Goal: Entertainment & Leisure: Consume media (video, audio)

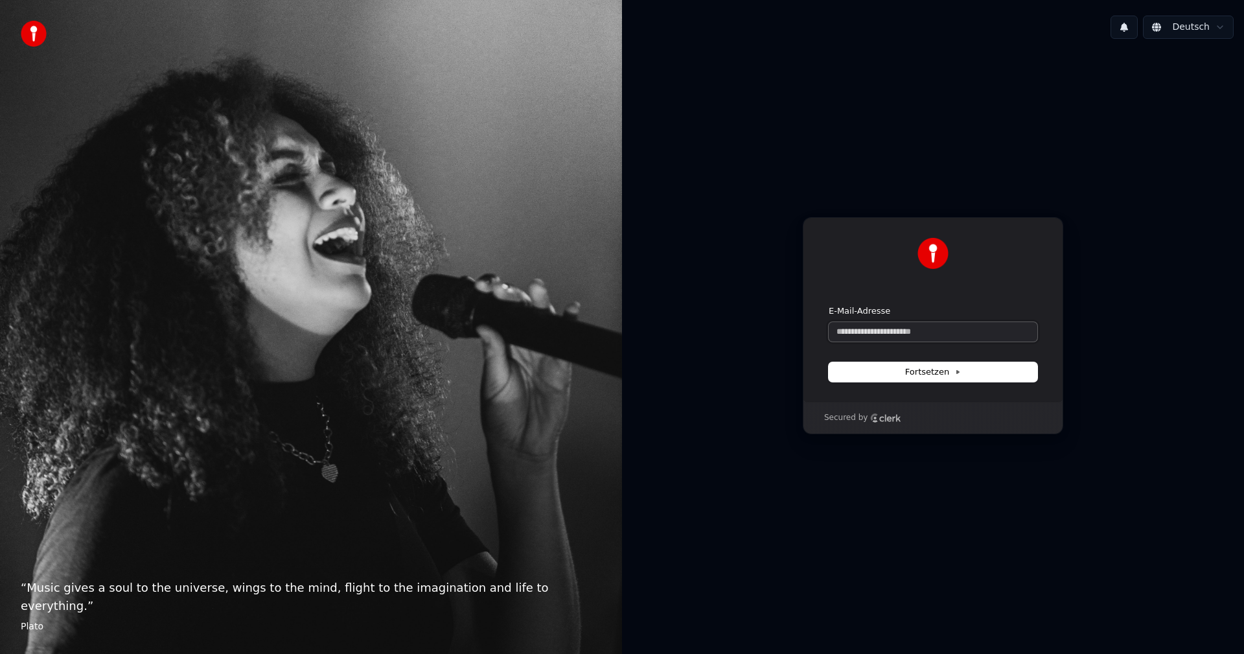
click at [943, 333] on input "E-Mail-Adresse" at bounding box center [933, 331] width 209 height 19
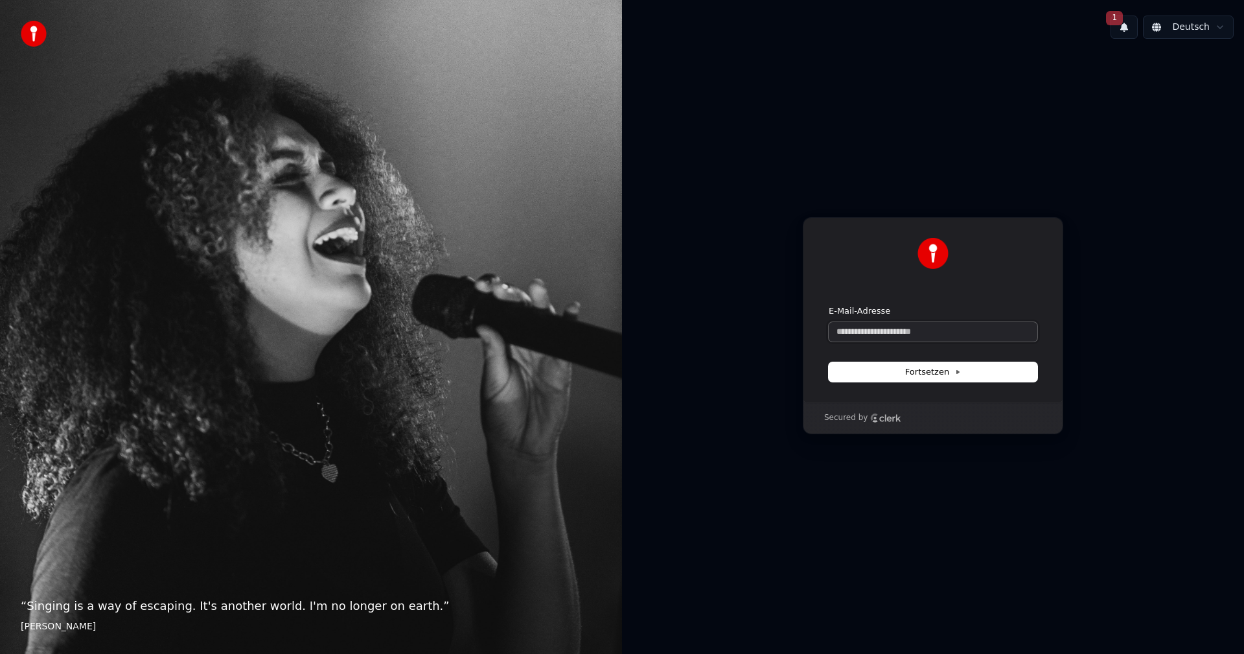
click at [960, 331] on input "E-Mail-Adresse" at bounding box center [933, 331] width 209 height 19
click at [931, 375] on span "Fortsetzen" at bounding box center [933, 372] width 56 height 12
type input "**********"
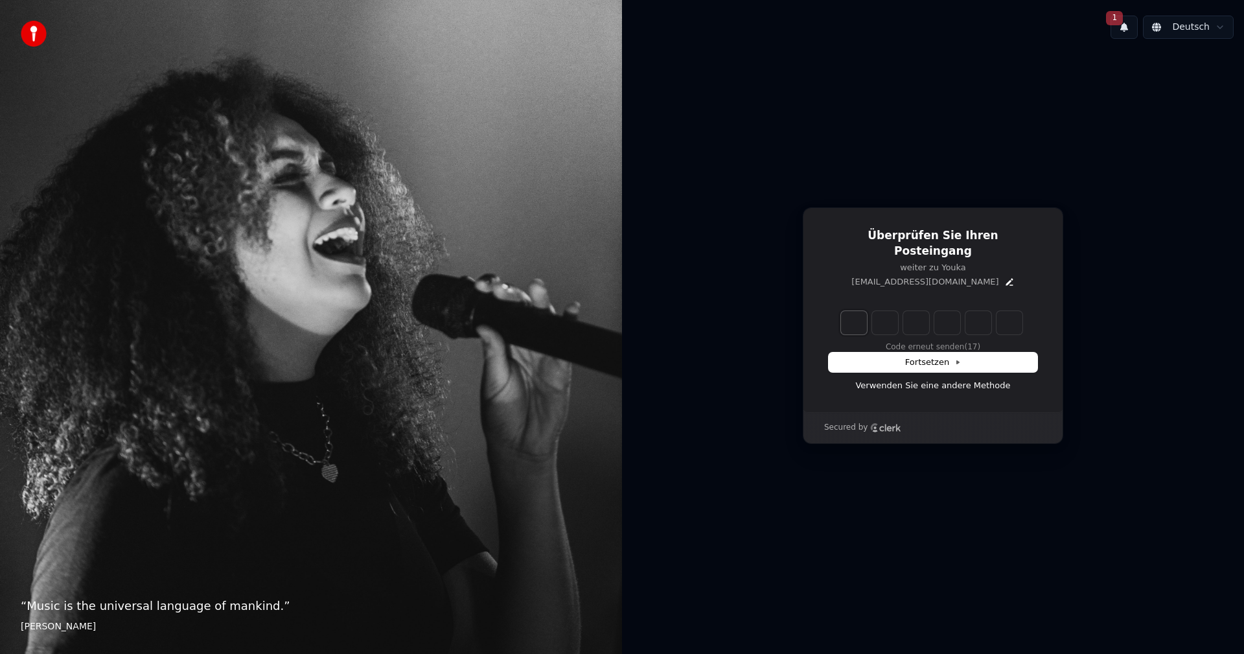
type input "*"
type input "**"
type input "*"
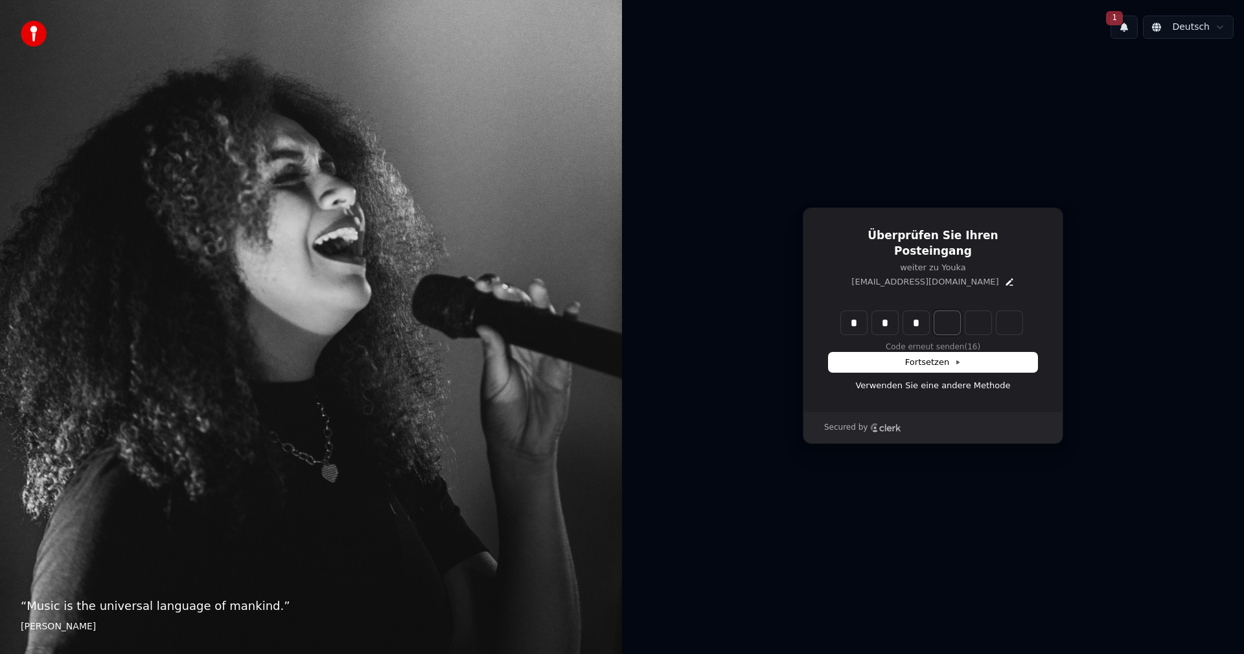
type input "***"
type input "*"
type input "****"
type input "*"
type input "******"
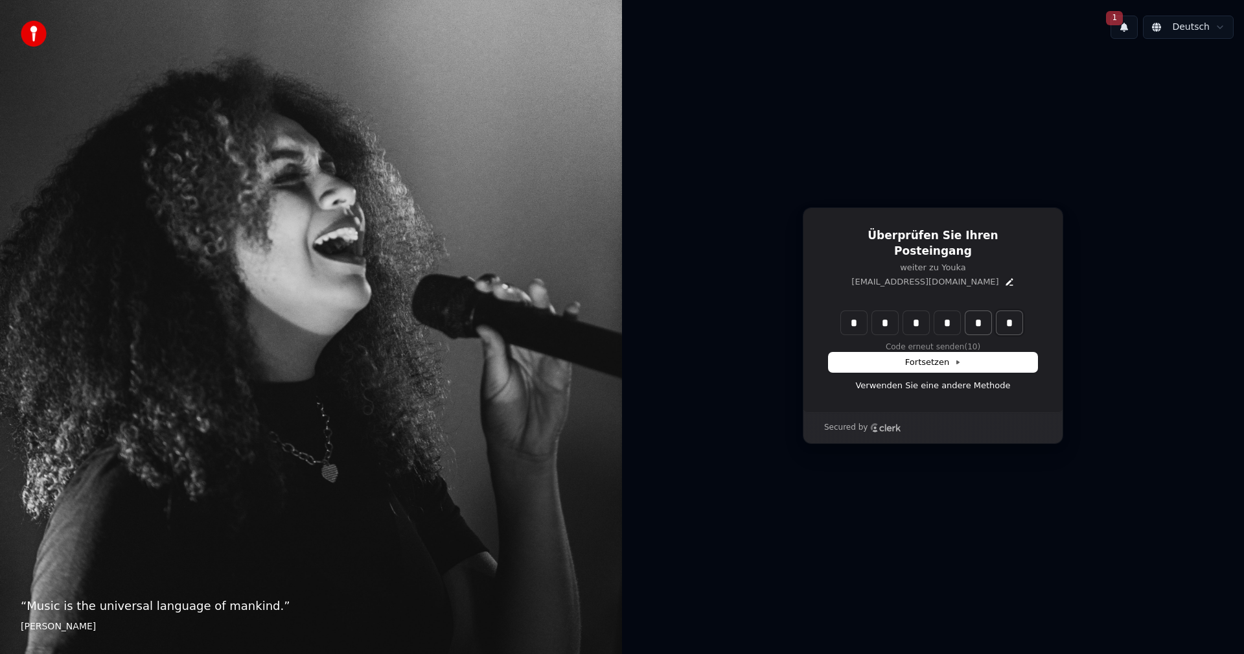
type input "*"
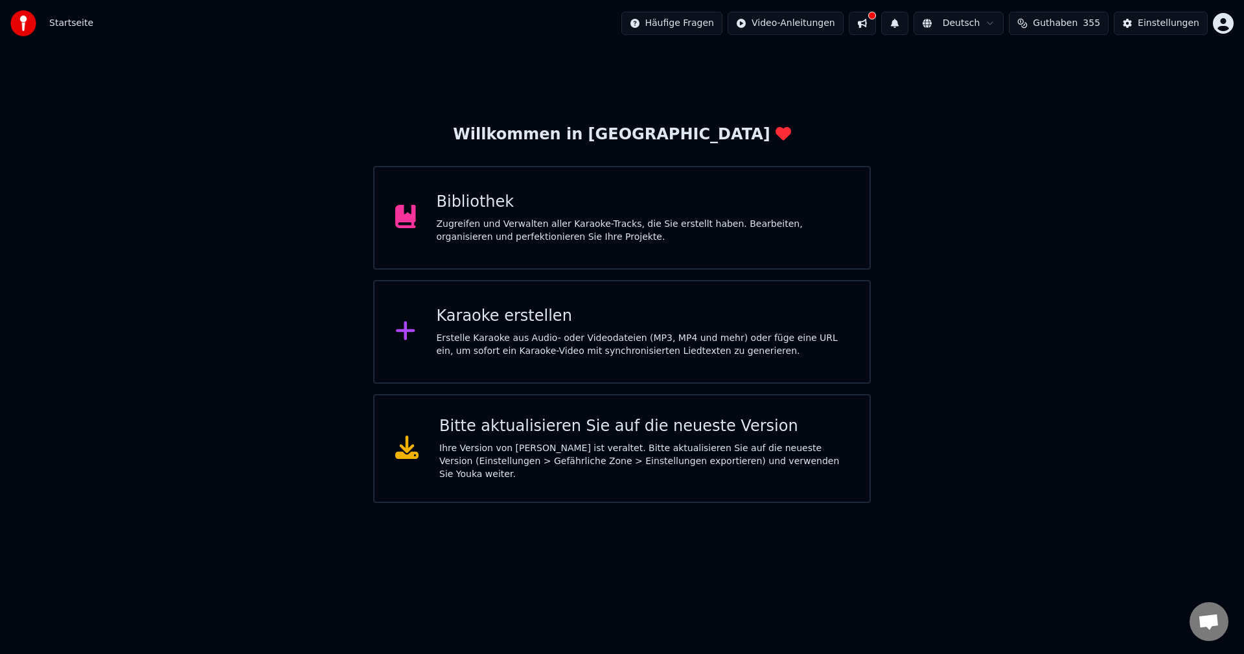
click at [487, 209] on div "Bibliothek" at bounding box center [643, 202] width 413 height 21
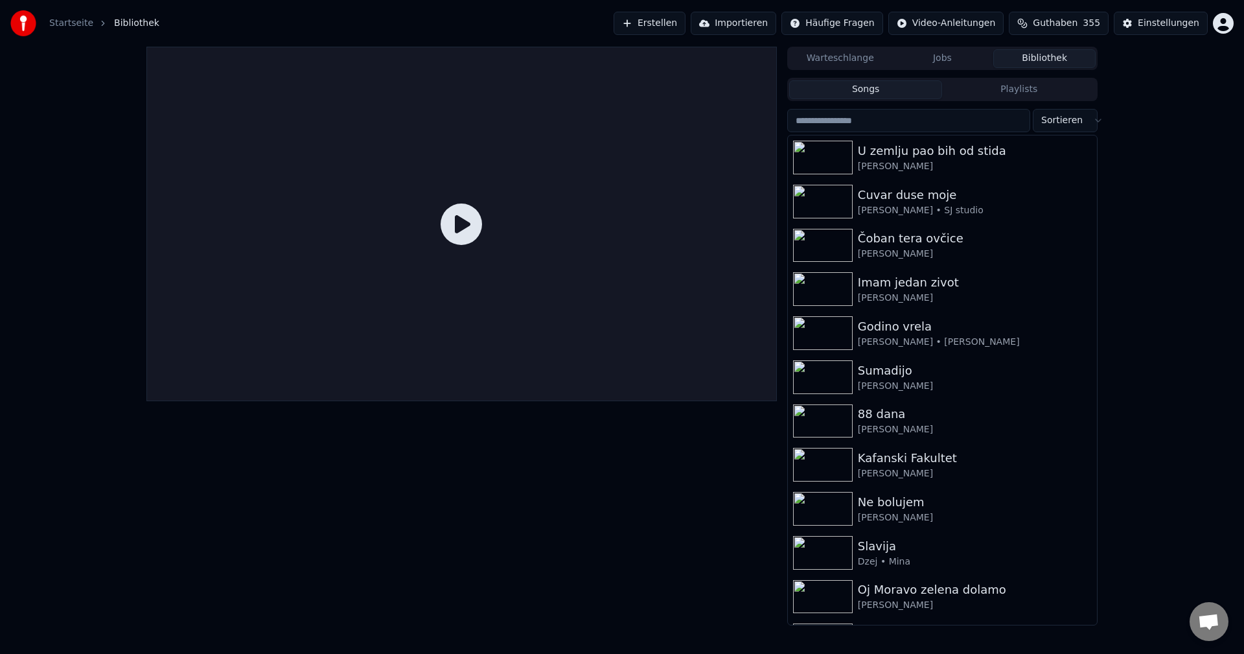
click at [486, 207] on div at bounding box center [461, 224] width 631 height 354
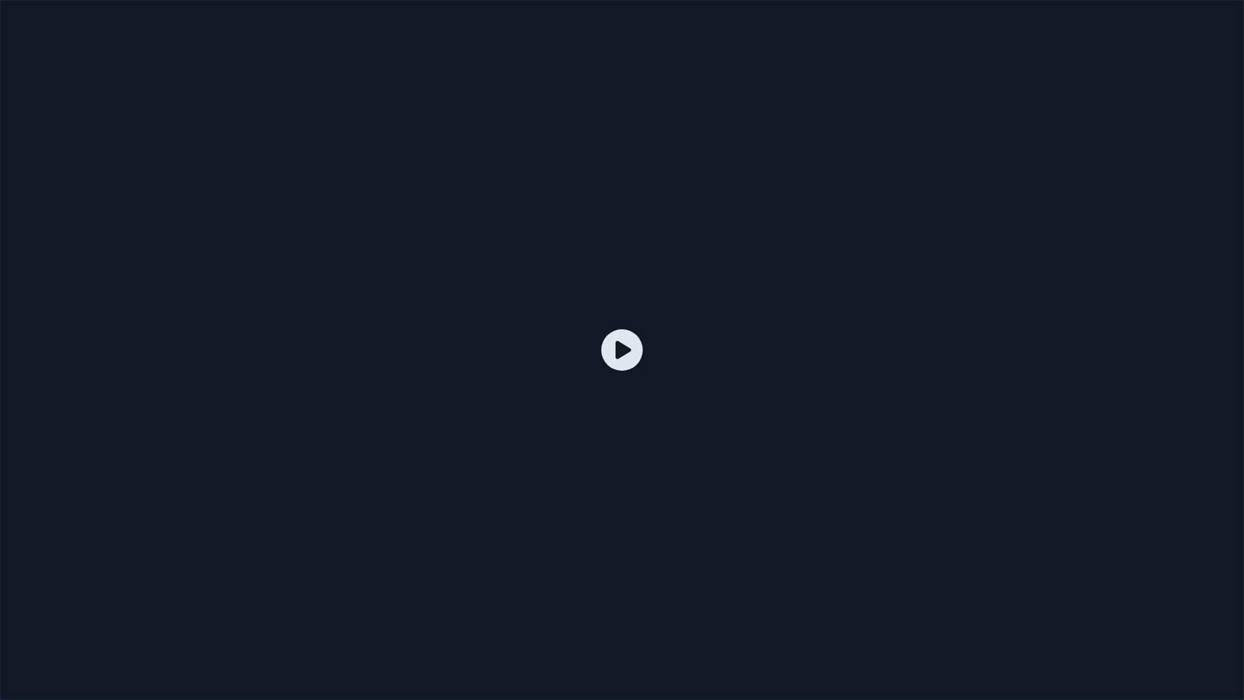
click at [625, 349] on icon at bounding box center [621, 349] width 41 height 41
click at [901, 512] on div at bounding box center [622, 350] width 1244 height 700
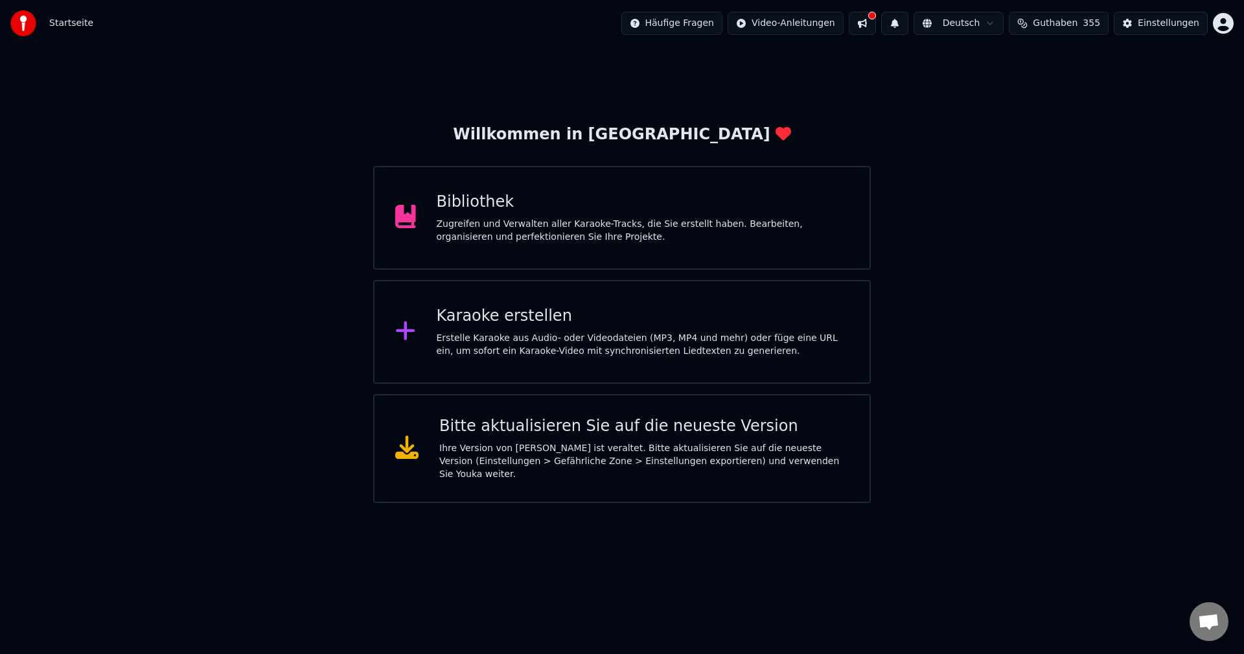
click at [480, 202] on div "Bibliothek" at bounding box center [643, 202] width 413 height 21
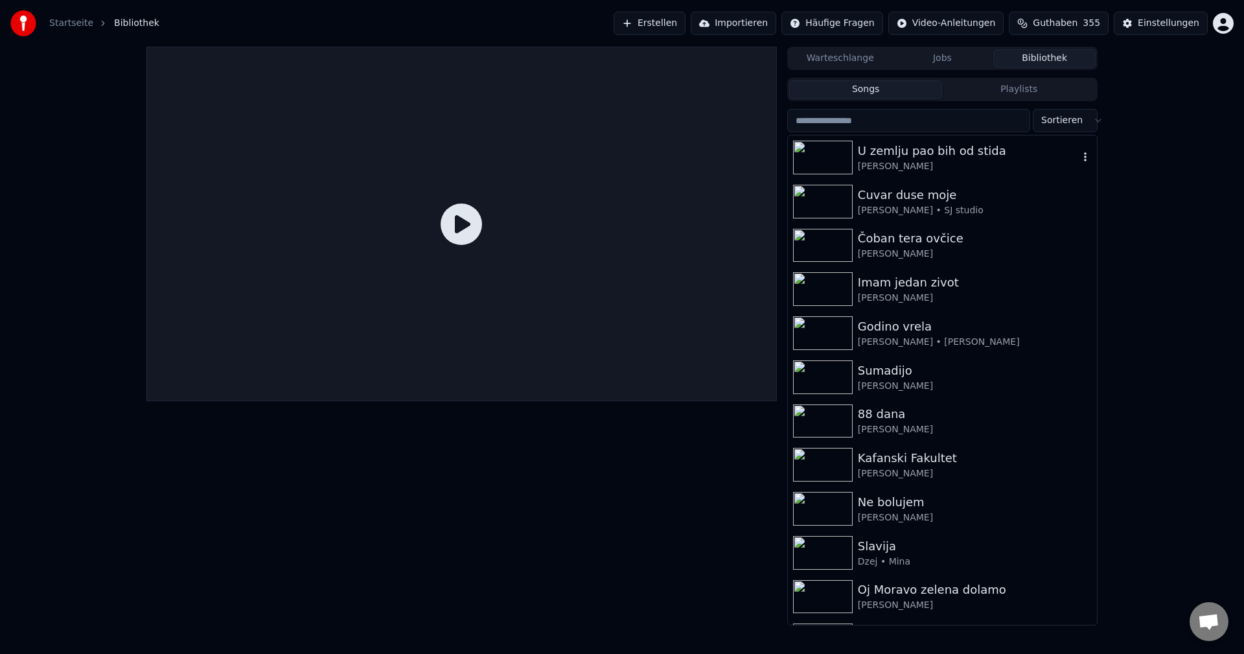
click at [822, 151] on img at bounding box center [823, 158] width 60 height 34
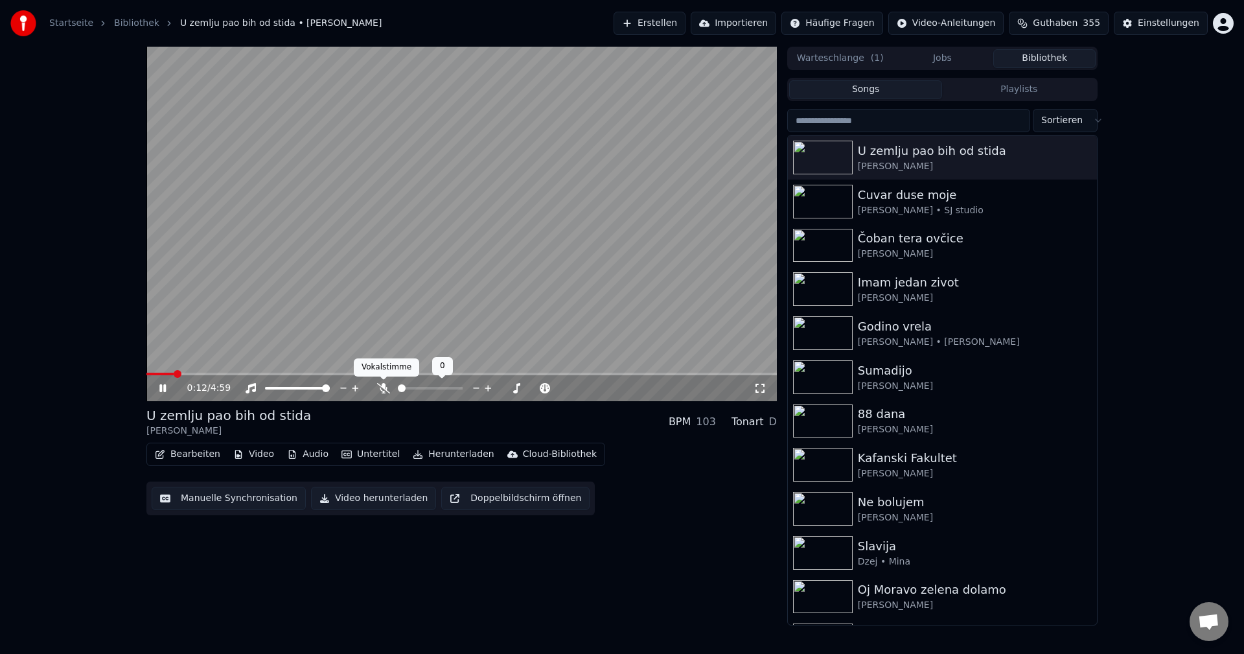
click at [384, 390] on icon at bounding box center [383, 388] width 13 height 10
click at [822, 209] on img at bounding box center [823, 202] width 60 height 34
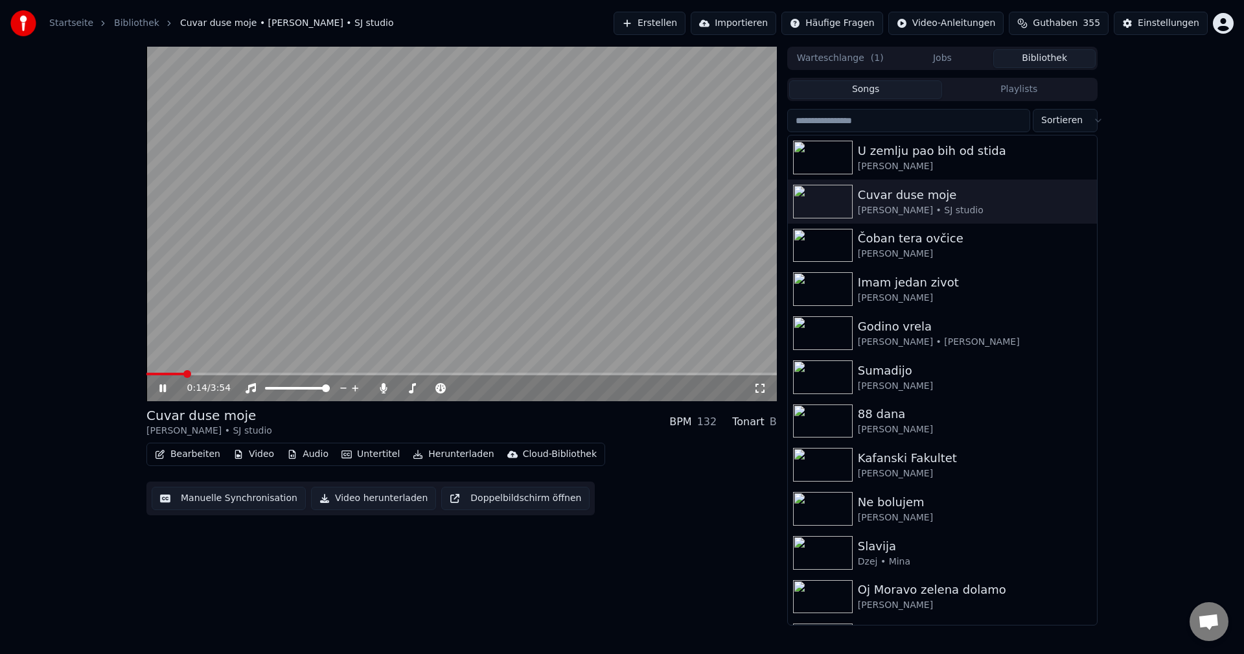
click at [184, 373] on span at bounding box center [461, 374] width 631 height 3
click at [156, 373] on span at bounding box center [151, 374] width 11 height 3
click at [157, 373] on span at bounding box center [206, 374] width 121 height 3
click at [154, 373] on span at bounding box center [398, 374] width 504 height 3
click at [154, 373] on span at bounding box center [150, 374] width 8 height 3
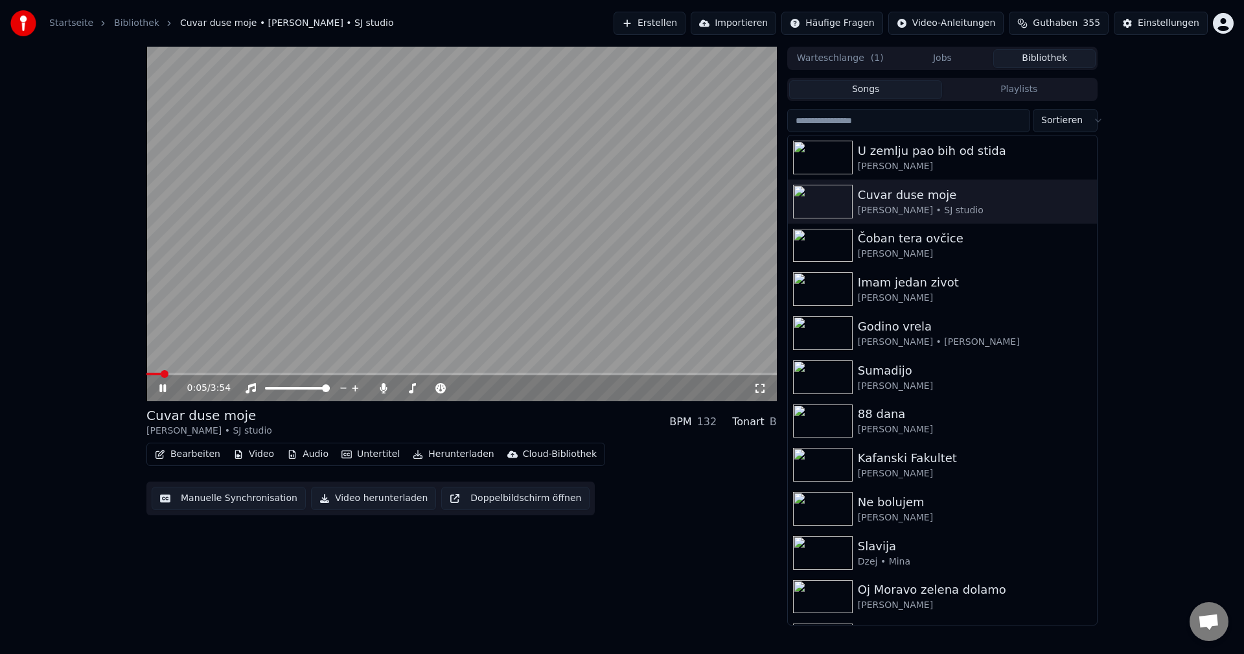
click at [184, 373] on span at bounding box center [461, 374] width 631 height 3
click at [163, 373] on span at bounding box center [281, 374] width 270 height 3
click at [159, 372] on video at bounding box center [461, 224] width 631 height 354
click at [163, 373] on div "1:04 / 3:54" at bounding box center [461, 224] width 631 height 354
click at [160, 374] on span at bounding box center [234, 374] width 176 height 3
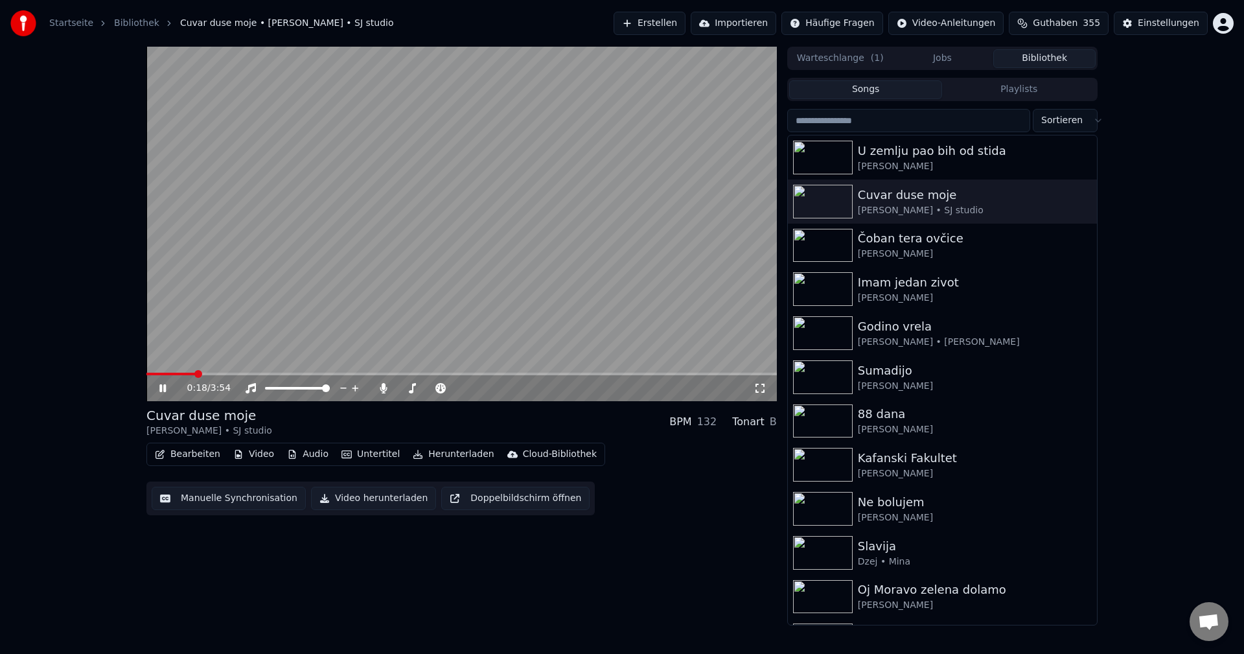
click at [196, 373] on span at bounding box center [461, 374] width 631 height 3
click at [191, 373] on span at bounding box center [169, 374] width 46 height 3
click at [187, 373] on span at bounding box center [178, 374] width 65 height 3
click at [191, 375] on span at bounding box center [191, 374] width 91 height 3
click at [180, 373] on span at bounding box center [171, 374] width 51 height 3
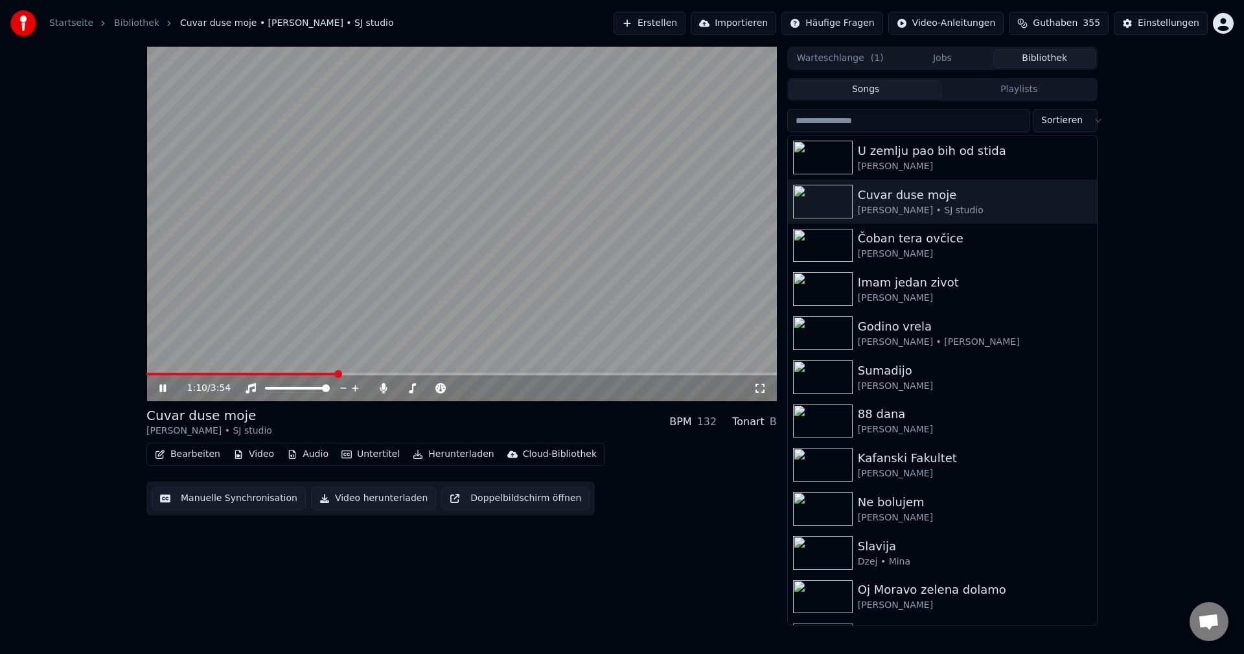
click at [172, 373] on span at bounding box center [241, 374] width 190 height 3
click at [380, 389] on icon at bounding box center [383, 388] width 13 height 10
click at [161, 373] on span at bounding box center [277, 374] width 263 height 3
click at [160, 375] on span at bounding box center [382, 374] width 472 height 3
click at [182, 373] on span at bounding box center [461, 374] width 631 height 3
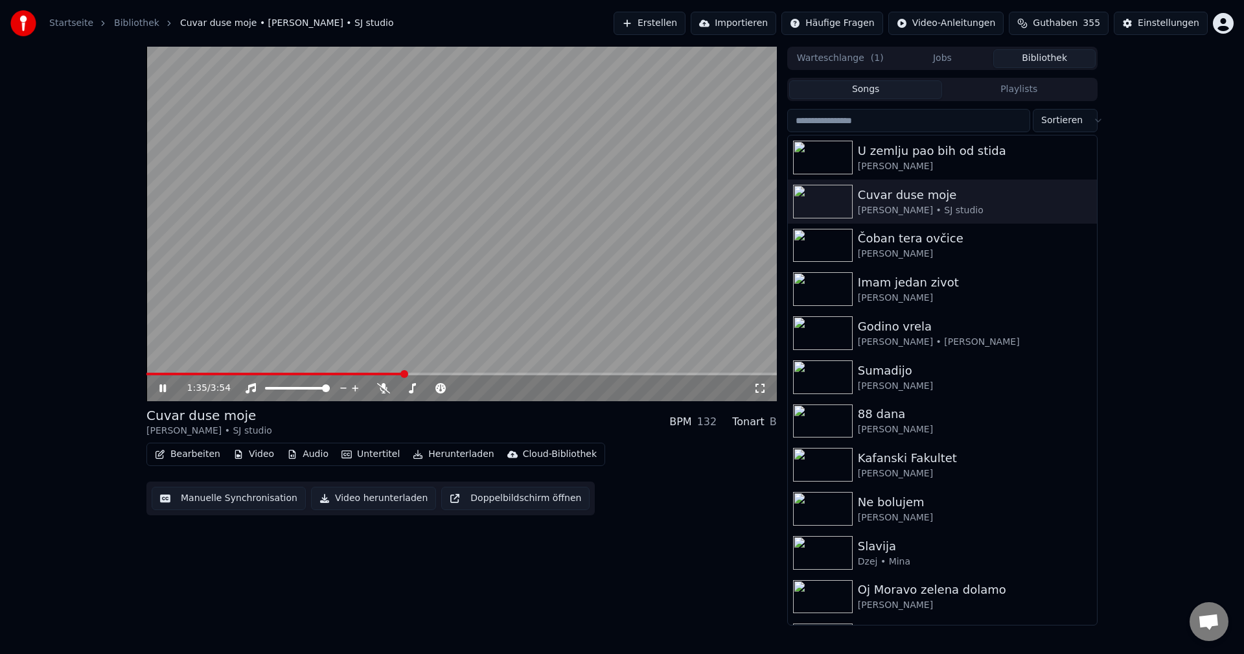
click at [156, 370] on video at bounding box center [461, 224] width 631 height 354
click at [159, 373] on span at bounding box center [274, 374] width 257 height 3
click at [287, 353] on video at bounding box center [461, 224] width 631 height 354
click at [172, 373] on span at bounding box center [179, 374] width 67 height 3
click at [174, 371] on video at bounding box center [461, 224] width 631 height 354
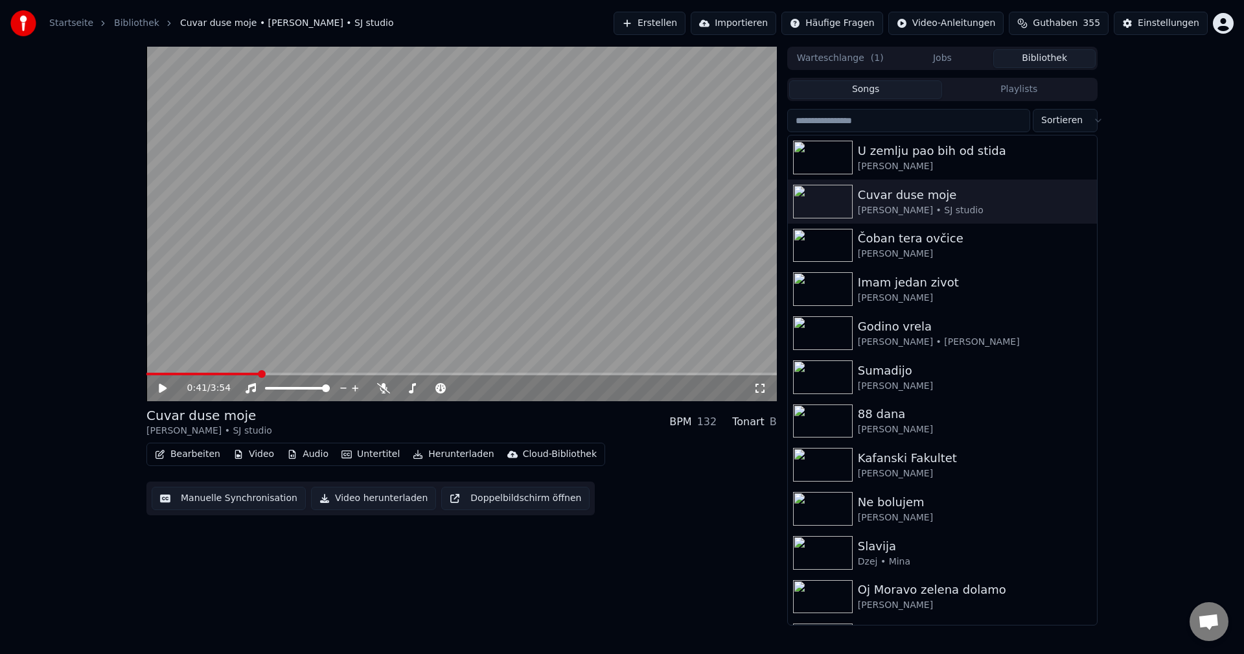
click at [174, 375] on span at bounding box center [202, 374] width 113 height 3
click at [276, 342] on video at bounding box center [461, 224] width 631 height 354
click at [161, 373] on span at bounding box center [265, 374] width 238 height 3
click at [166, 375] on span at bounding box center [260, 374] width 229 height 3
click at [382, 388] on icon at bounding box center [383, 388] width 13 height 10
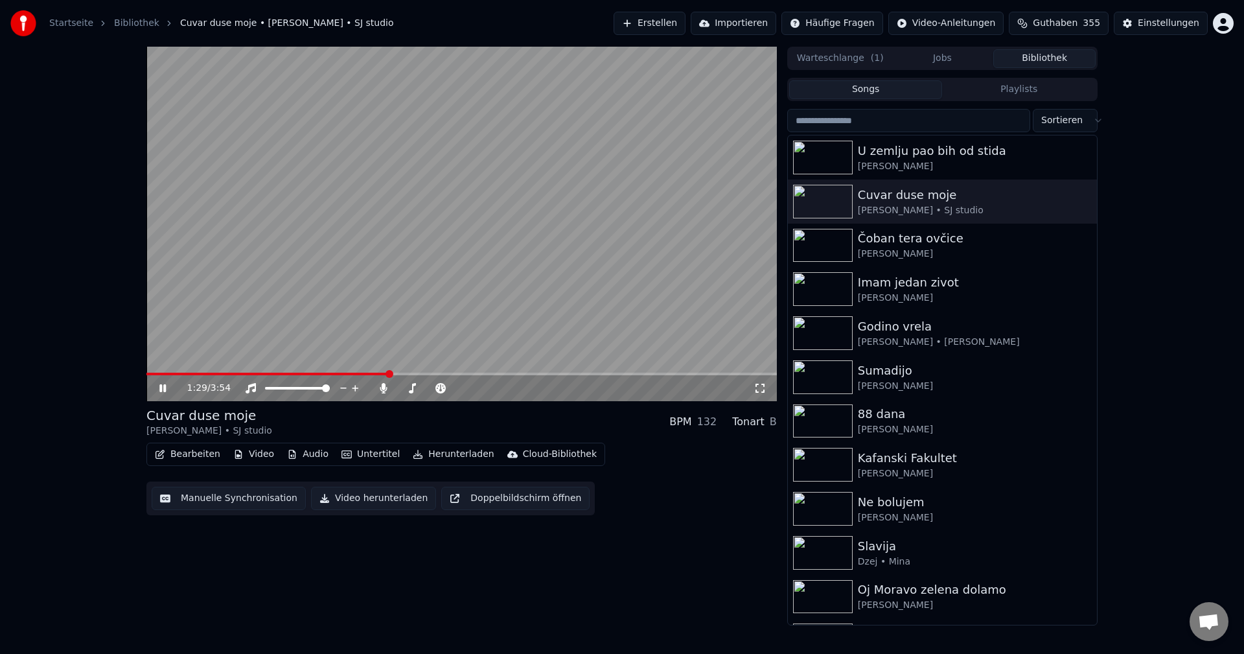
click at [403, 372] on video at bounding box center [461, 224] width 631 height 354
click at [408, 375] on span at bounding box center [461, 374] width 631 height 3
click at [474, 352] on video at bounding box center [461, 224] width 631 height 354
click at [430, 374] on span at bounding box center [461, 374] width 631 height 3
click at [631, 375] on span at bounding box center [461, 374] width 631 height 3
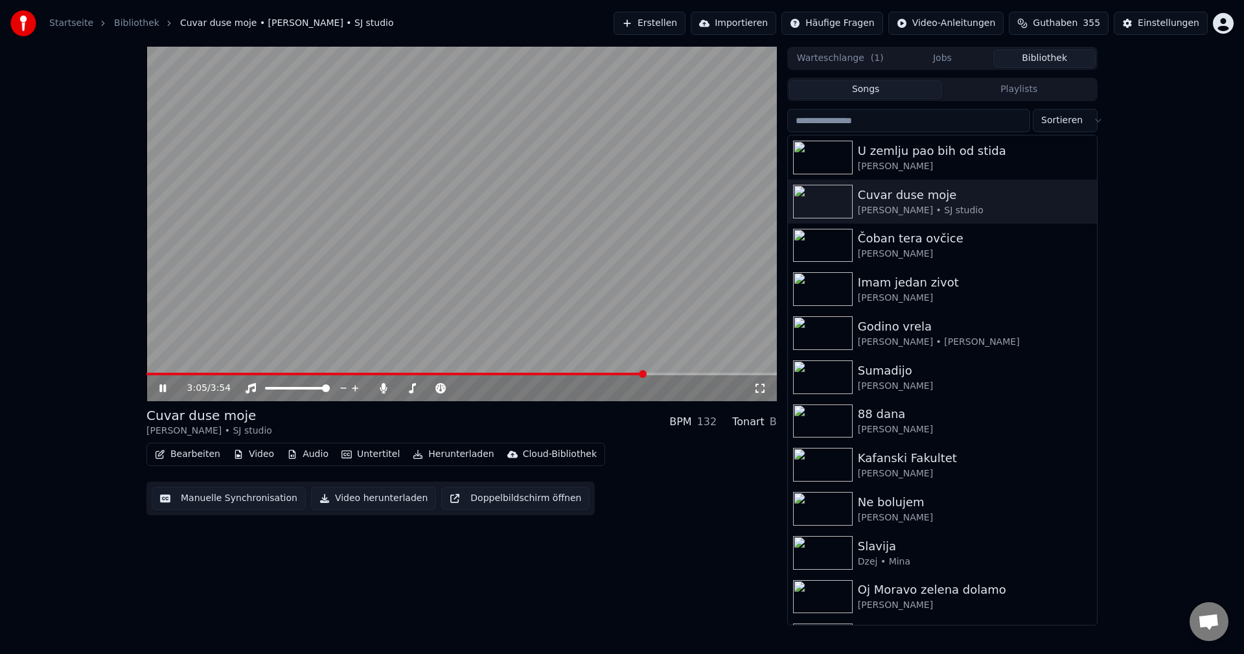
click at [644, 373] on span at bounding box center [461, 374] width 631 height 3
click at [156, 374] on span at bounding box center [408, 374] width 525 height 3
drag, startPoint x: 381, startPoint y: 388, endPoint x: 520, endPoint y: 394, distance: 138.8
click at [381, 387] on icon at bounding box center [383, 388] width 13 height 10
click at [171, 374] on span at bounding box center [218, 374] width 145 height 3
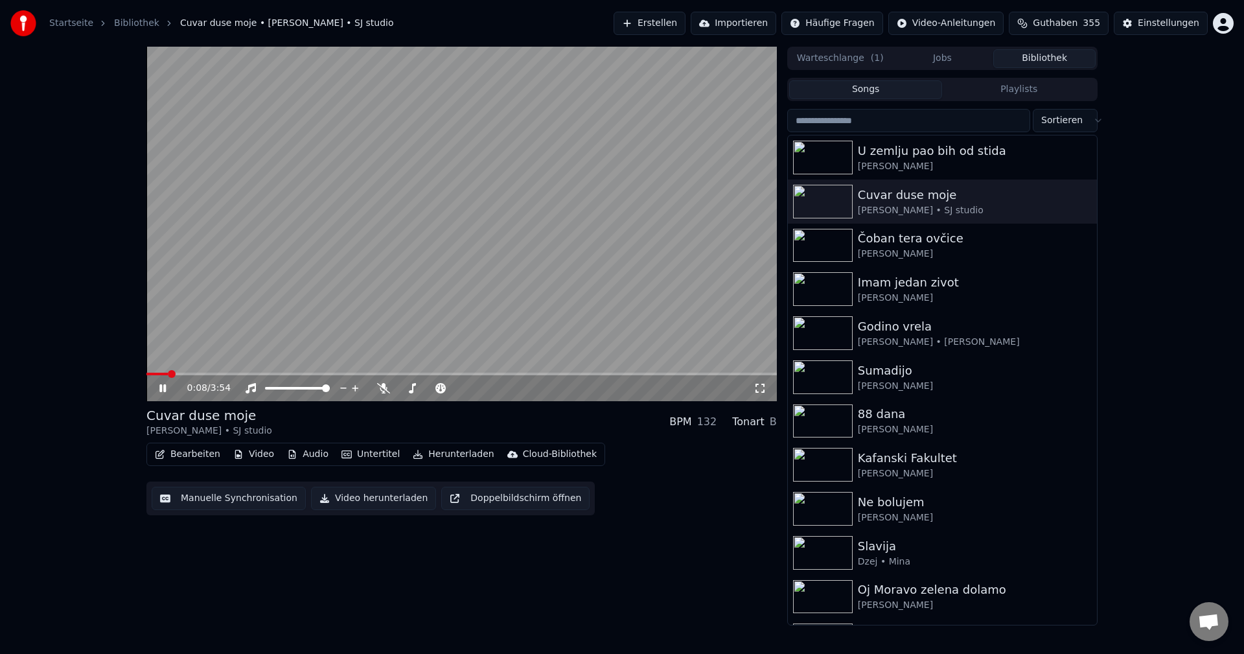
click at [167, 373] on span at bounding box center [156, 374] width 21 height 3
click at [161, 375] on span at bounding box center [154, 374] width 16 height 3
click at [425, 373] on span at bounding box center [461, 374] width 631 height 3
click at [167, 374] on span at bounding box center [458, 374] width 625 height 3
click at [813, 253] on img at bounding box center [823, 246] width 60 height 34
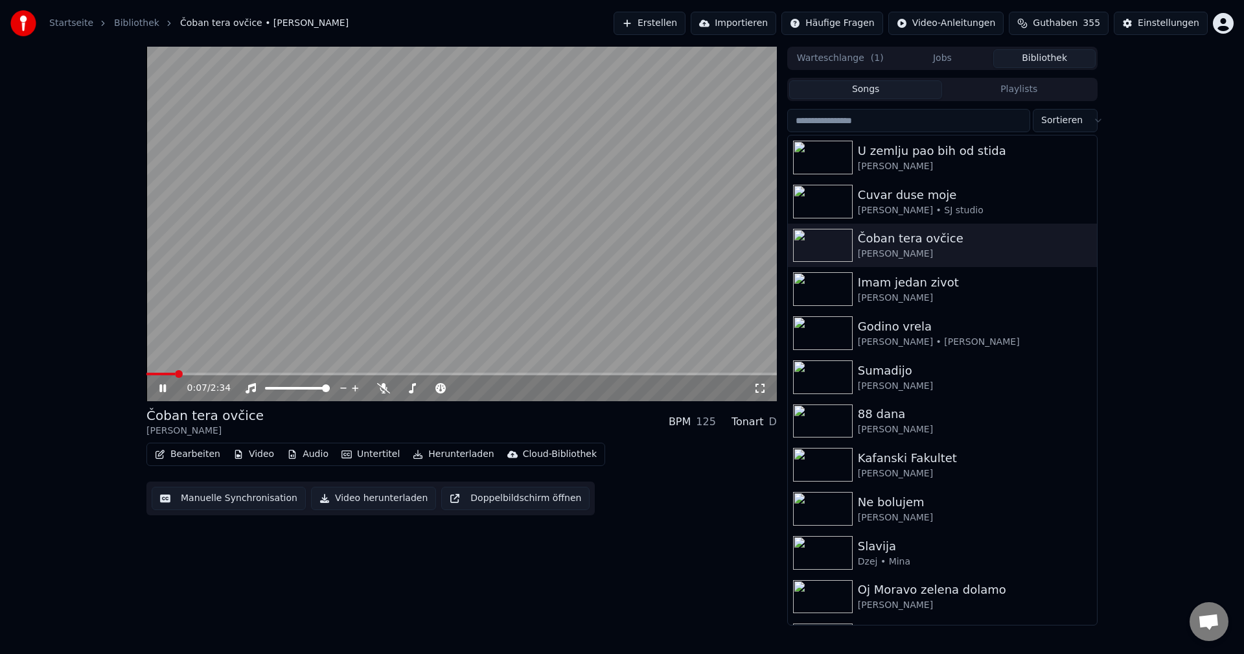
click at [175, 375] on span at bounding box center [160, 374] width 29 height 3
click at [182, 375] on span at bounding box center [164, 374] width 37 height 3
click at [417, 310] on video at bounding box center [461, 224] width 631 height 354
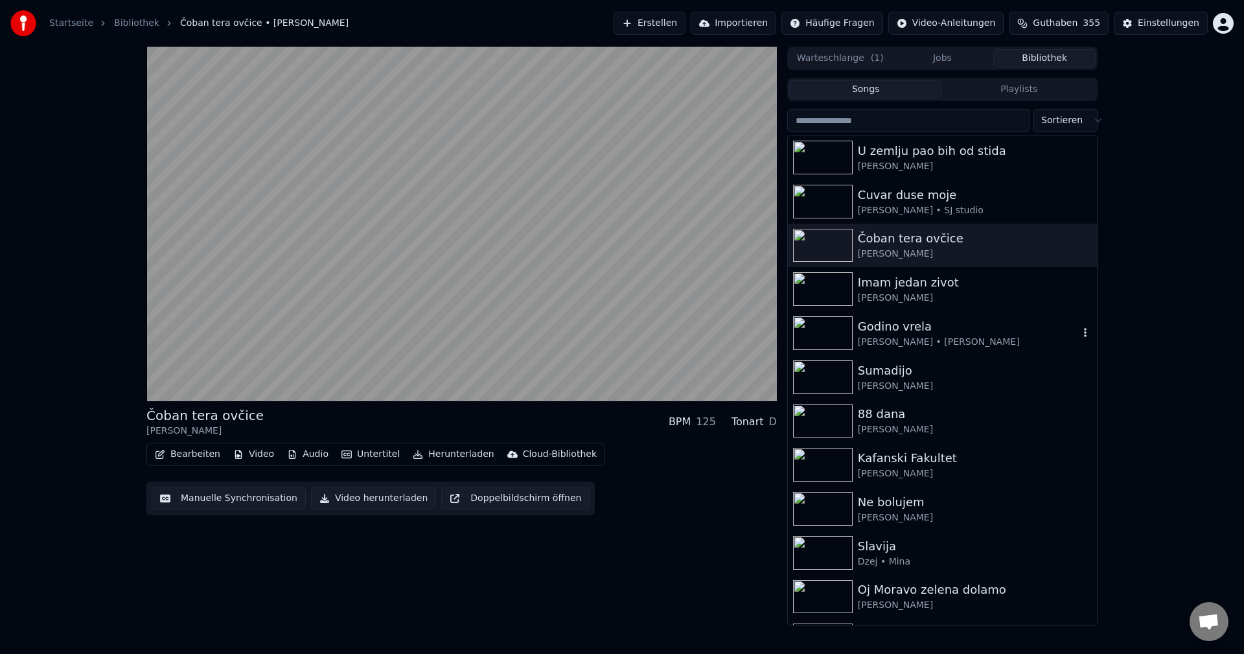
click at [820, 324] on img at bounding box center [823, 333] width 60 height 34
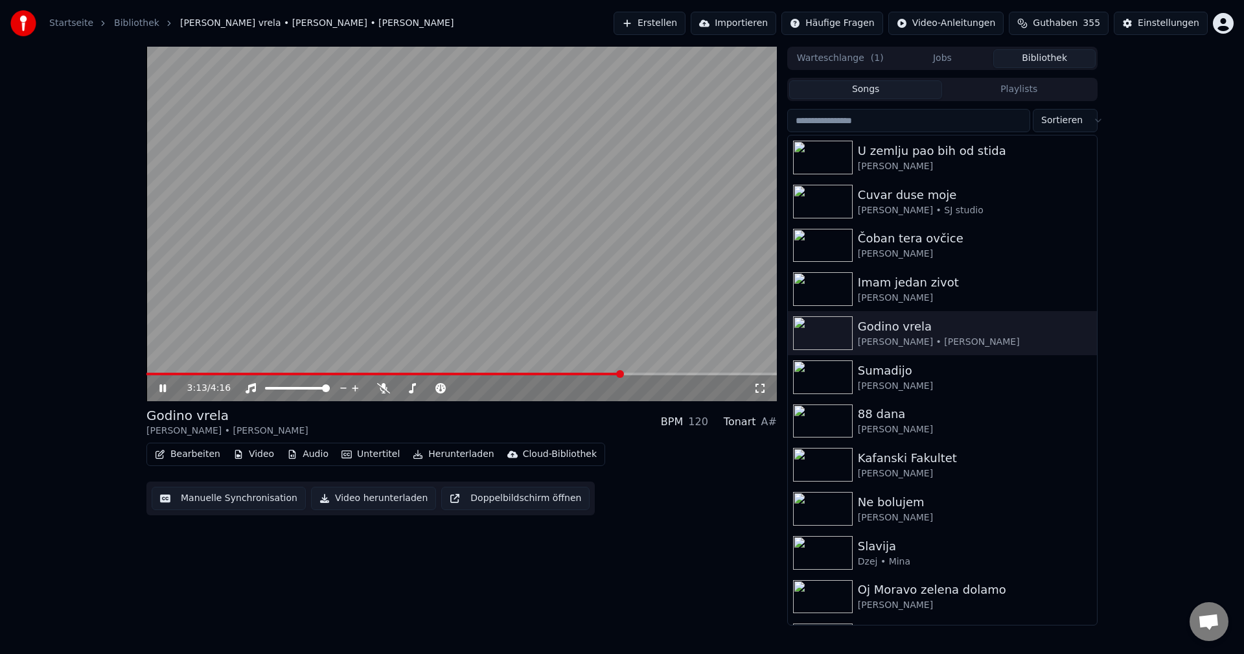
click at [165, 376] on div "3:13 / 4:16" at bounding box center [461, 388] width 631 height 26
click at [168, 375] on span at bounding box center [384, 374] width 477 height 3
click at [824, 424] on img at bounding box center [823, 421] width 60 height 34
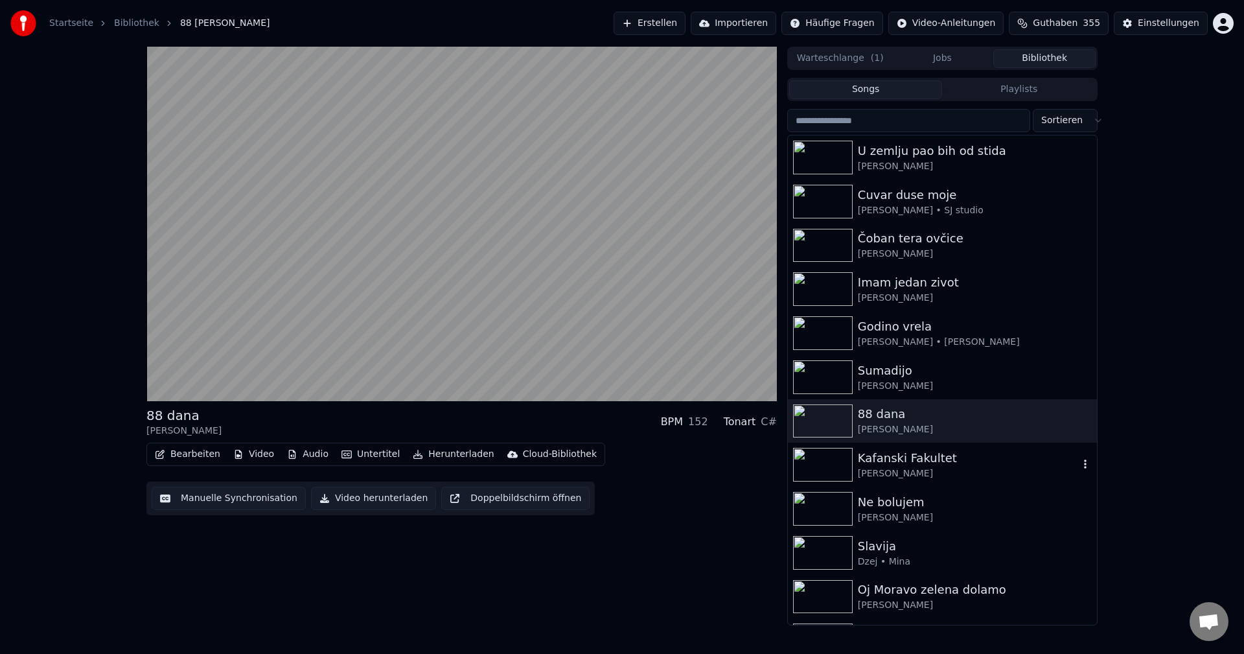
click at [822, 455] on img at bounding box center [823, 465] width 60 height 34
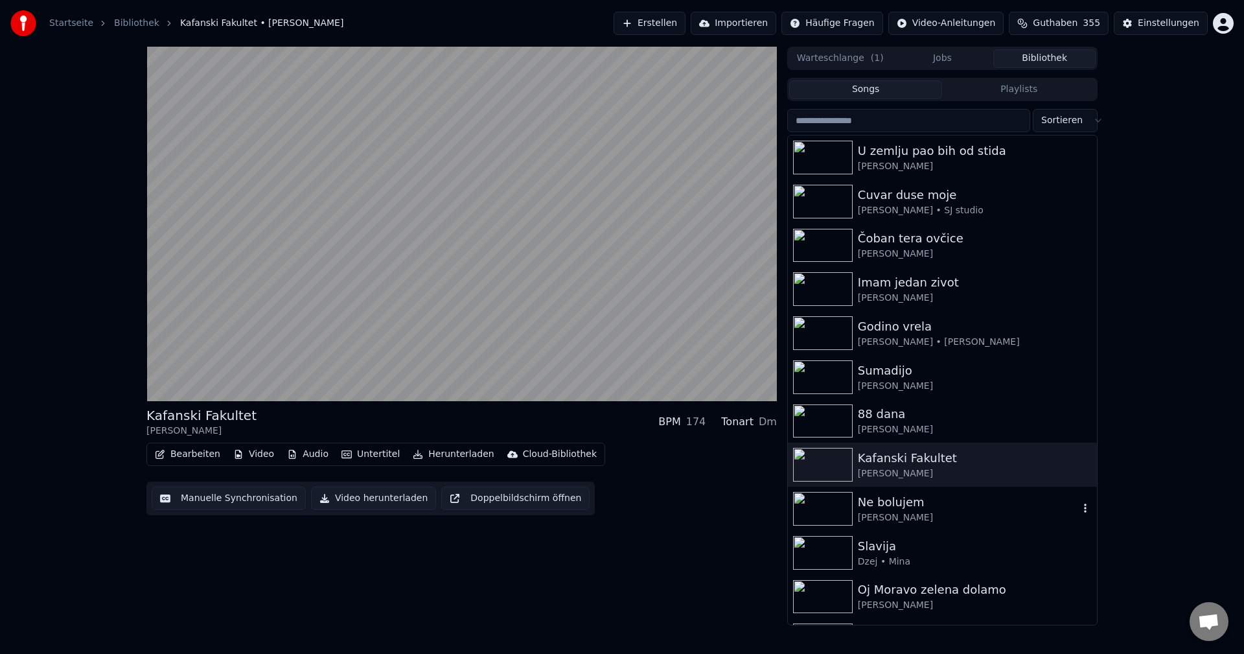
scroll to position [130, 0]
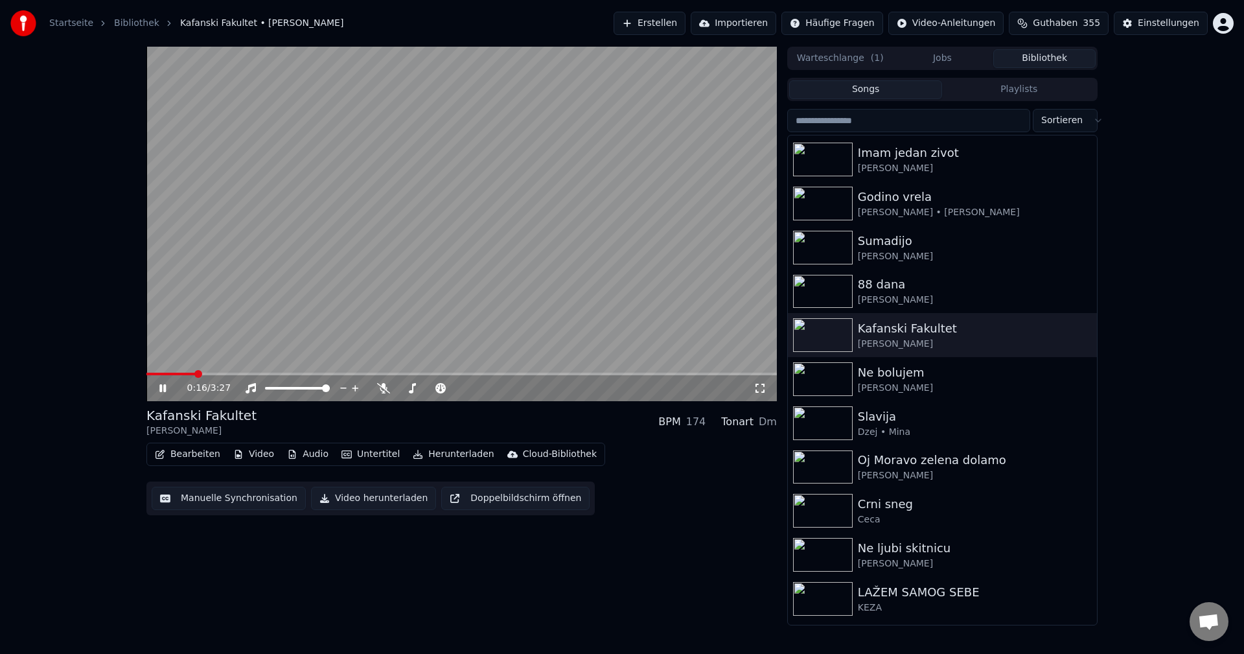
click at [196, 373] on span at bounding box center [461, 374] width 631 height 3
click at [804, 373] on img at bounding box center [823, 379] width 60 height 34
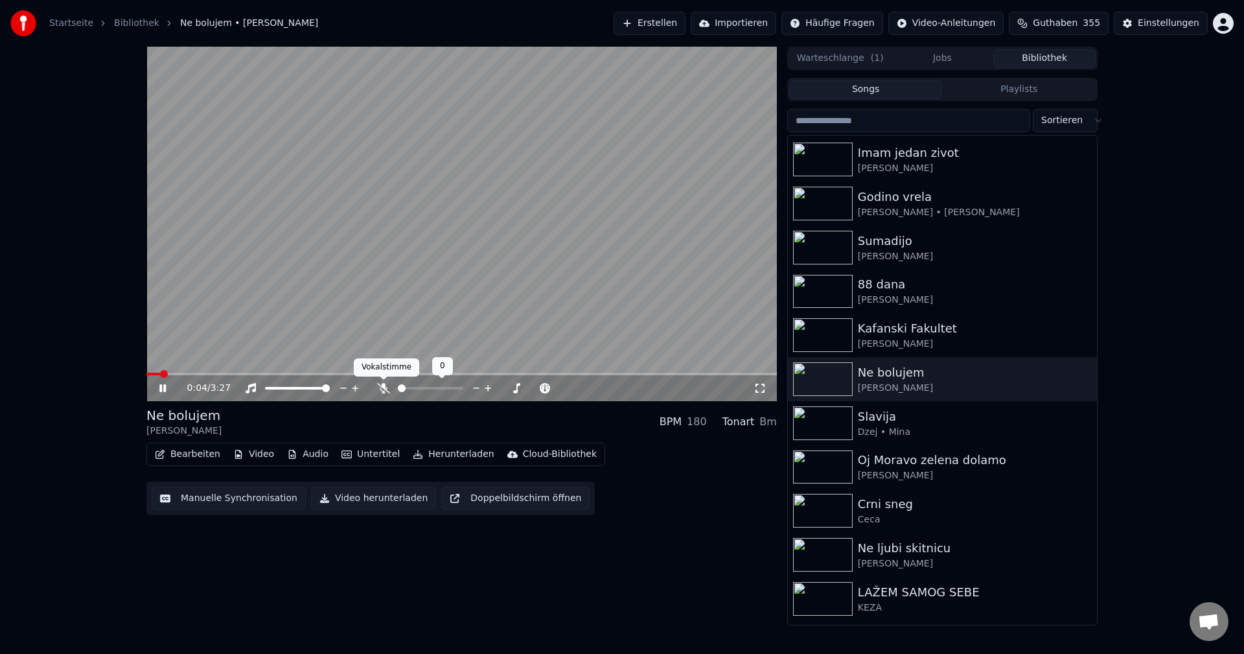
click at [386, 389] on icon at bounding box center [383, 388] width 13 height 10
click at [161, 374] on span at bounding box center [378, 374] width 464 height 3
click at [226, 375] on span at bounding box center [208, 374] width 125 height 3
click at [177, 374] on span at bounding box center [161, 374] width 30 height 3
click at [211, 374] on span at bounding box center [461, 374] width 631 height 3
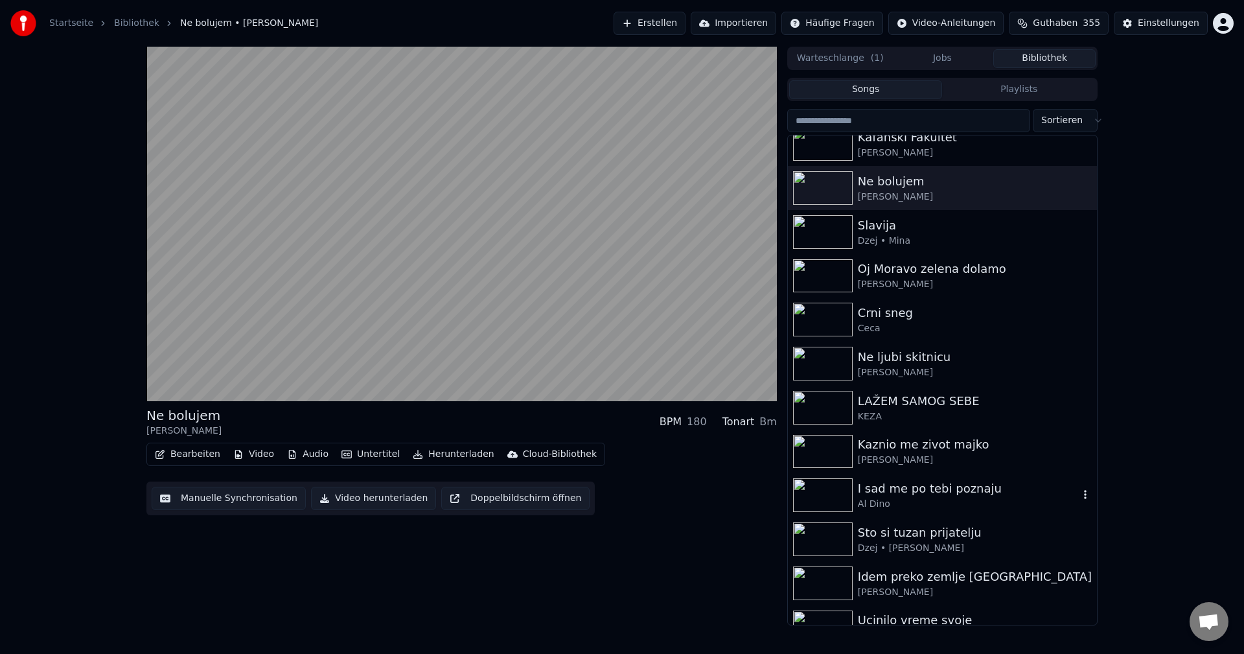
scroll to position [389, 0]
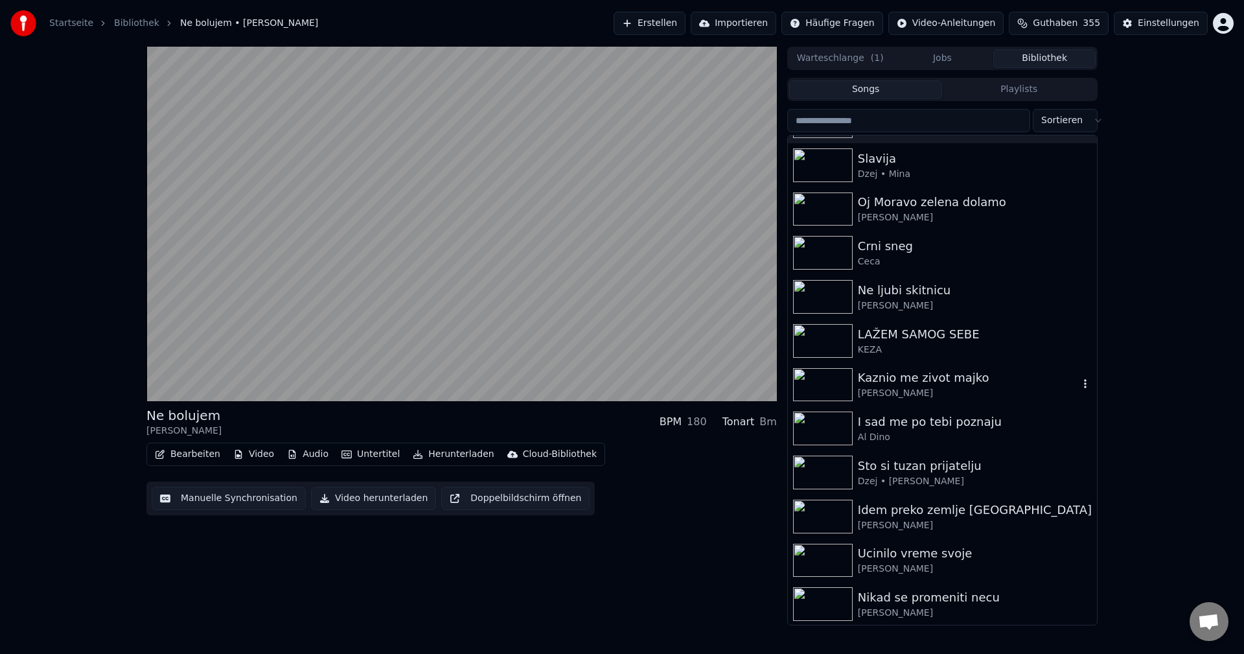
click at [816, 373] on img at bounding box center [823, 385] width 60 height 34
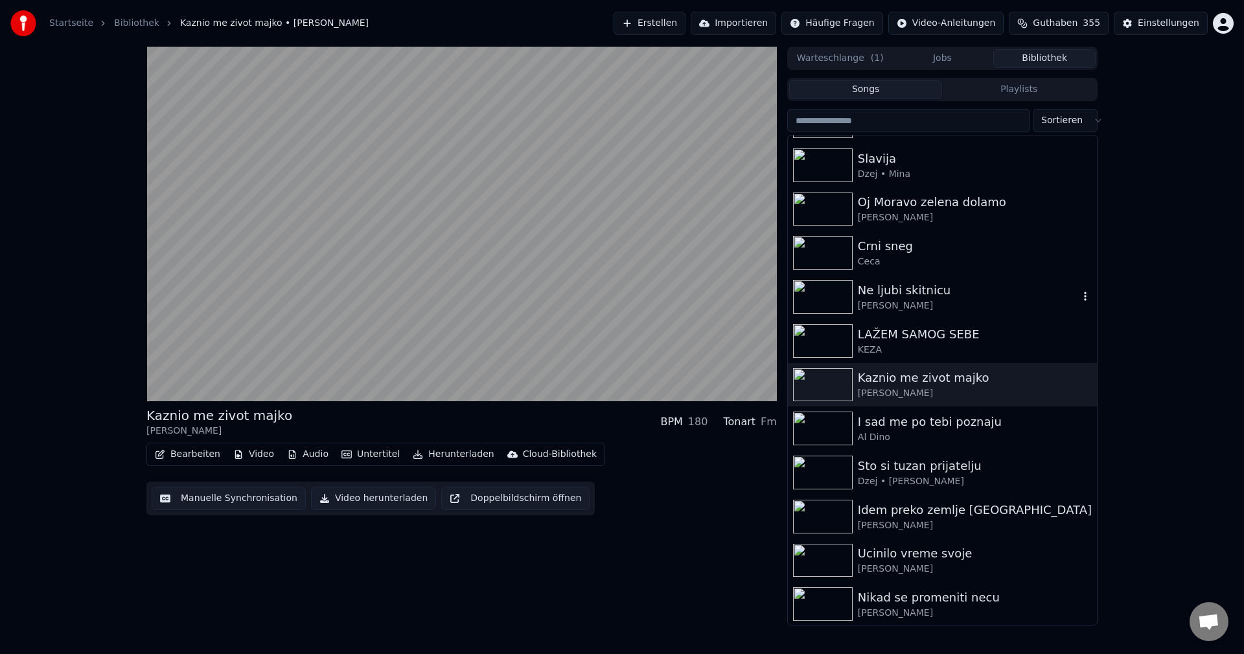
click at [812, 296] on img at bounding box center [823, 297] width 60 height 34
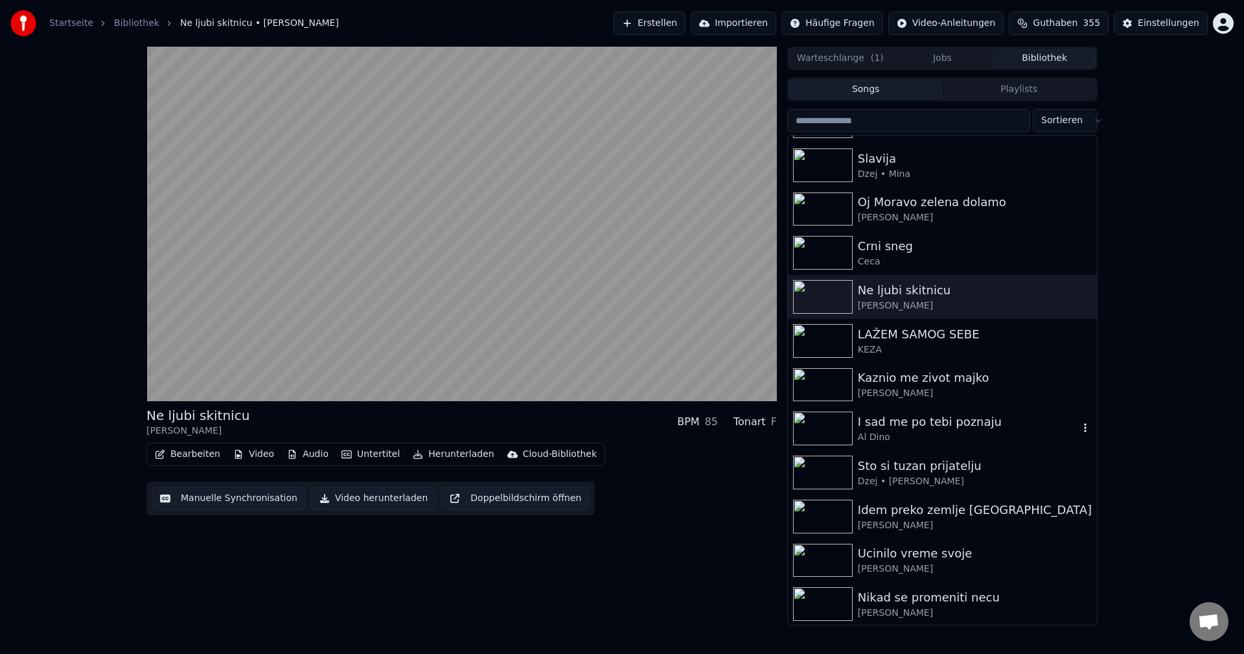
click at [825, 434] on img at bounding box center [823, 429] width 60 height 34
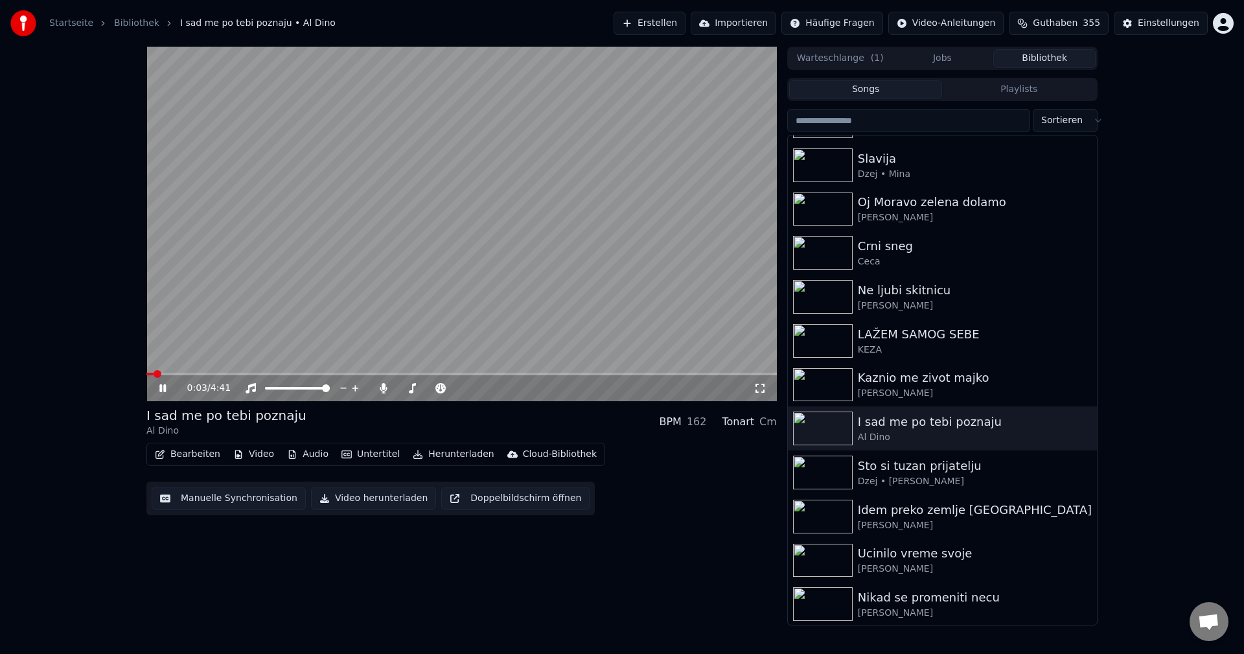
click at [178, 375] on span at bounding box center [461, 374] width 631 height 3
click at [156, 375] on span at bounding box center [429, 374] width 566 height 3
click at [183, 373] on span at bounding box center [173, 374] width 55 height 3
click at [171, 373] on span at bounding box center [158, 374] width 25 height 3
click at [169, 373] on span at bounding box center [157, 374] width 23 height 3
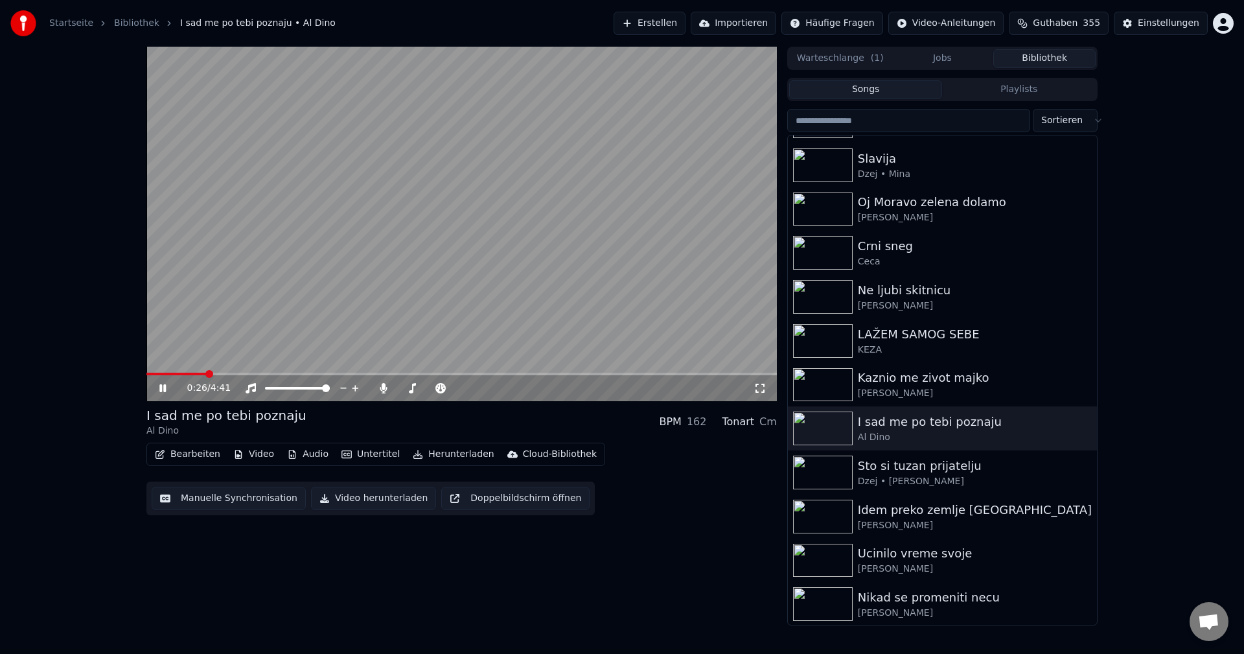
click at [182, 373] on span at bounding box center [176, 374] width 60 height 3
click at [159, 373] on span at bounding box center [331, 374] width 370 height 3
click at [182, 372] on video at bounding box center [461, 224] width 631 height 354
click at [185, 375] on span at bounding box center [165, 374] width 38 height 3
click at [268, 342] on video at bounding box center [461, 224] width 631 height 354
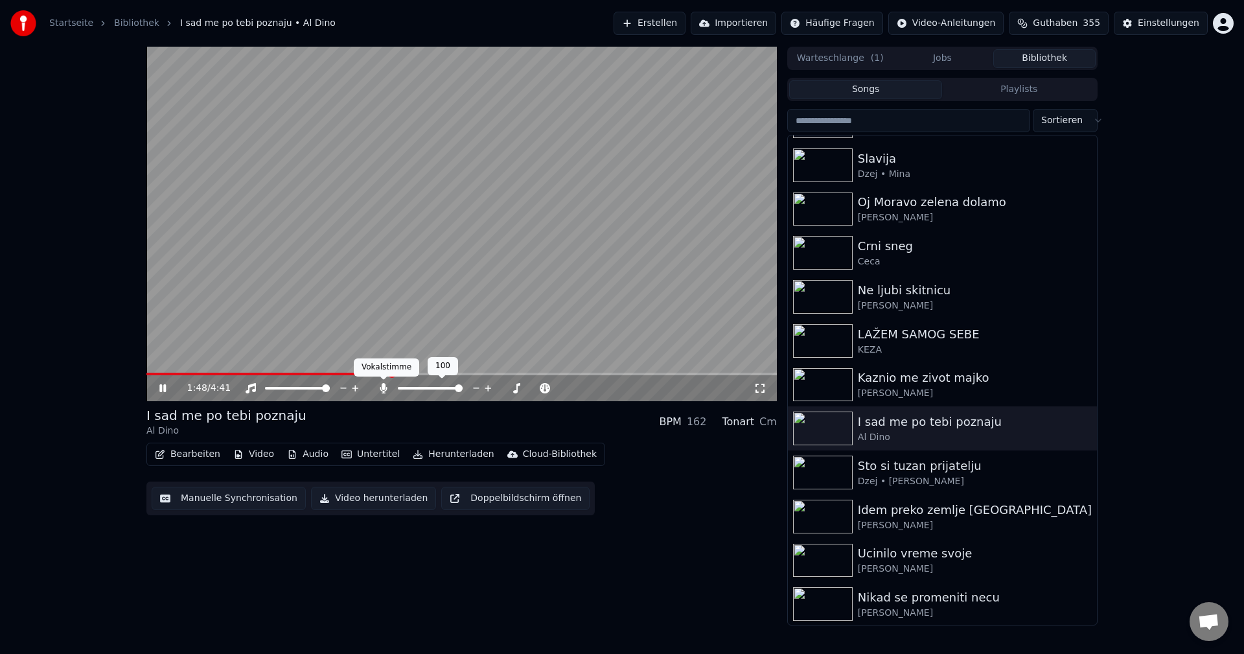
click at [382, 389] on icon at bounding box center [383, 388] width 7 height 10
click at [166, 372] on video at bounding box center [461, 224] width 631 height 354
click at [173, 376] on div "1:50 / 4:41" at bounding box center [461, 388] width 631 height 26
click at [174, 374] on span at bounding box center [159, 374] width 27 height 3
click at [432, 272] on video at bounding box center [461, 224] width 631 height 354
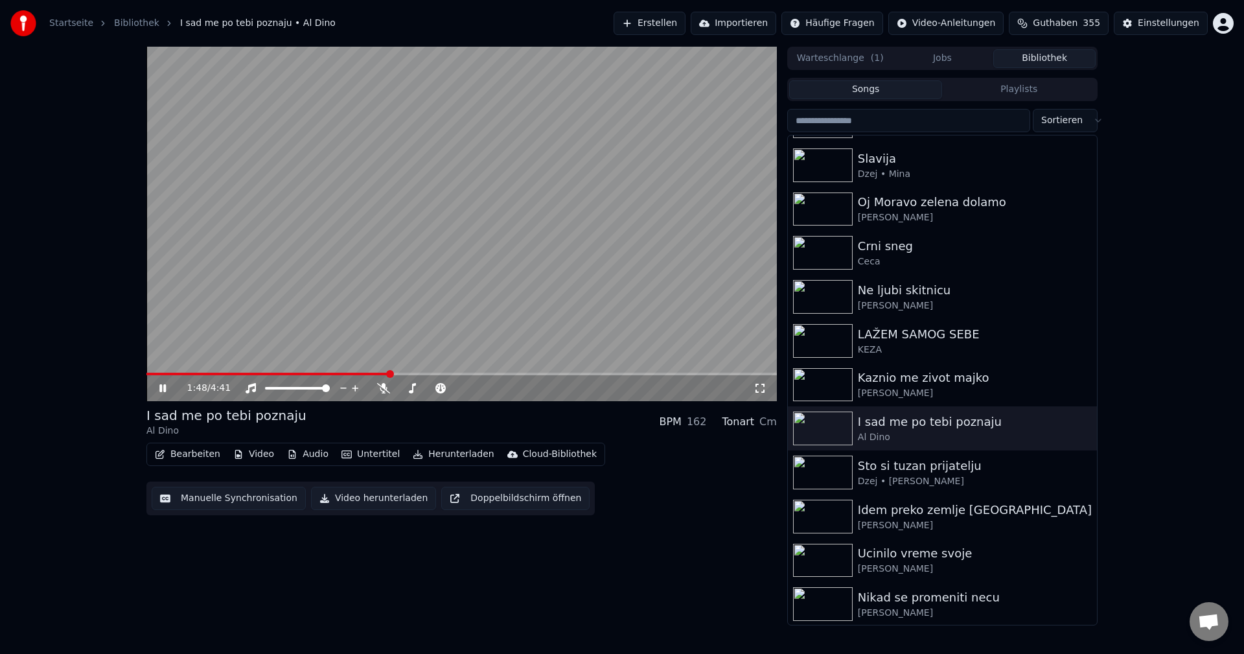
click at [167, 373] on span at bounding box center [267, 374] width 243 height 3
drag, startPoint x: 383, startPoint y: 386, endPoint x: 686, endPoint y: 474, distance: 315.0
click at [385, 386] on icon at bounding box center [383, 388] width 13 height 10
click at [188, 375] on span at bounding box center [227, 374] width 162 height 3
click at [182, 375] on span at bounding box center [164, 374] width 36 height 3
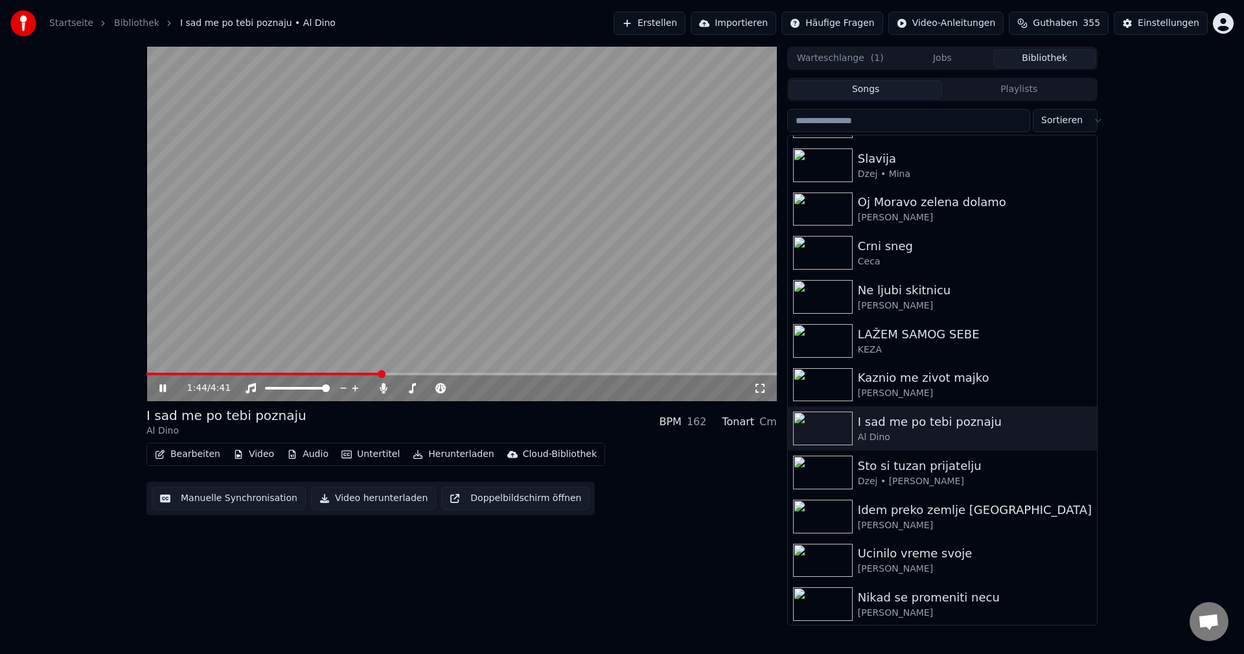
click at [159, 373] on span at bounding box center [263, 374] width 235 height 3
click at [382, 387] on icon at bounding box center [383, 388] width 7 height 10
click at [157, 374] on span at bounding box center [151, 374] width 11 height 3
click at [176, 373] on span at bounding box center [160, 374] width 29 height 3
click at [177, 373] on span at bounding box center [178, 374] width 65 height 3
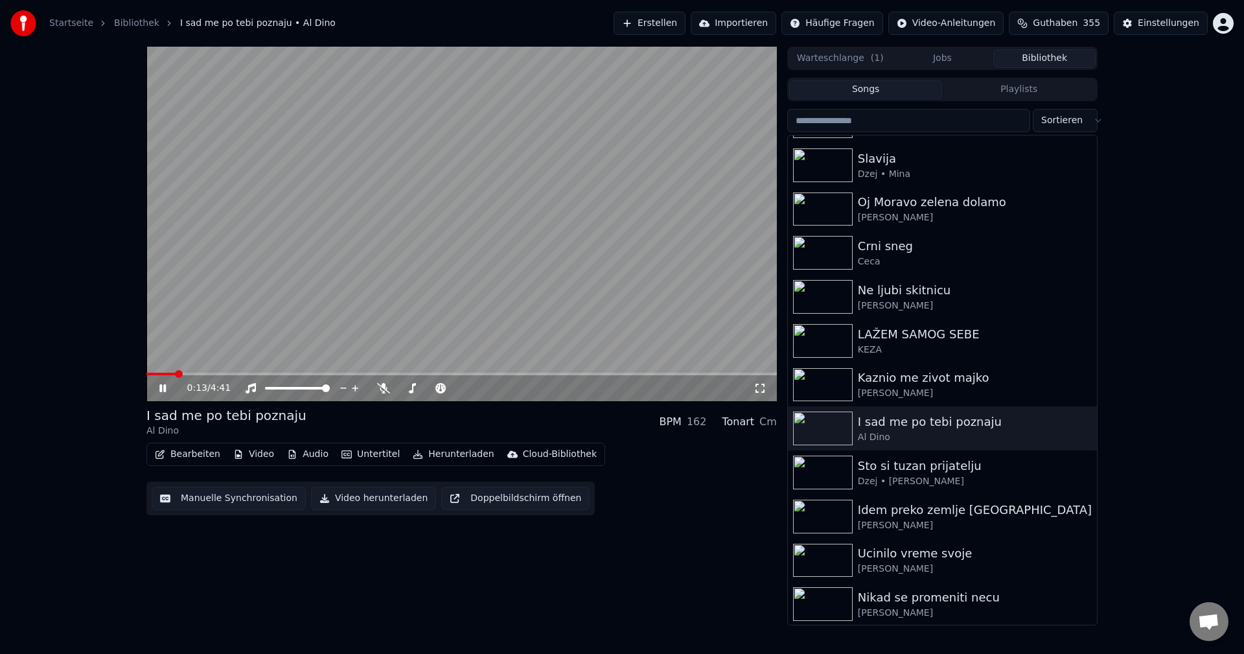
click at [176, 374] on span at bounding box center [160, 374] width 29 height 3
click at [176, 374] on span at bounding box center [178, 374] width 65 height 3
click at [161, 373] on span at bounding box center [154, 374] width 16 height 3
click at [182, 373] on span at bounding box center [164, 374] width 36 height 3
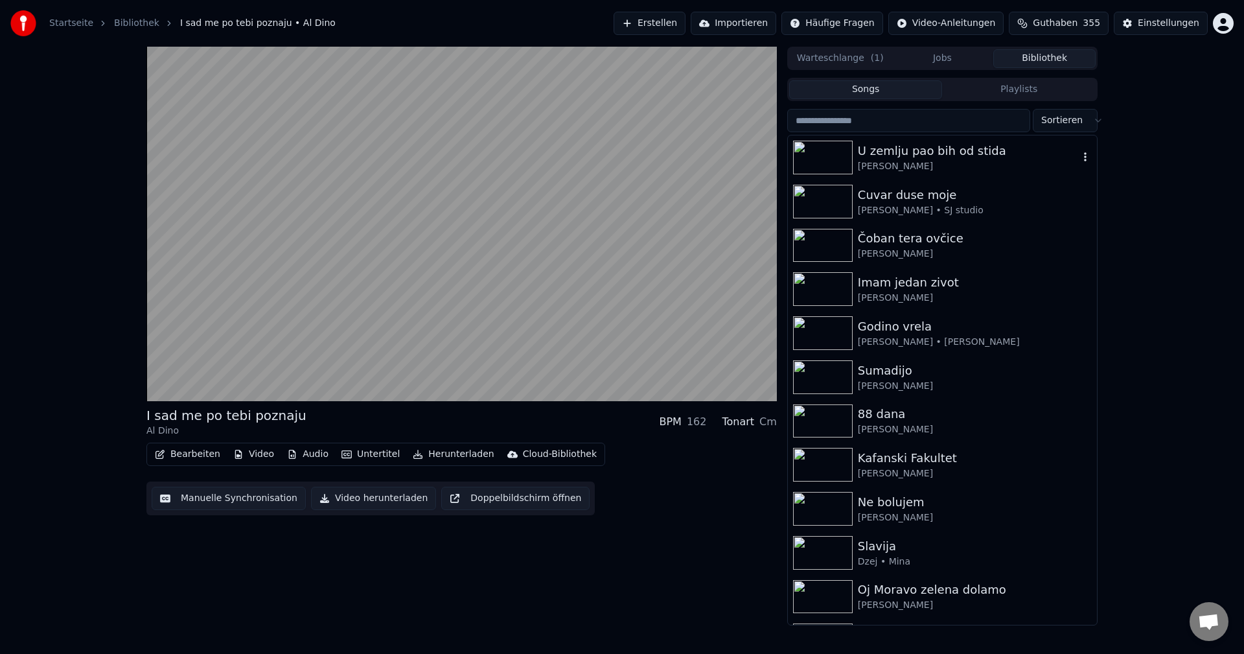
click at [814, 161] on img at bounding box center [823, 158] width 60 height 34
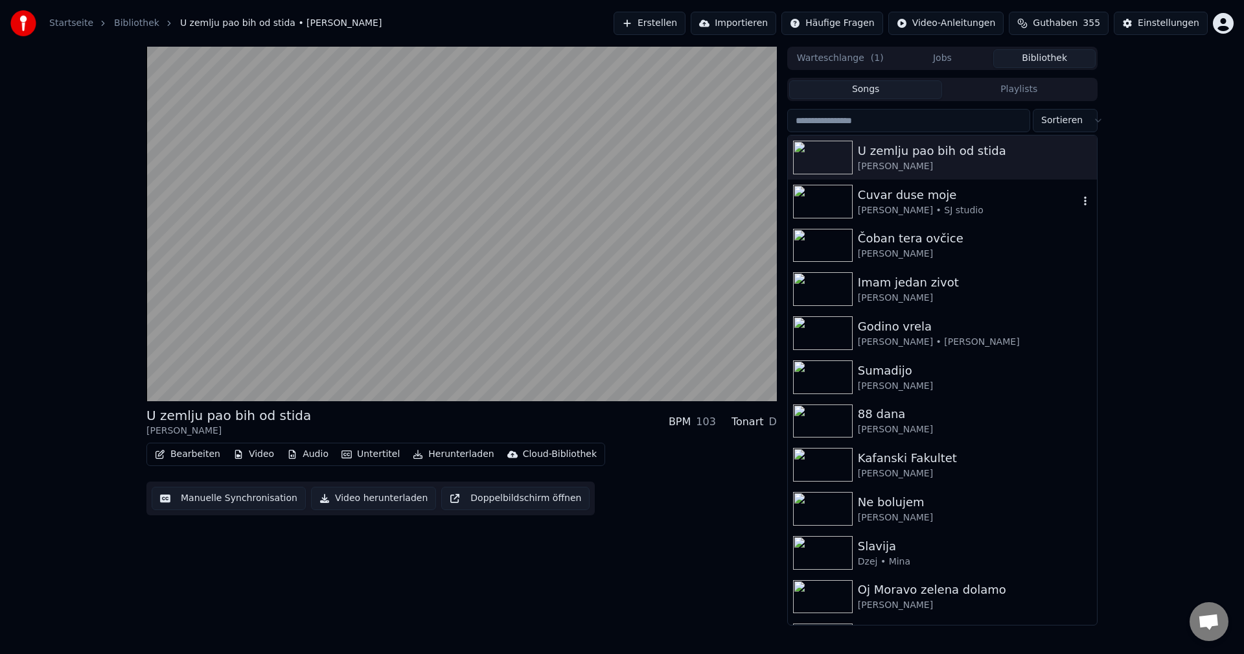
click at [815, 200] on img at bounding box center [823, 202] width 60 height 34
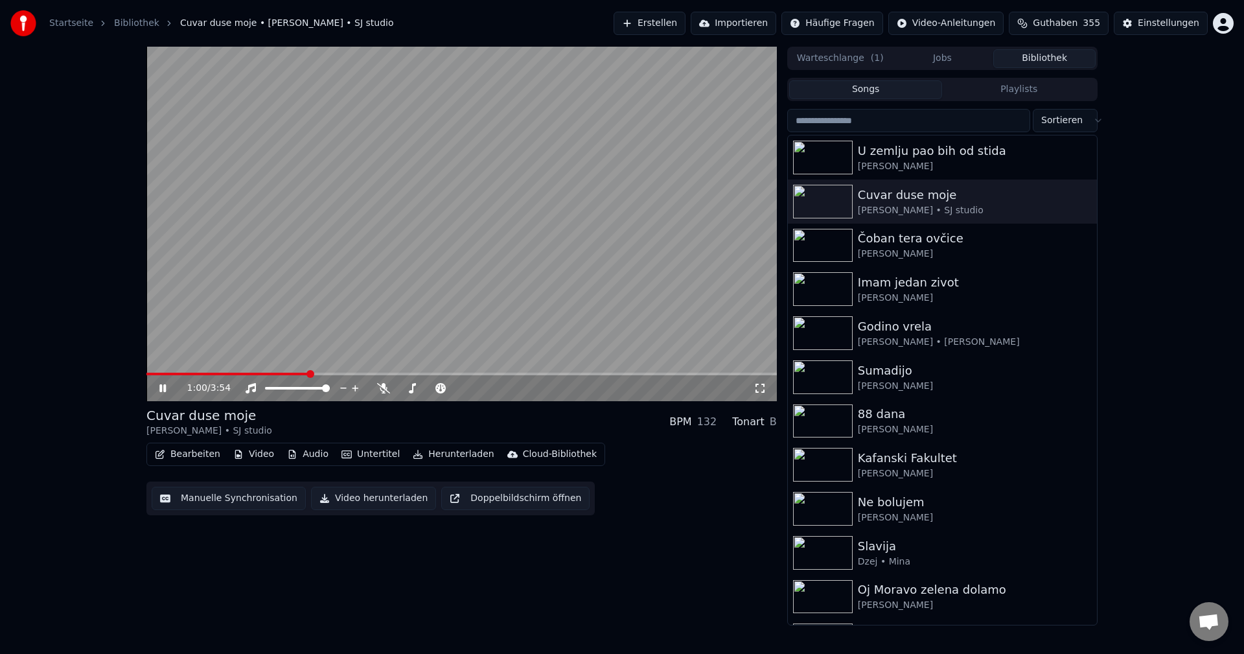
click at [168, 375] on span at bounding box center [227, 374] width 162 height 3
click at [151, 375] on span at bounding box center [208, 374] width 125 height 3
click at [190, 373] on span at bounding box center [167, 374] width 43 height 3
click at [160, 375] on span at bounding box center [153, 374] width 14 height 3
click at [189, 374] on span at bounding box center [461, 374] width 631 height 3
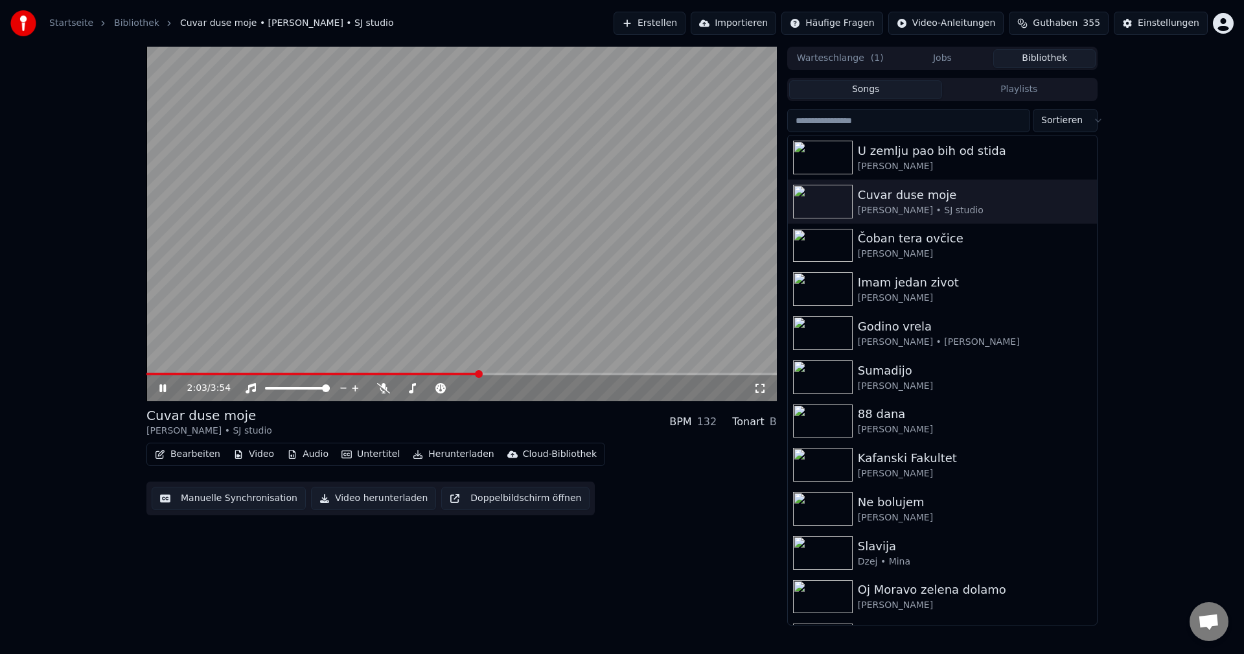
click at [173, 375] on span at bounding box center [312, 374] width 333 height 3
click at [176, 375] on span at bounding box center [161, 374] width 30 height 3
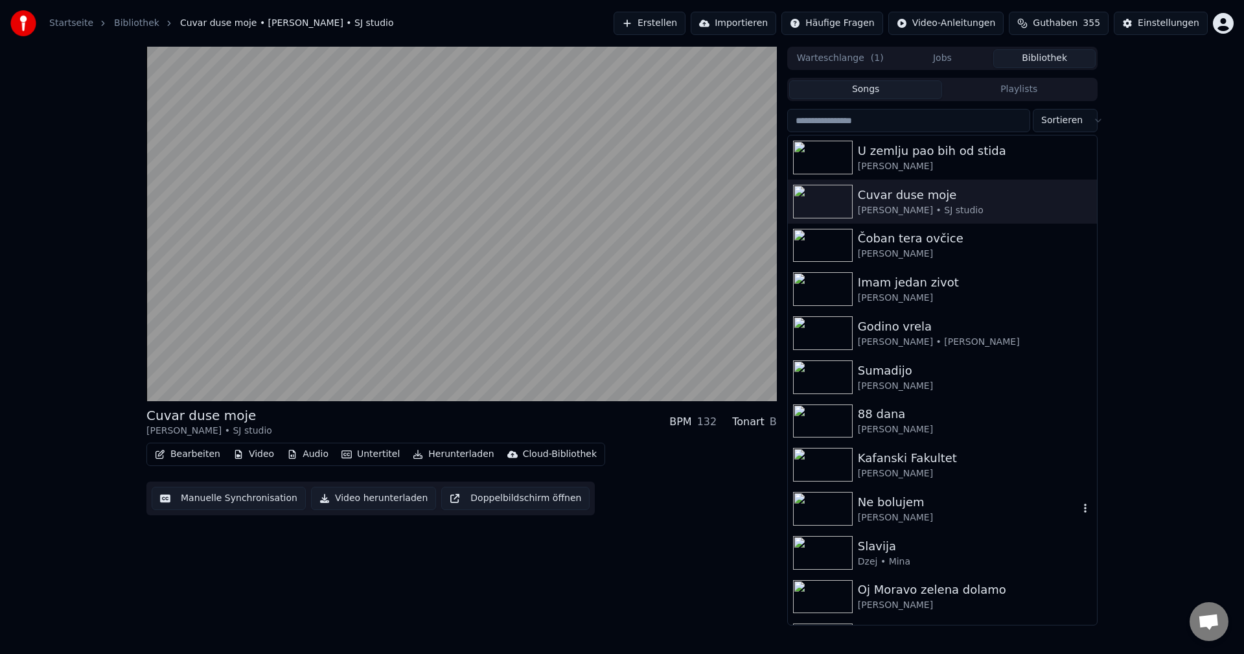
click at [817, 505] on img at bounding box center [823, 509] width 60 height 34
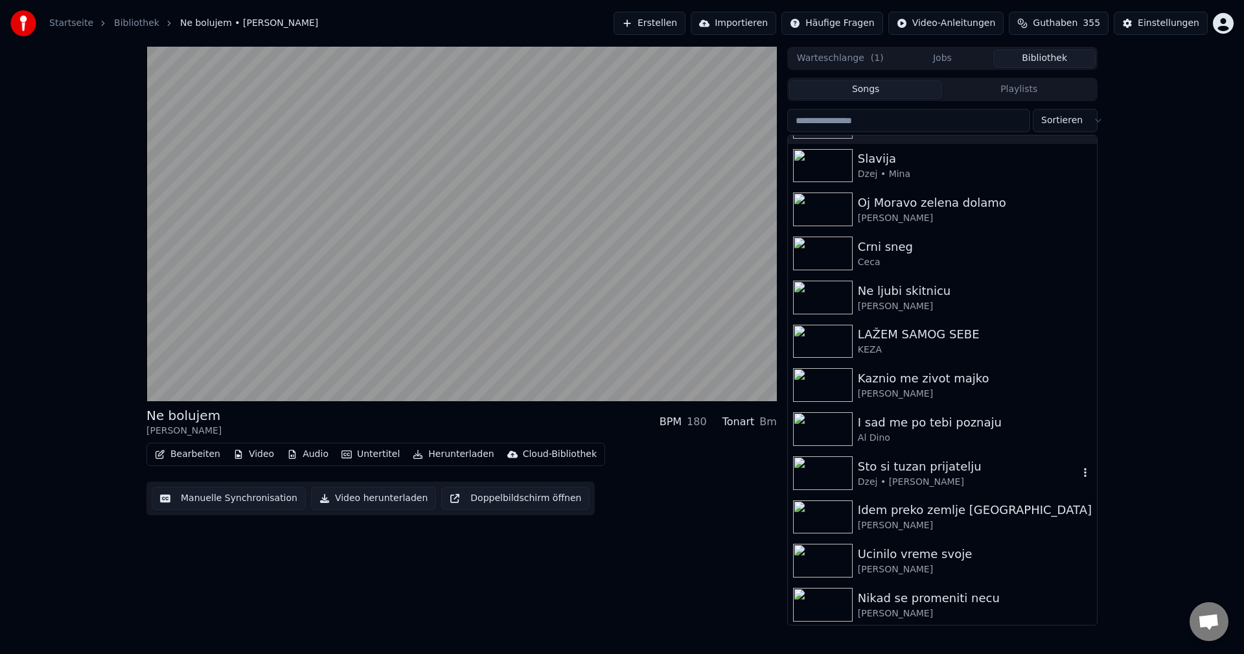
scroll to position [389, 0]
click at [816, 431] on img at bounding box center [823, 429] width 60 height 34
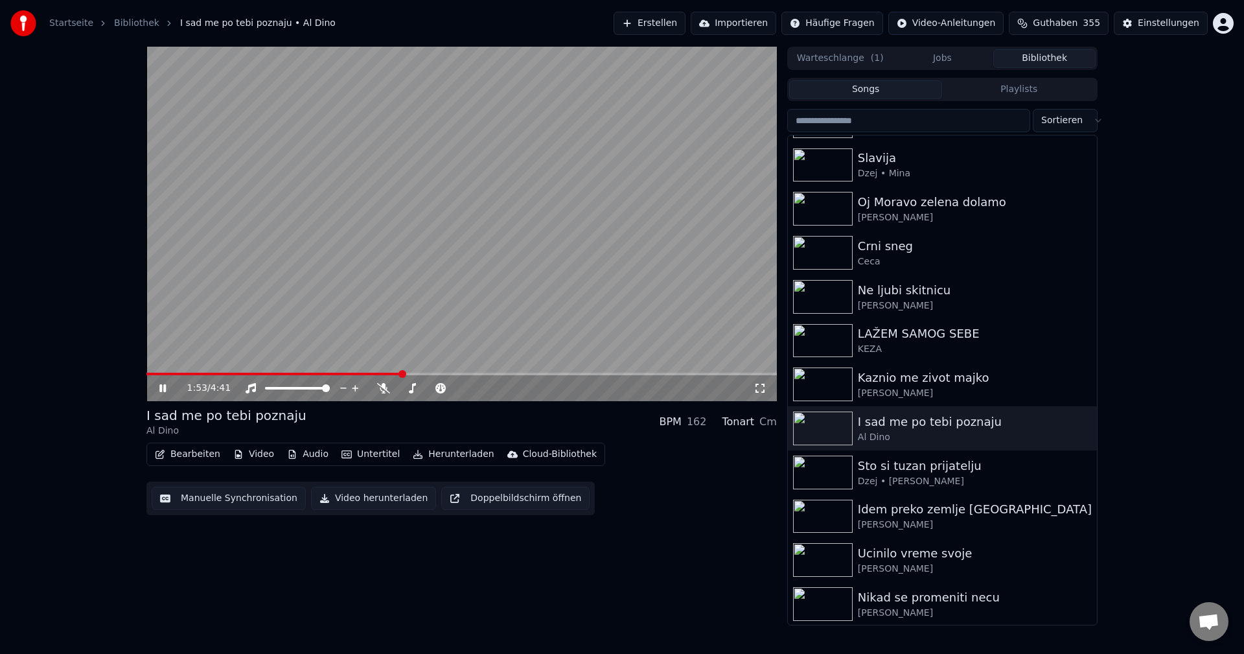
click at [171, 371] on video at bounding box center [461, 224] width 631 height 354
click at [171, 374] on span at bounding box center [158, 374] width 25 height 3
drag, startPoint x: 299, startPoint y: 343, endPoint x: 435, endPoint y: 382, distance: 142.0
click at [299, 343] on video at bounding box center [461, 224] width 631 height 354
click at [168, 373] on span at bounding box center [170, 374] width 48 height 3
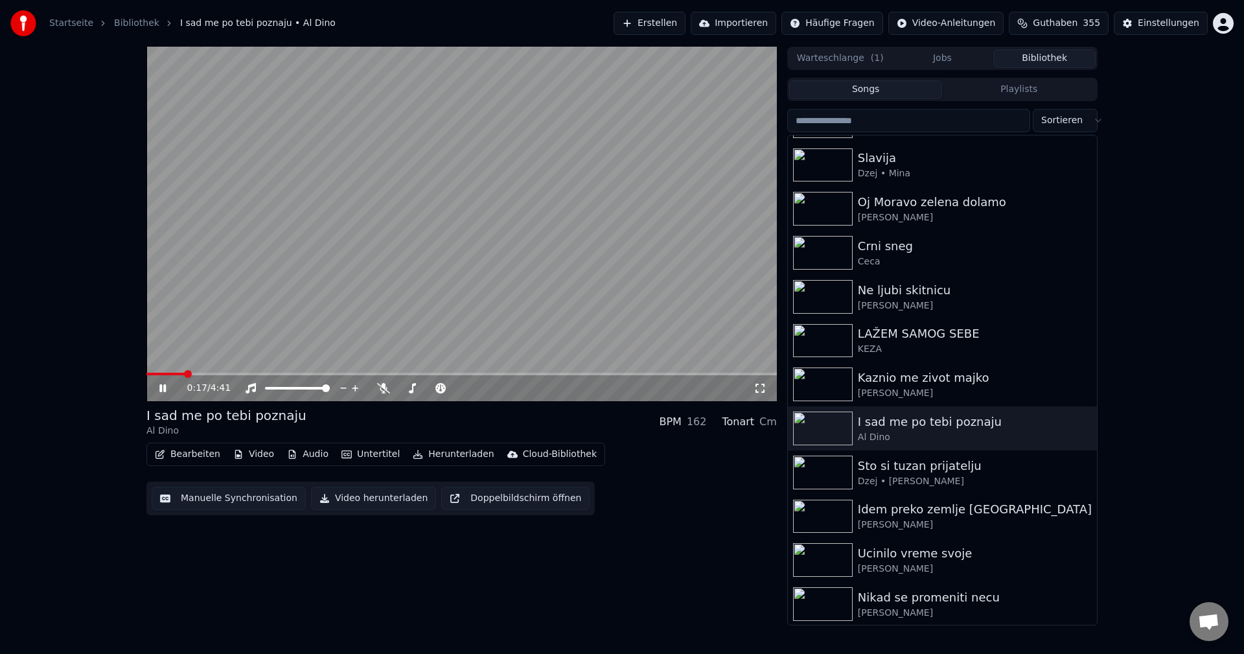
click at [184, 375] on span at bounding box center [165, 374] width 38 height 3
click at [172, 373] on span at bounding box center [196, 374] width 101 height 3
click at [172, 376] on div "0:21 / 4:41" at bounding box center [461, 388] width 631 height 26
drag, startPoint x: 172, startPoint y: 372, endPoint x: 400, endPoint y: 325, distance: 233.0
click at [174, 372] on video at bounding box center [461, 224] width 631 height 354
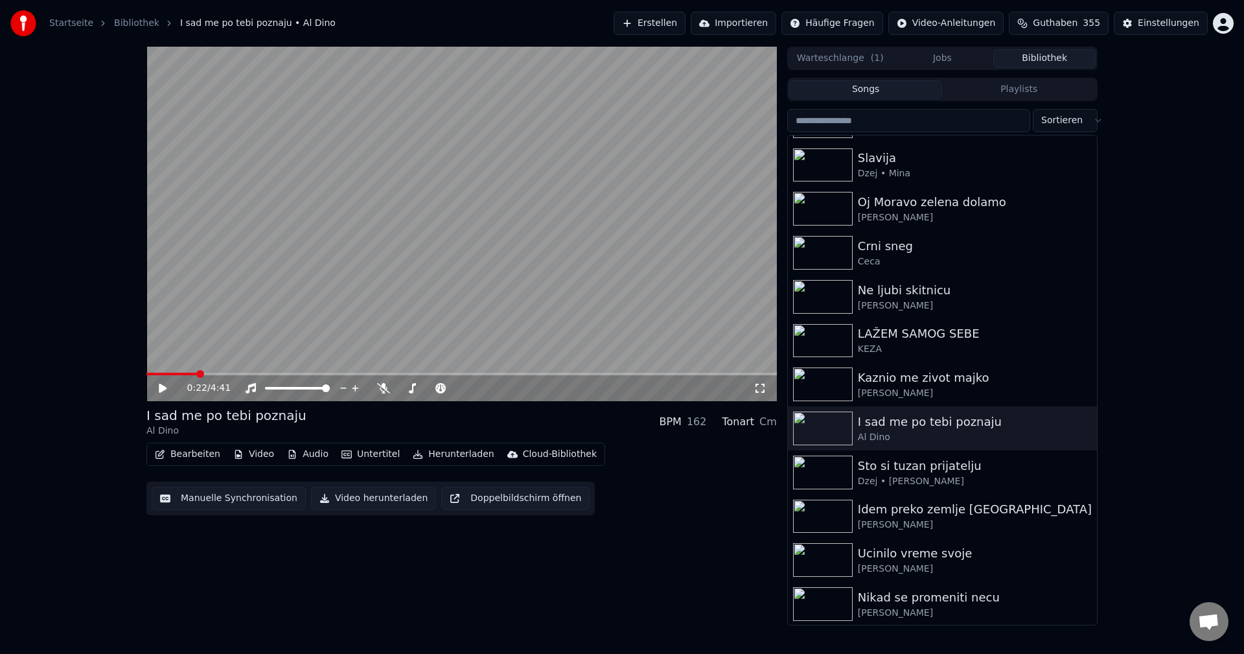
click at [188, 373] on span at bounding box center [171, 374] width 51 height 3
click at [174, 374] on span at bounding box center [166, 374] width 40 height 3
drag, startPoint x: 425, startPoint y: 334, endPoint x: 710, endPoint y: 340, distance: 285.2
click at [428, 334] on video at bounding box center [461, 224] width 631 height 354
click at [182, 374] on span at bounding box center [201, 374] width 111 height 3
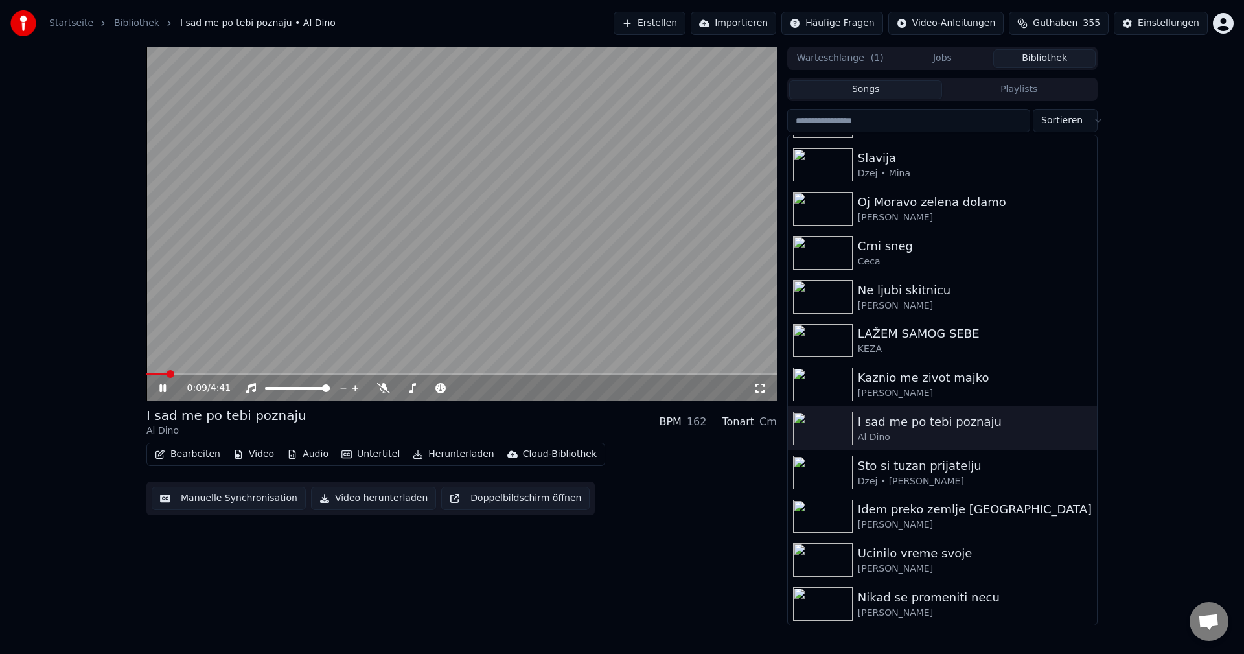
click at [167, 375] on span at bounding box center [156, 374] width 20 height 3
click at [395, 374] on span at bounding box center [270, 374] width 249 height 3
click at [422, 373] on span at bounding box center [461, 374] width 631 height 3
click at [489, 374] on span at bounding box center [332, 374] width 373 height 3
click at [165, 373] on span at bounding box center [352, 374] width 412 height 3
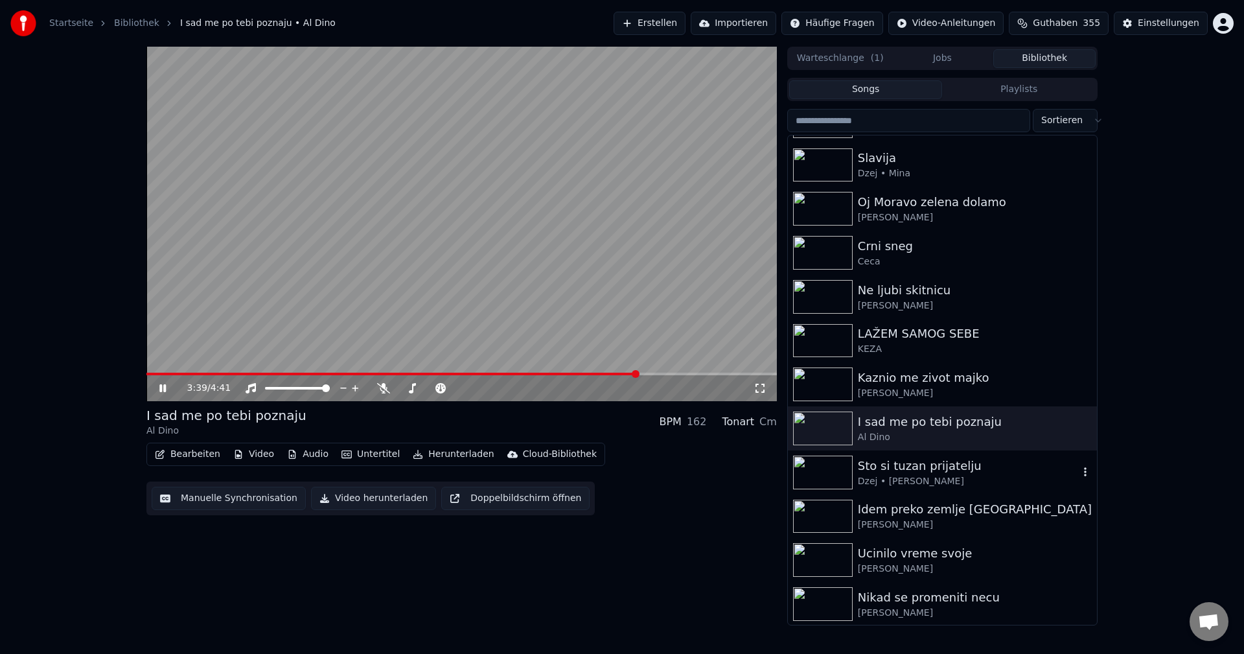
click at [818, 475] on img at bounding box center [823, 473] width 60 height 34
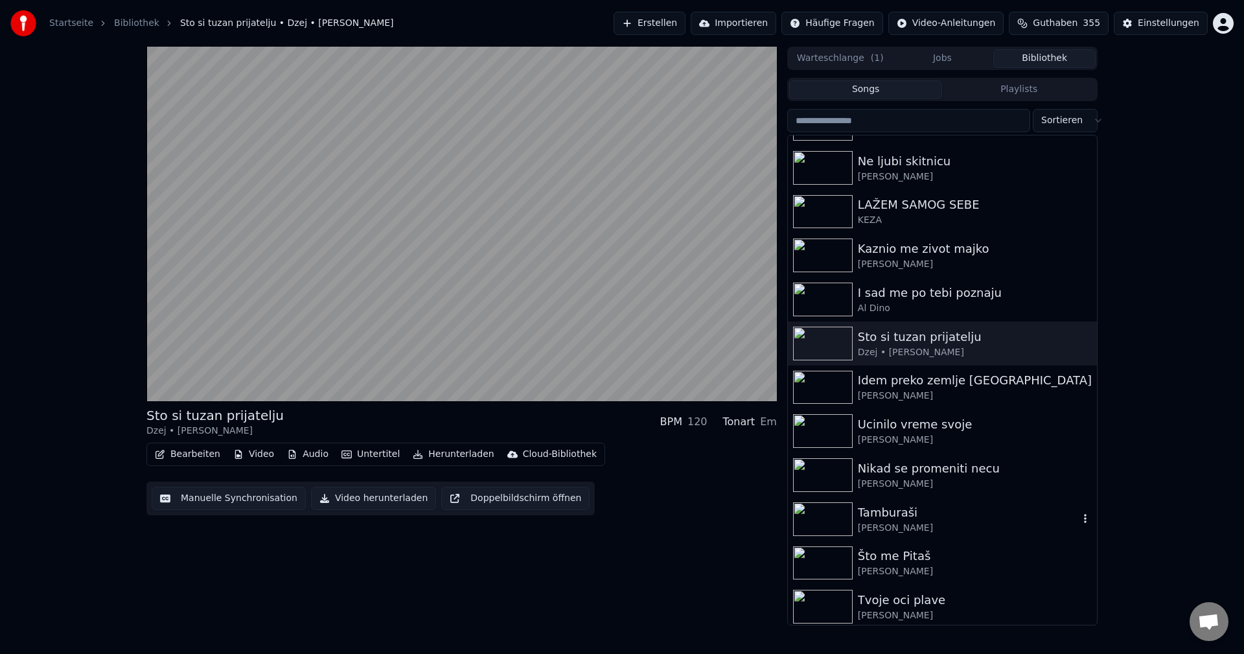
scroll to position [648, 0]
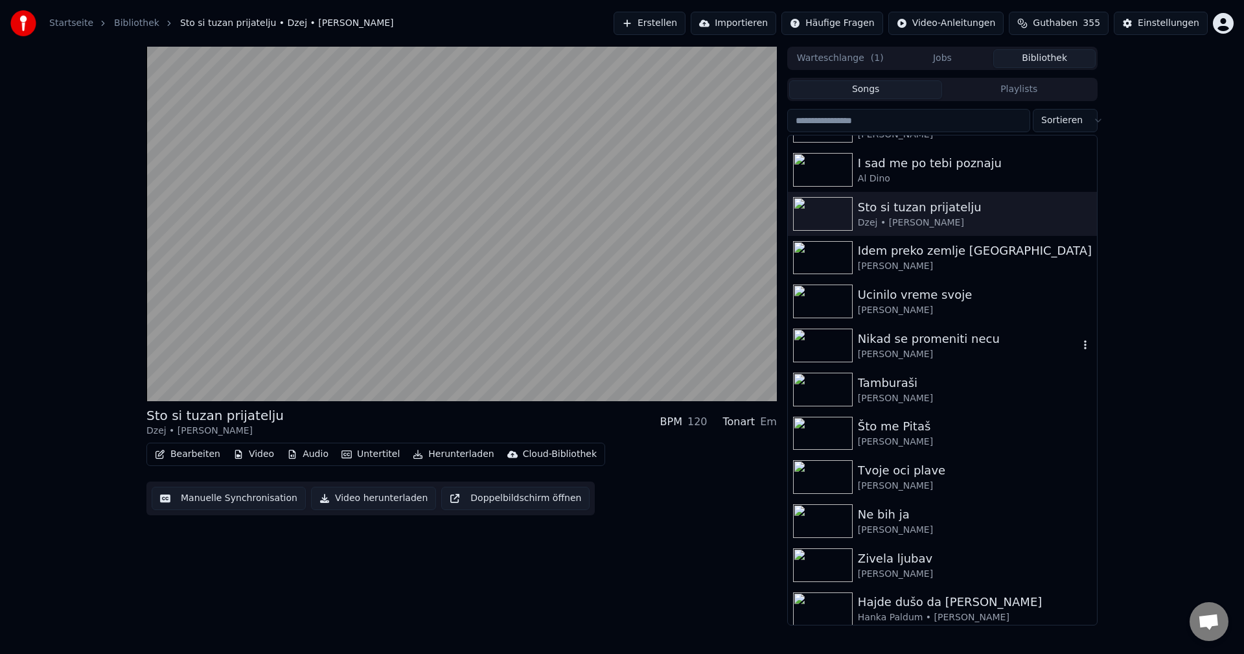
click at [817, 343] on img at bounding box center [823, 346] width 60 height 34
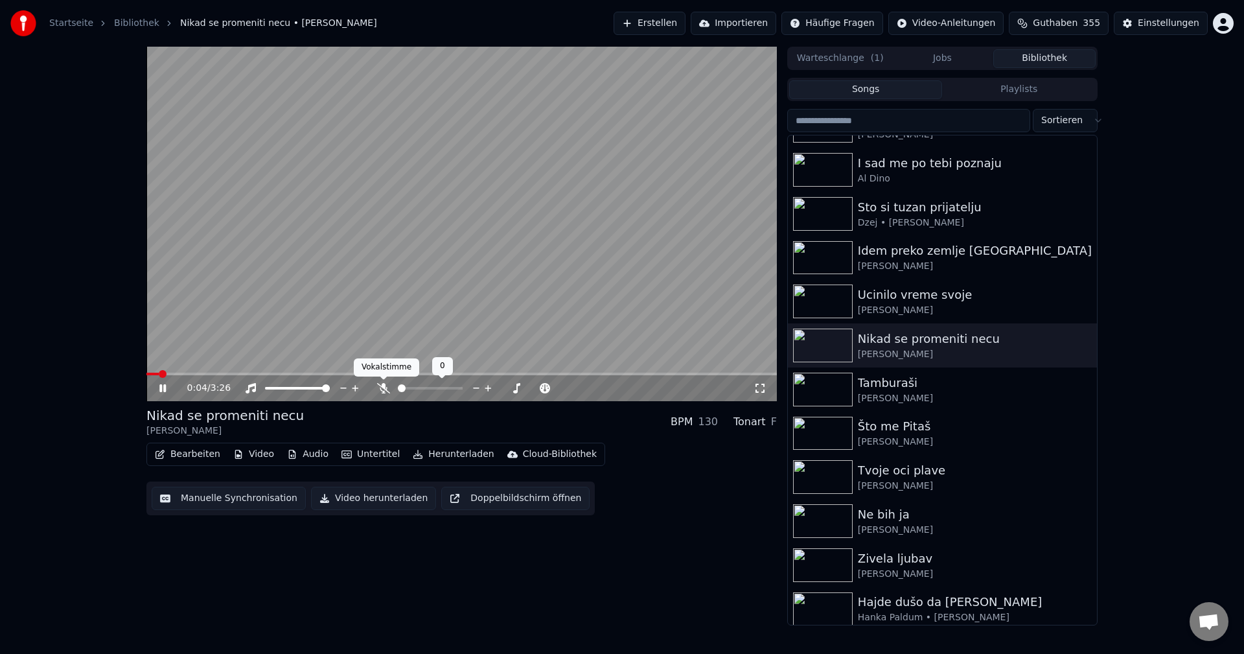
click at [384, 389] on icon at bounding box center [383, 388] width 13 height 10
click at [155, 373] on span at bounding box center [150, 374] width 9 height 3
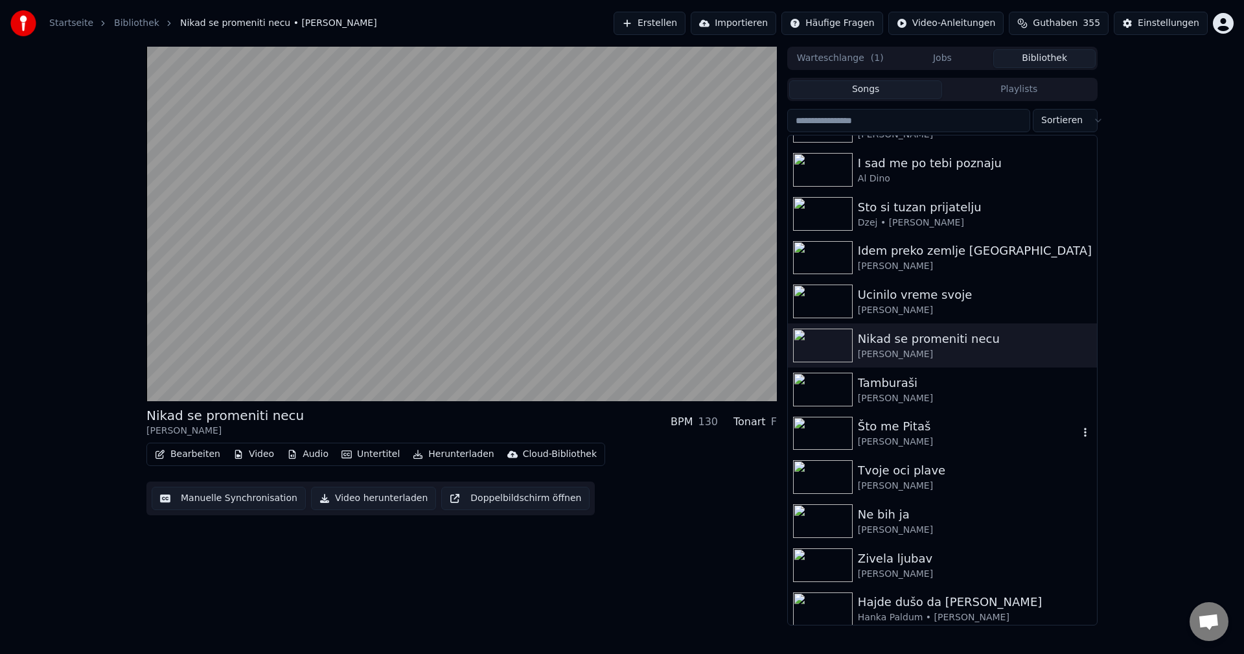
click at [812, 428] on img at bounding box center [823, 434] width 60 height 34
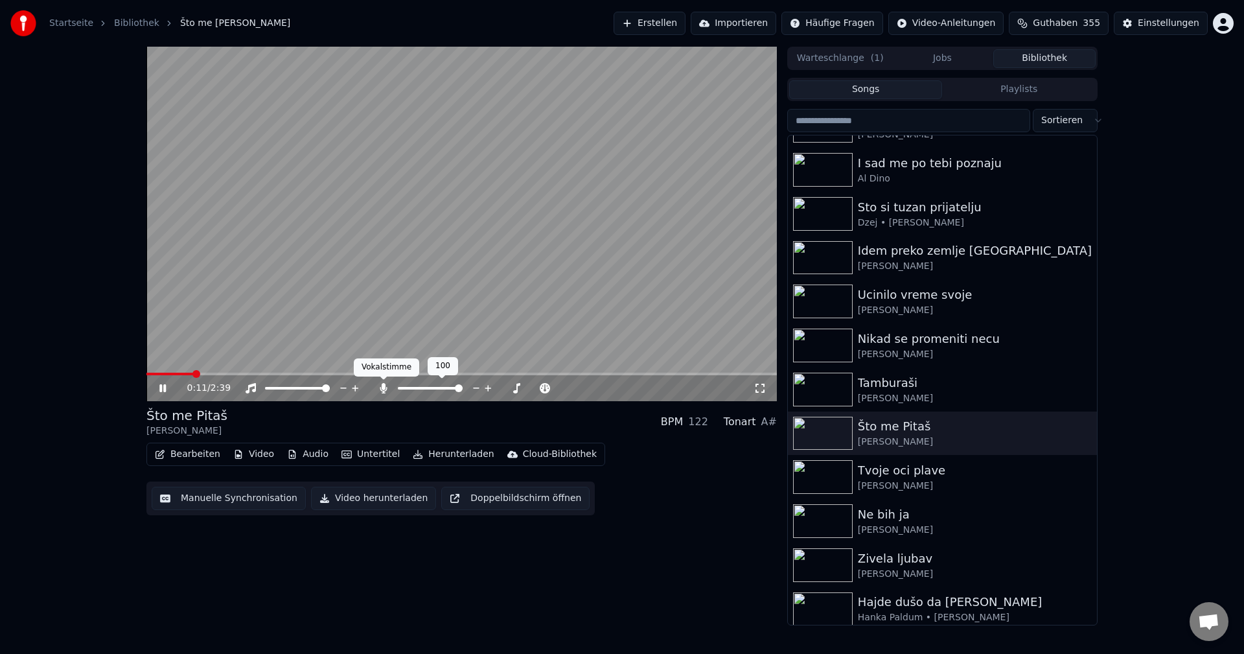
click at [384, 388] on icon at bounding box center [383, 388] width 7 height 10
click at [196, 375] on span at bounding box center [195, 374] width 99 height 3
click at [159, 373] on span at bounding box center [207, 374] width 123 height 3
drag, startPoint x: 503, startPoint y: 272, endPoint x: 496, endPoint y: 288, distance: 18.3
click at [502, 272] on video at bounding box center [461, 224] width 631 height 354
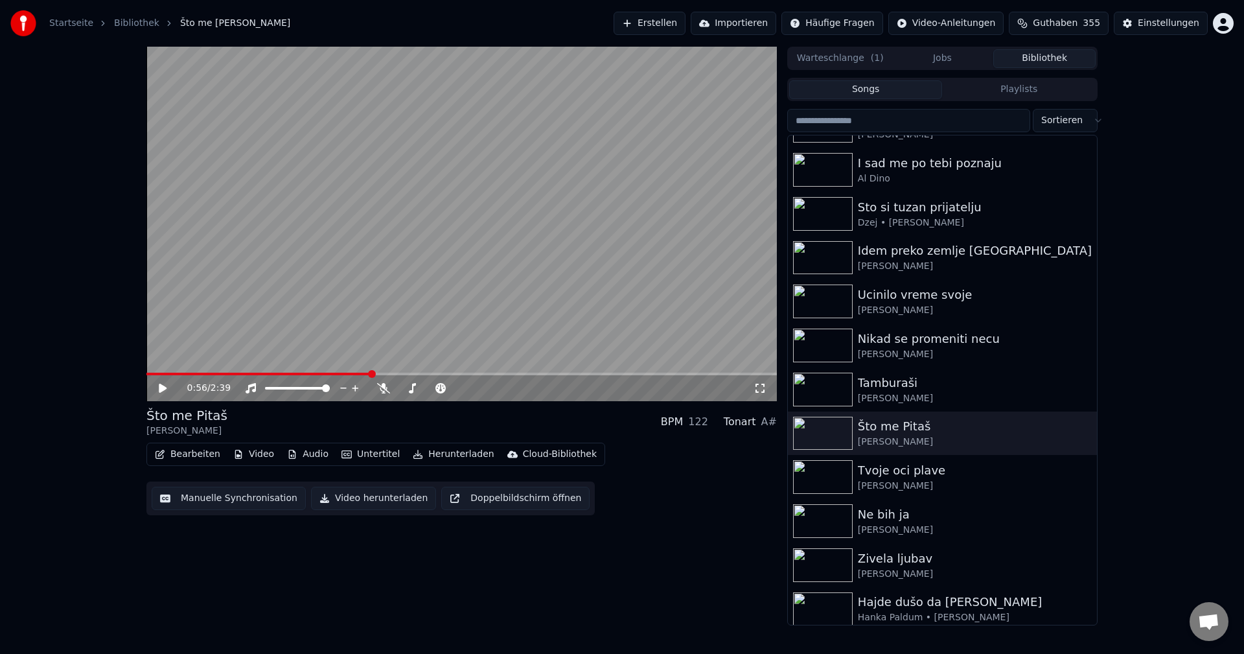
click at [544, 291] on video at bounding box center [461, 224] width 631 height 354
click at [814, 481] on img at bounding box center [823, 477] width 60 height 34
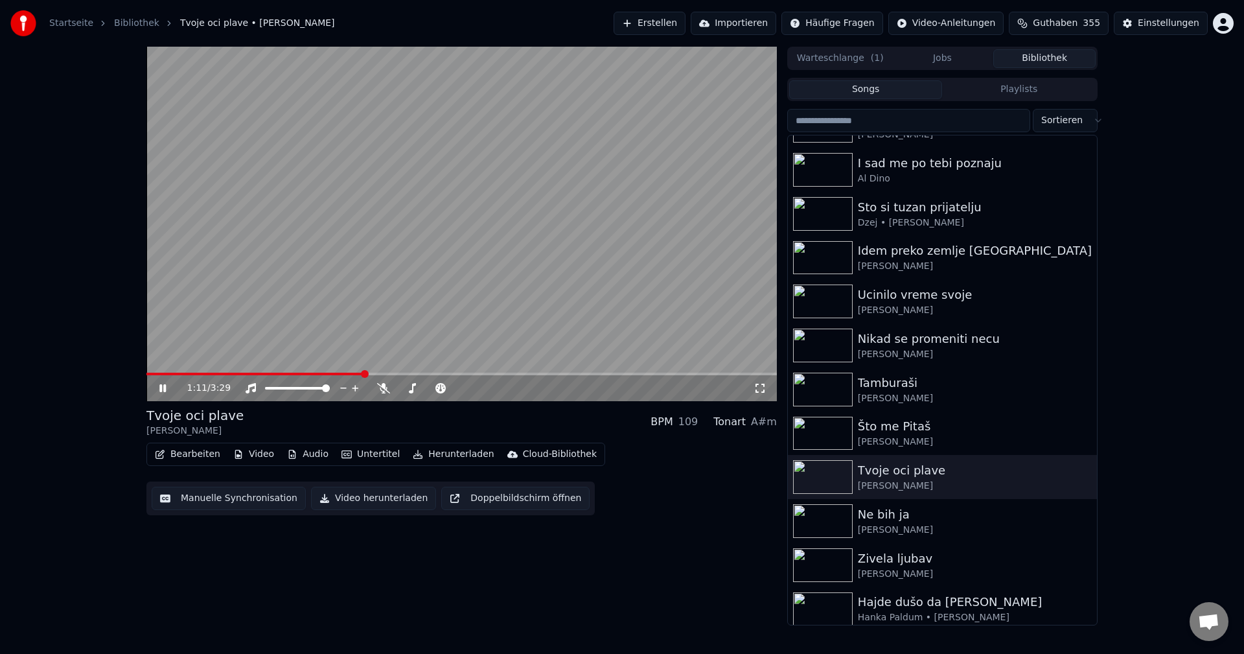
click at [157, 376] on div "1:11 / 3:29" at bounding box center [461, 388] width 631 height 26
click at [157, 372] on video at bounding box center [461, 224] width 631 height 354
click at [165, 374] on span at bounding box center [255, 374] width 219 height 3
drag, startPoint x: 331, startPoint y: 332, endPoint x: 402, endPoint y: 375, distance: 83.1
click at [332, 332] on video at bounding box center [461, 224] width 631 height 354
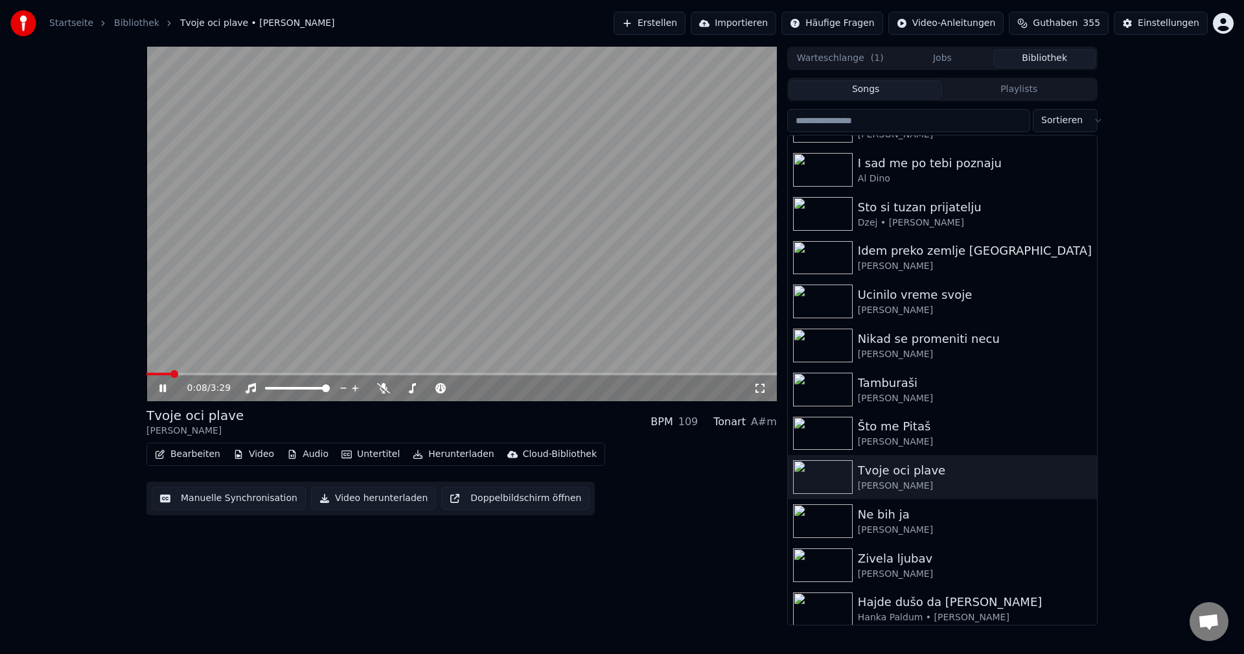
click at [170, 373] on span at bounding box center [158, 374] width 24 height 3
click at [168, 374] on span at bounding box center [156, 374] width 21 height 3
click at [200, 375] on span at bounding box center [461, 374] width 631 height 3
click at [164, 375] on span at bounding box center [155, 374] width 18 height 3
click at [816, 526] on img at bounding box center [823, 521] width 60 height 34
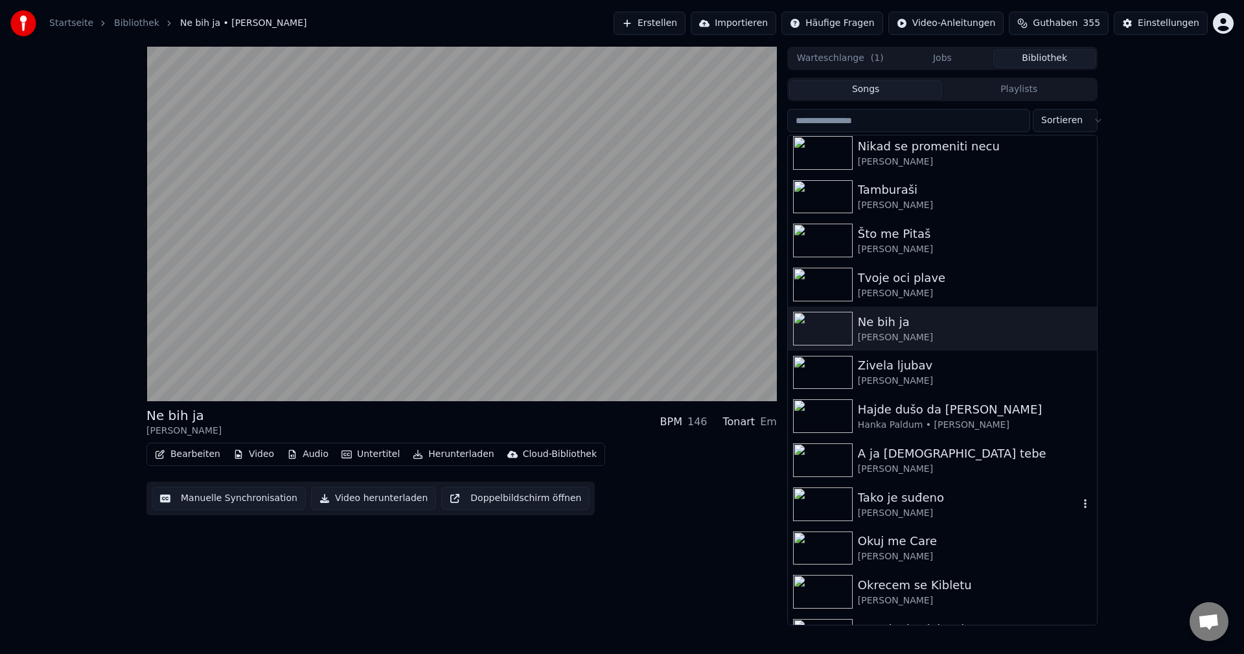
scroll to position [842, 0]
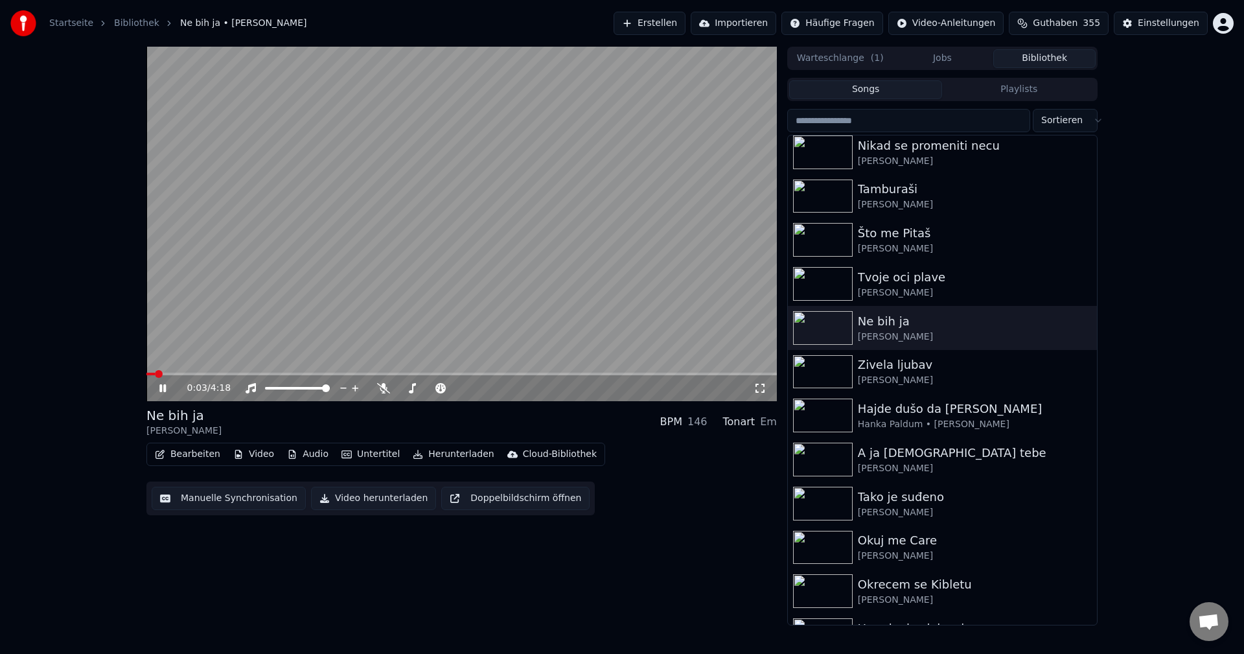
click at [178, 373] on span at bounding box center [461, 374] width 631 height 3
drag, startPoint x: 379, startPoint y: 389, endPoint x: 396, endPoint y: 390, distance: 16.9
click at [380, 389] on icon at bounding box center [383, 388] width 13 height 10
click at [825, 413] on img at bounding box center [823, 416] width 60 height 34
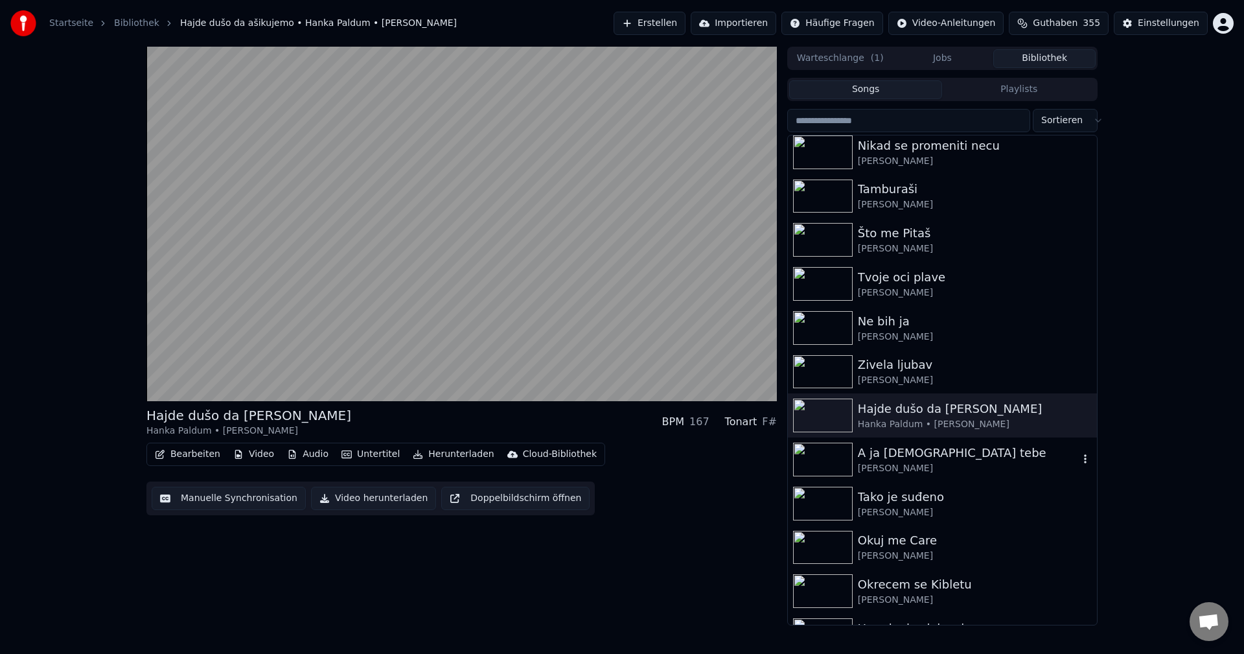
click at [823, 458] on img at bounding box center [823, 460] width 60 height 34
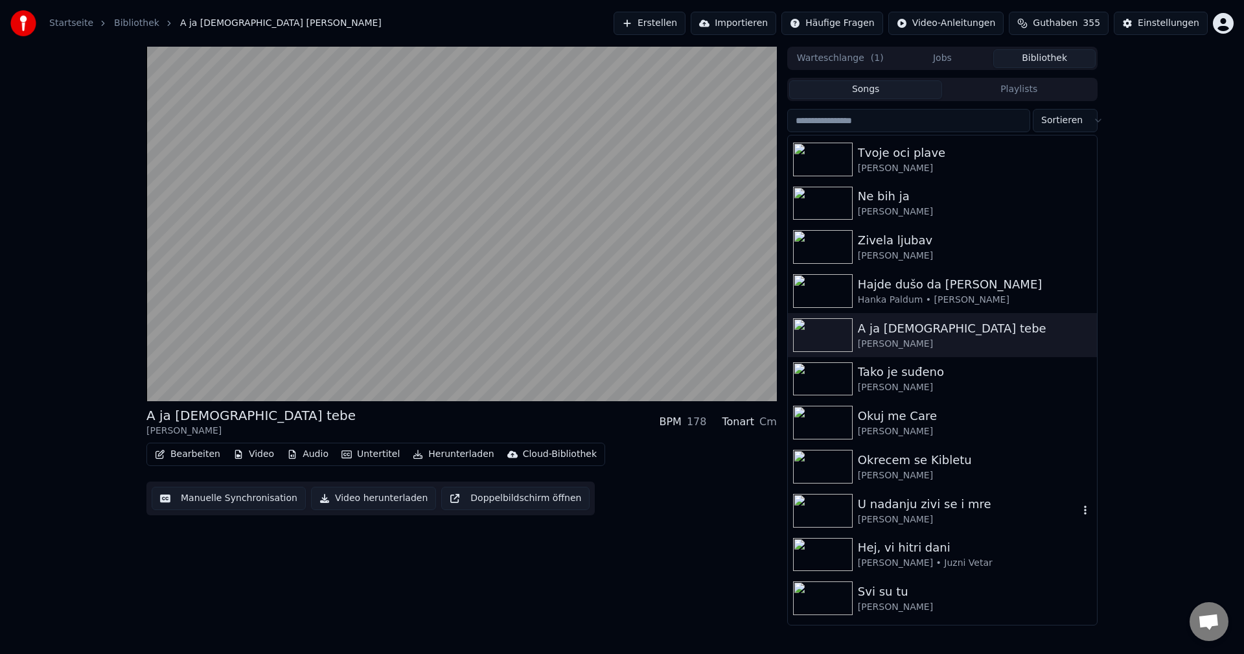
scroll to position [972, 0]
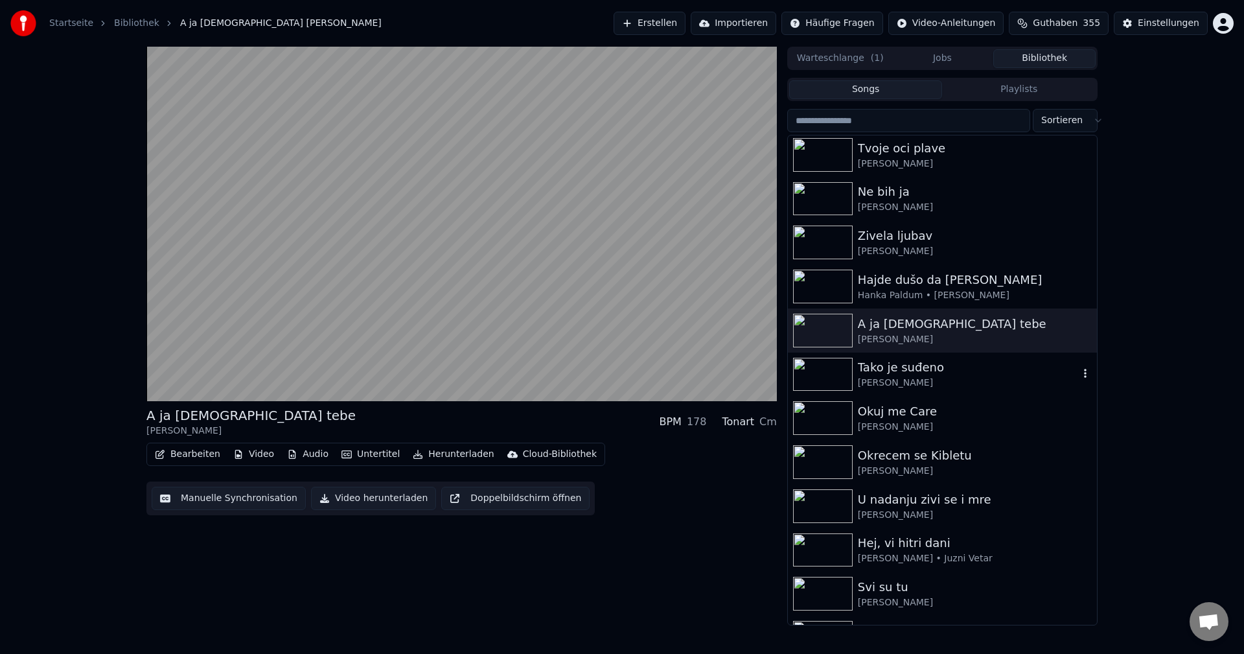
click at [831, 381] on img at bounding box center [823, 375] width 60 height 34
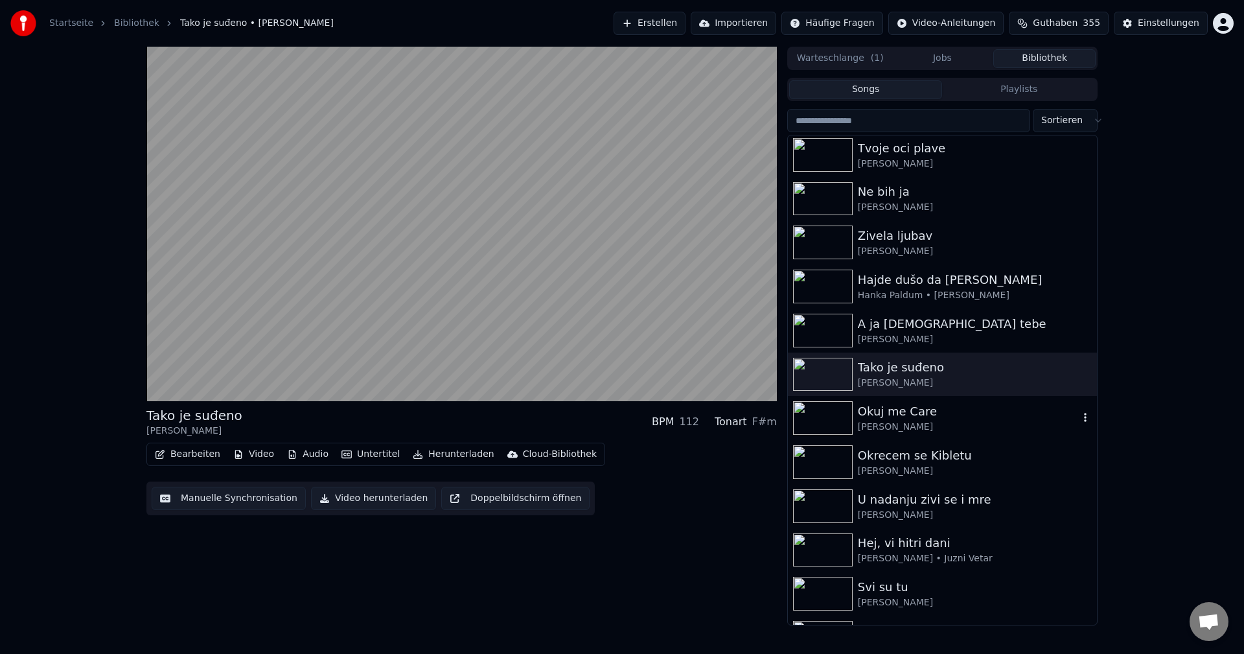
click at [826, 416] on img at bounding box center [823, 418] width 60 height 34
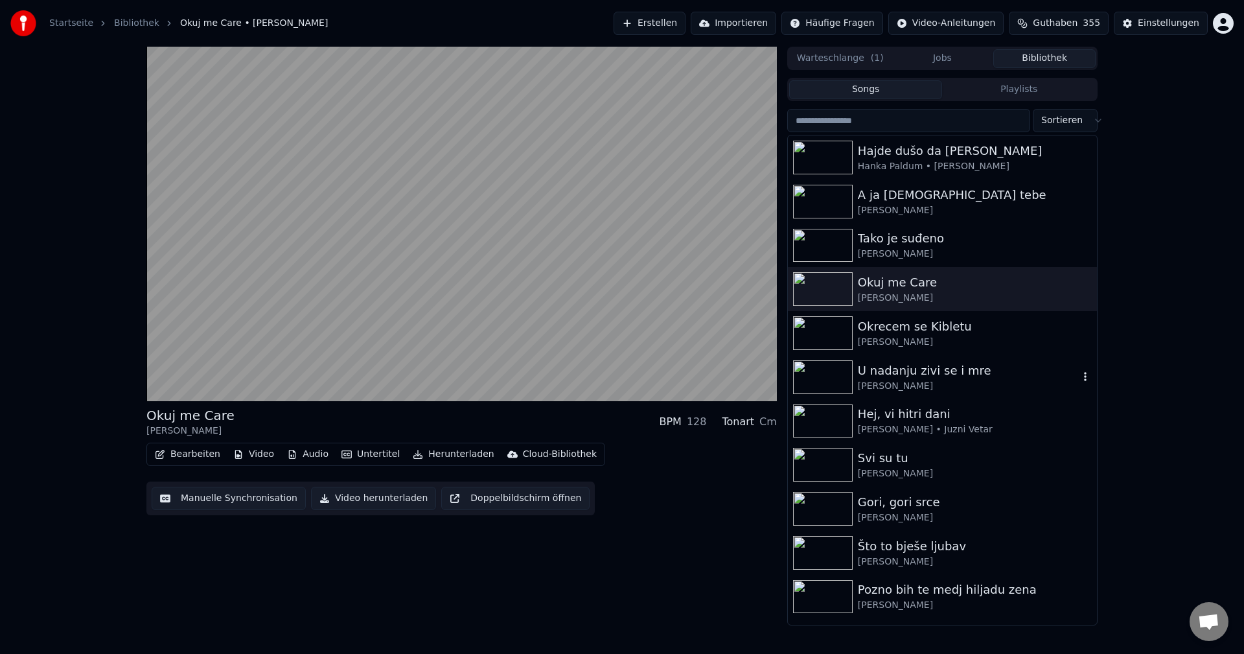
scroll to position [1102, 0]
click at [826, 376] on img at bounding box center [823, 377] width 60 height 34
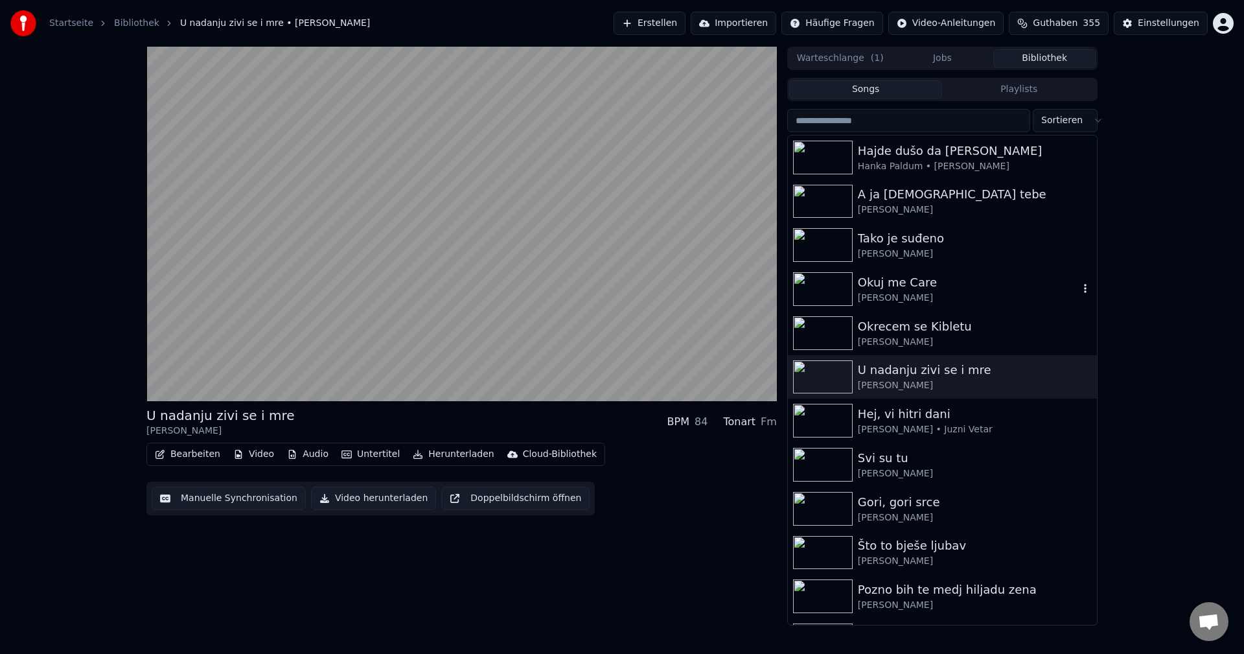
click at [826, 287] on img at bounding box center [823, 289] width 60 height 34
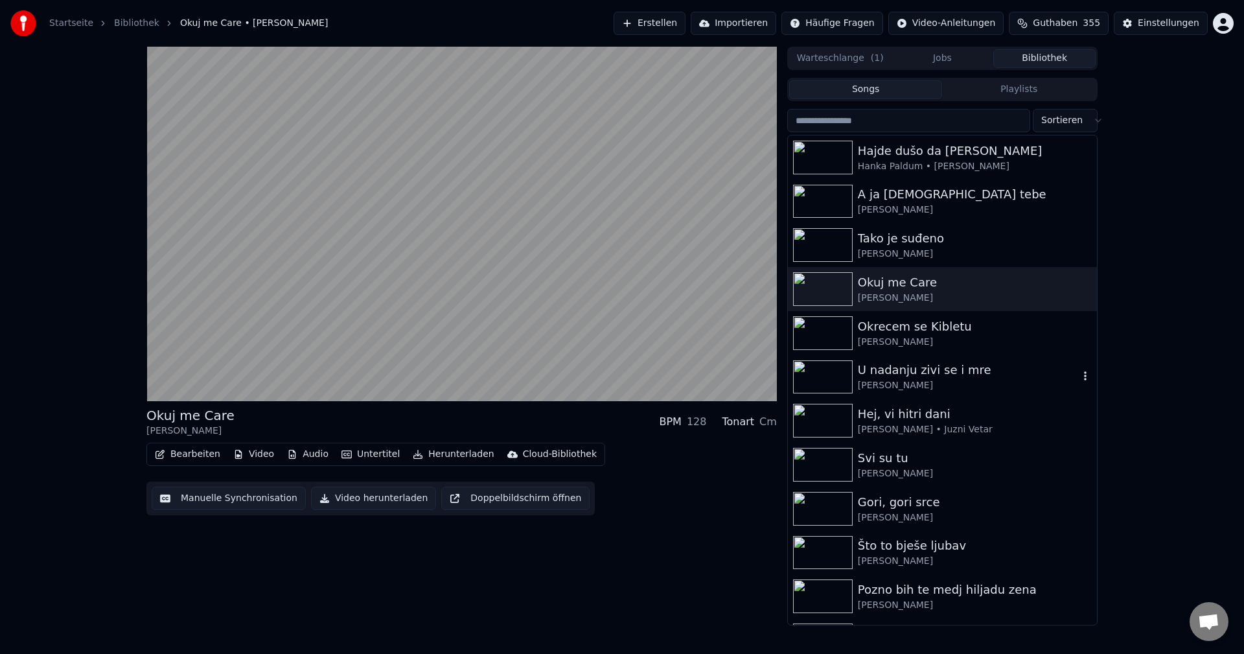
click at [812, 373] on img at bounding box center [823, 377] width 60 height 34
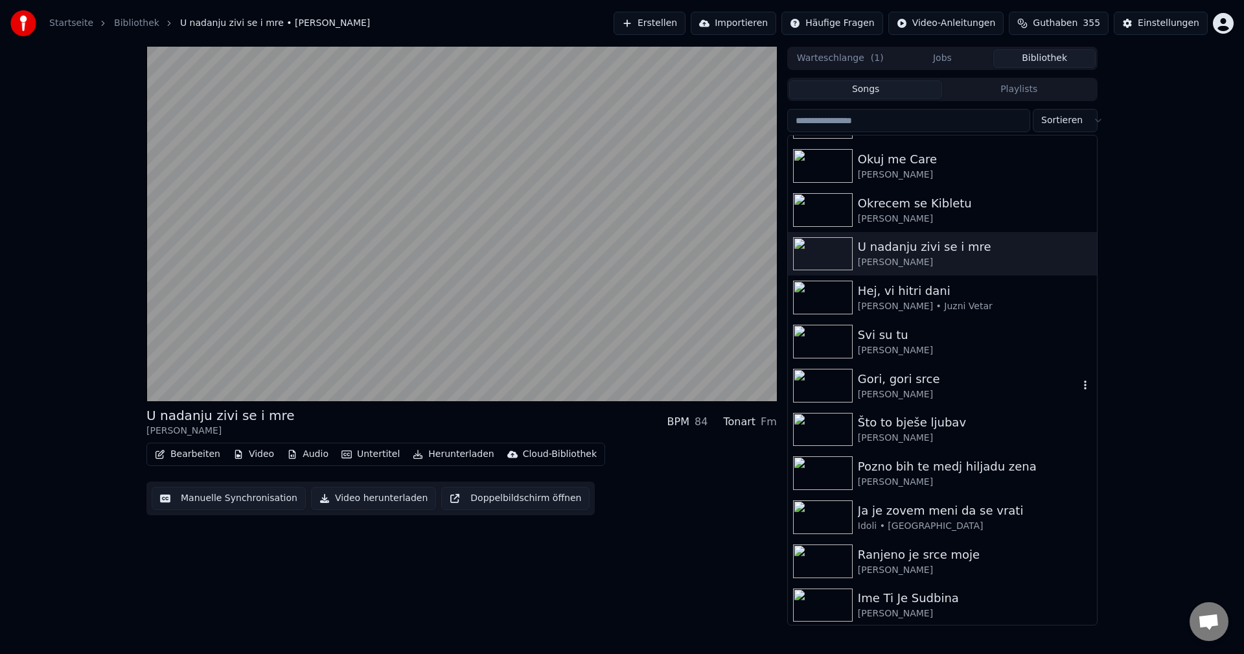
scroll to position [1231, 0]
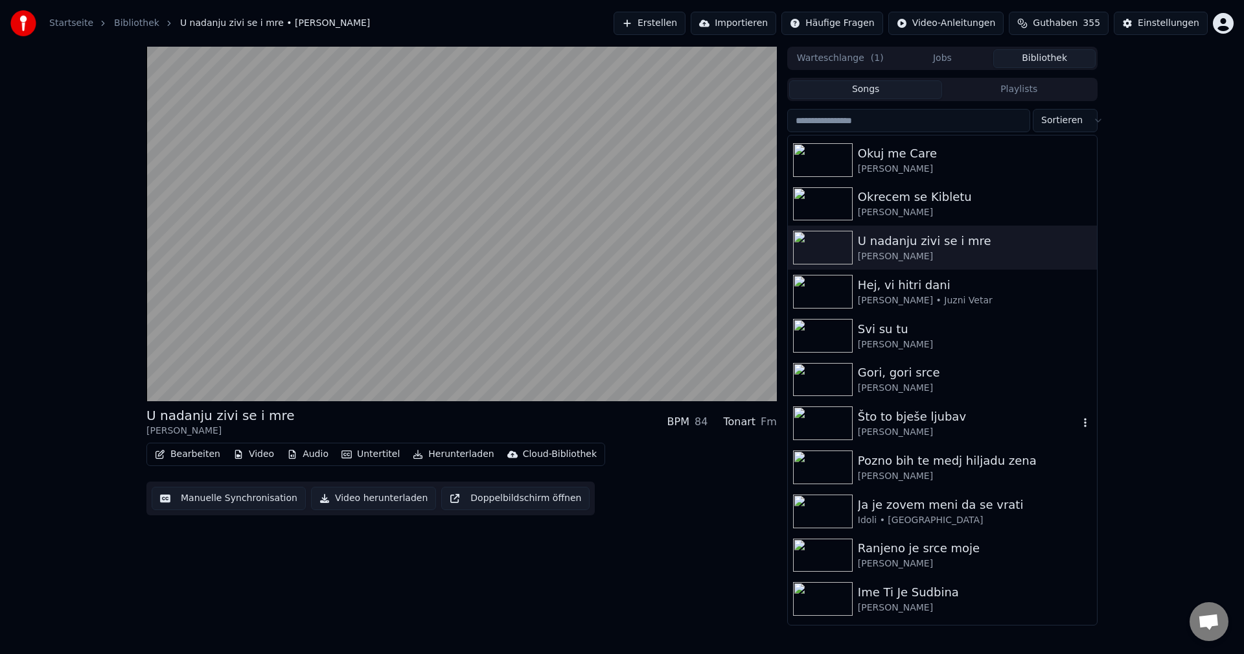
click at [803, 423] on img at bounding box center [823, 423] width 60 height 34
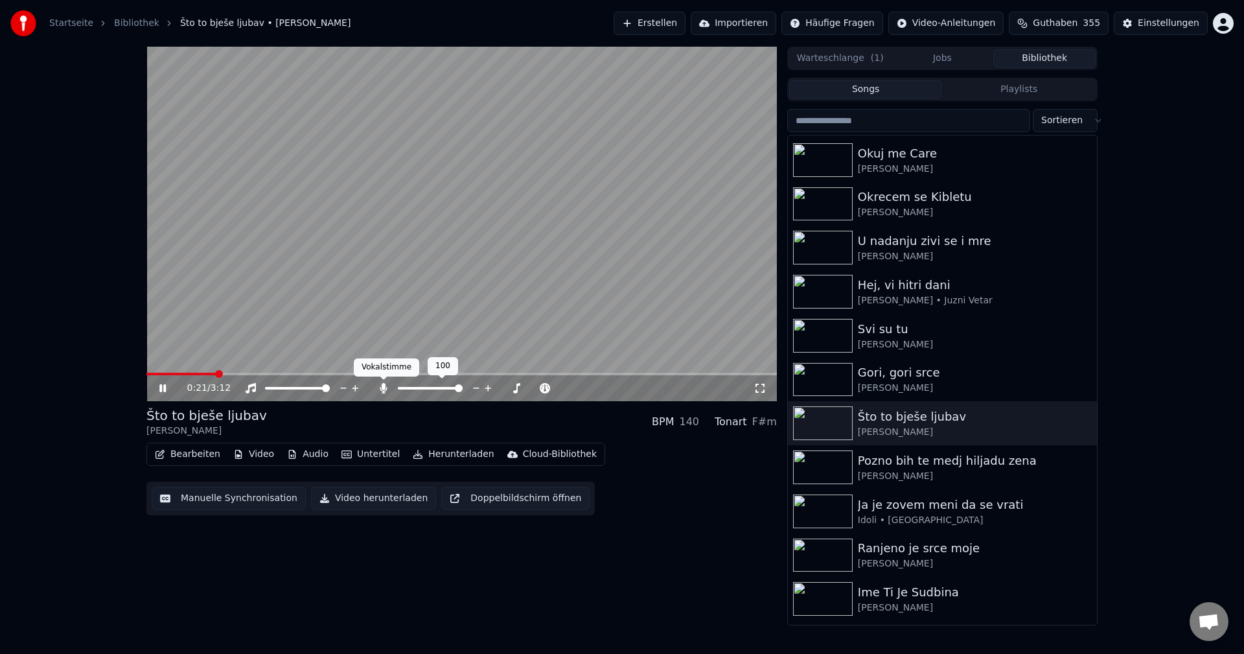
click at [382, 389] on icon at bounding box center [383, 388] width 7 height 10
click at [165, 376] on div "0:22 / 3:12" at bounding box center [461, 388] width 631 height 26
click at [165, 374] on span at bounding box center [184, 374] width 76 height 3
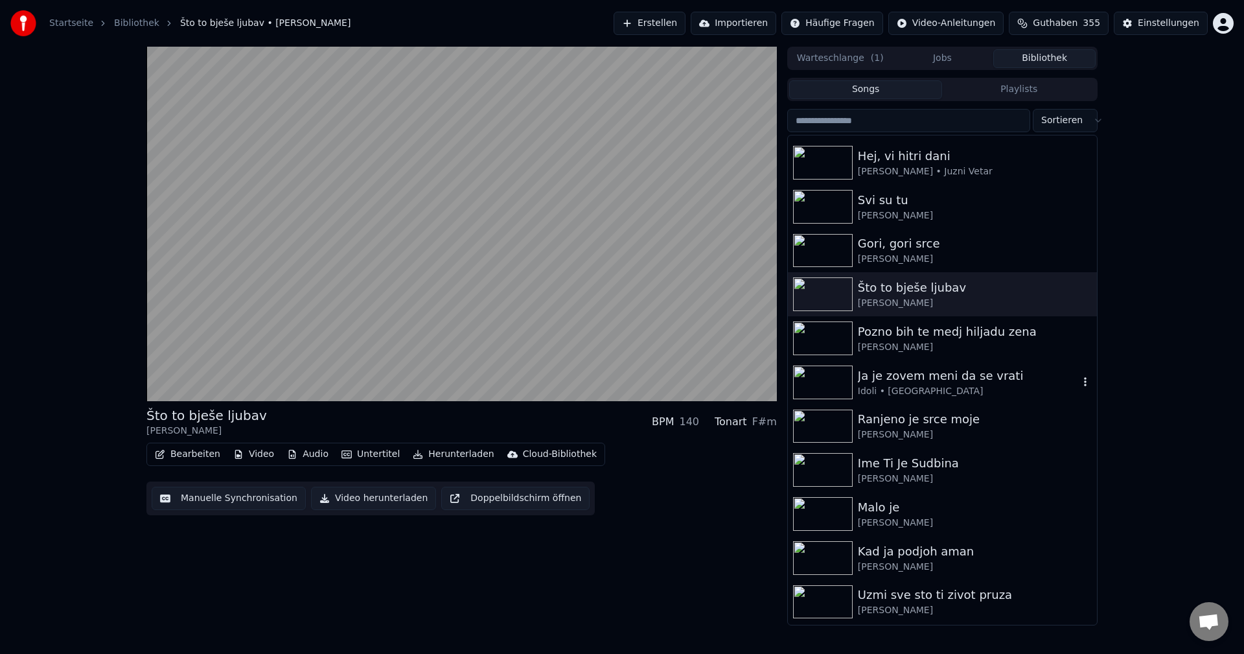
scroll to position [1361, 0]
click at [829, 515] on img at bounding box center [823, 513] width 60 height 34
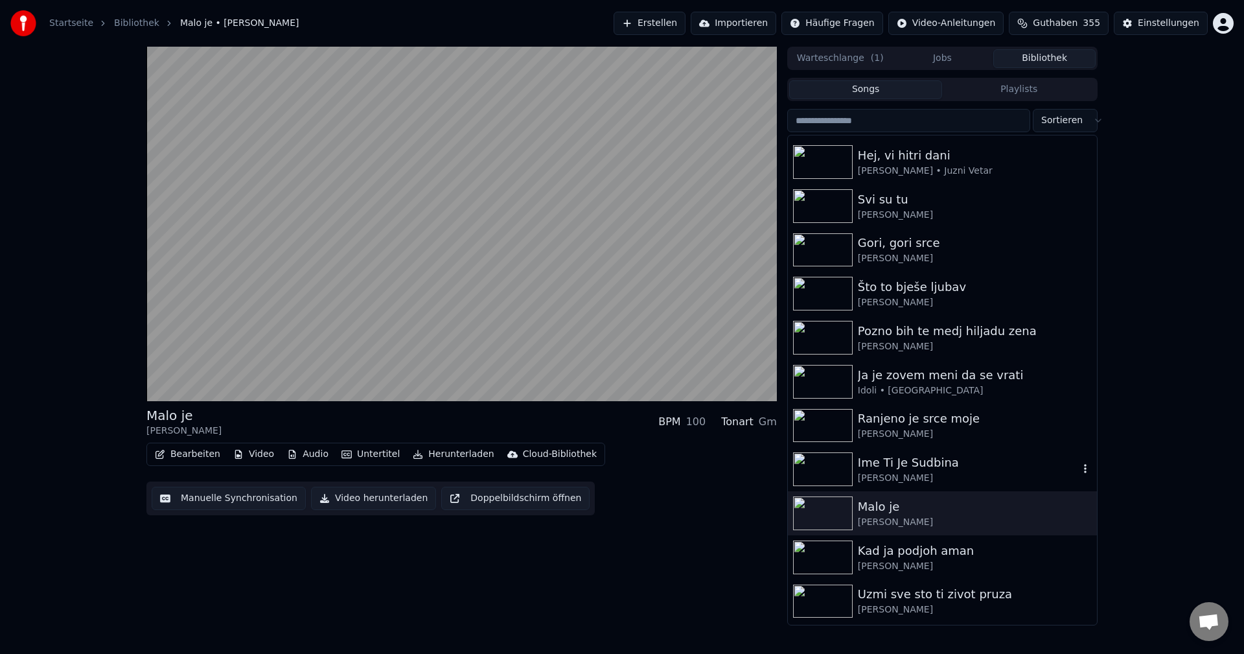
click at [824, 465] on img at bounding box center [823, 469] width 60 height 34
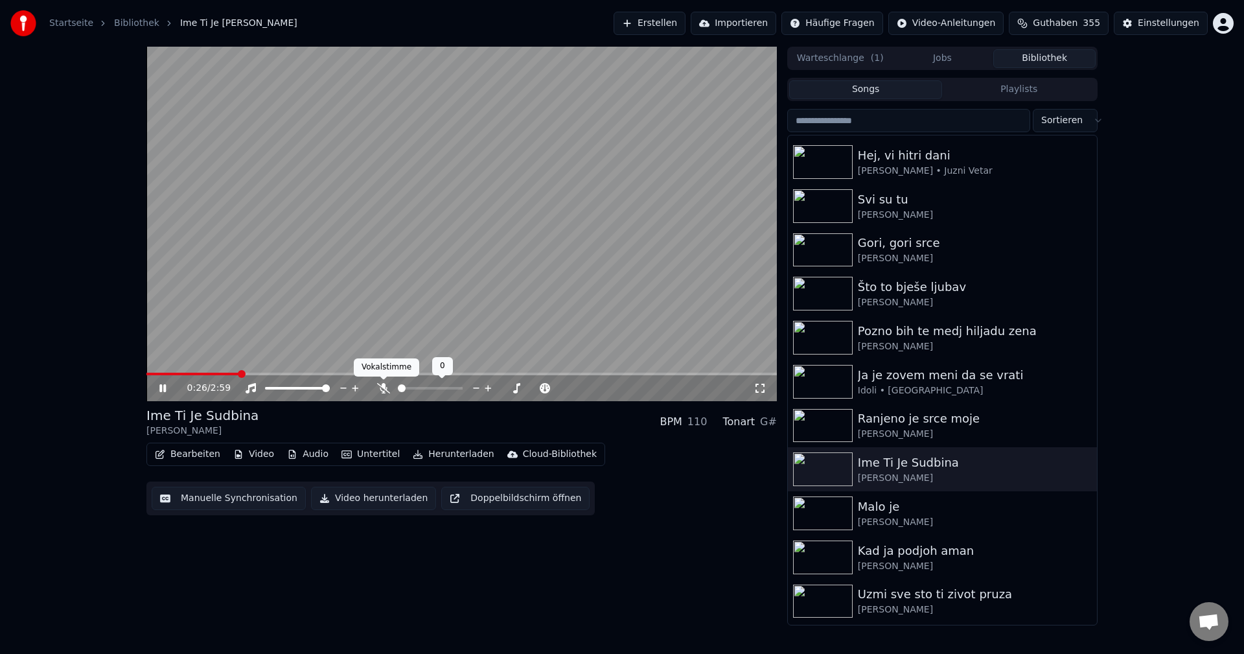
click at [382, 386] on icon at bounding box center [383, 388] width 13 height 10
click at [154, 374] on span at bounding box center [149, 374] width 7 height 3
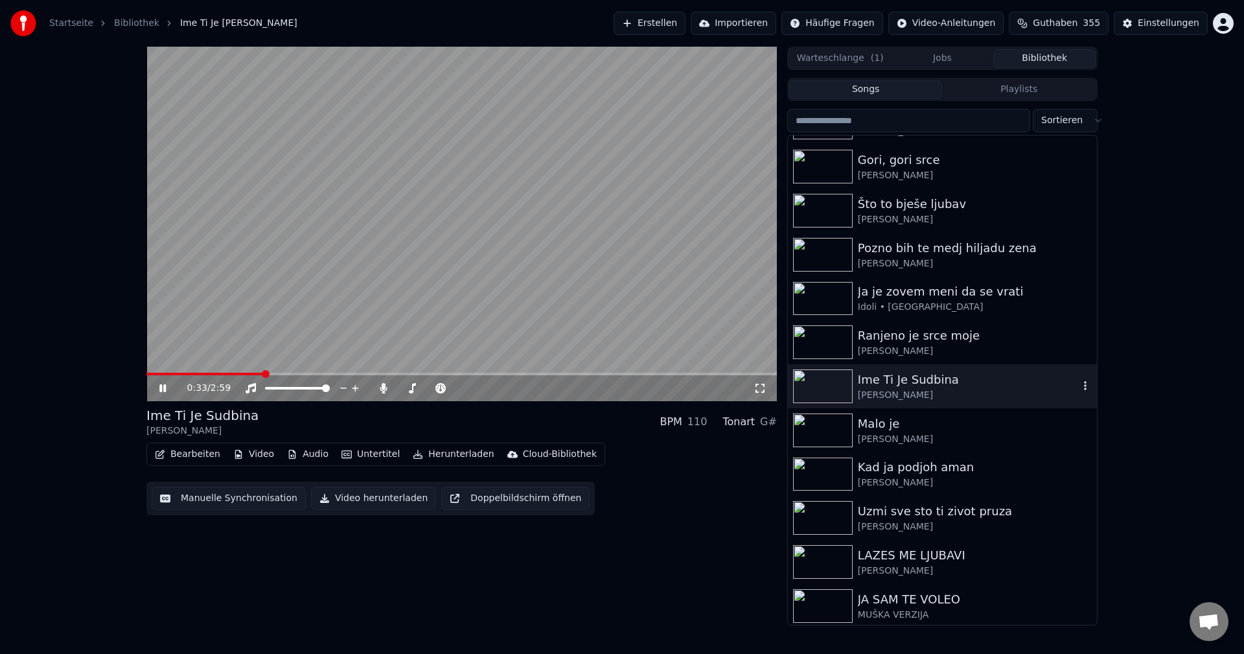
scroll to position [1491, 0]
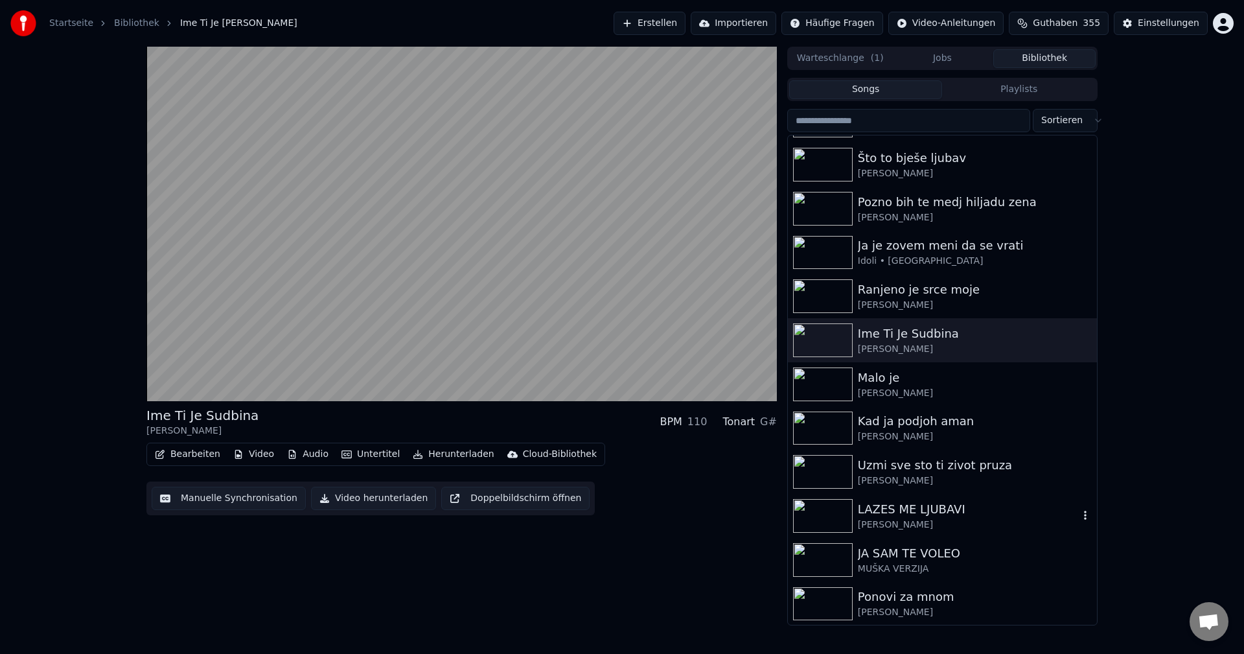
click at [813, 509] on img at bounding box center [823, 516] width 60 height 34
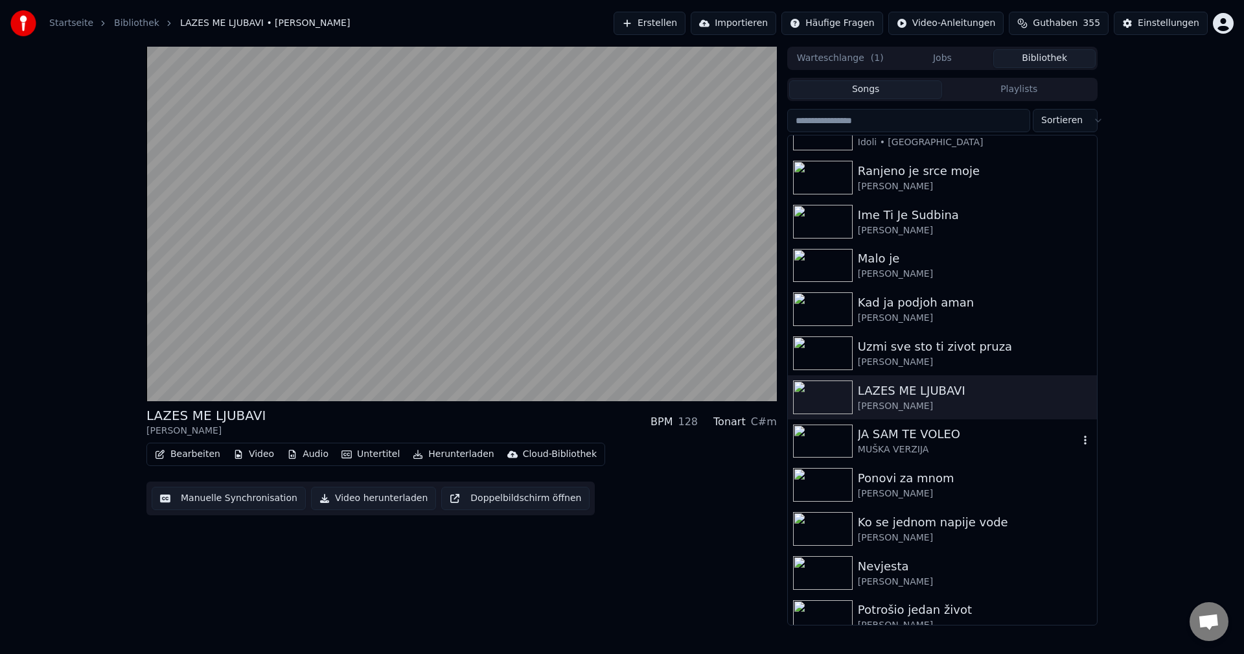
scroll to position [1620, 0]
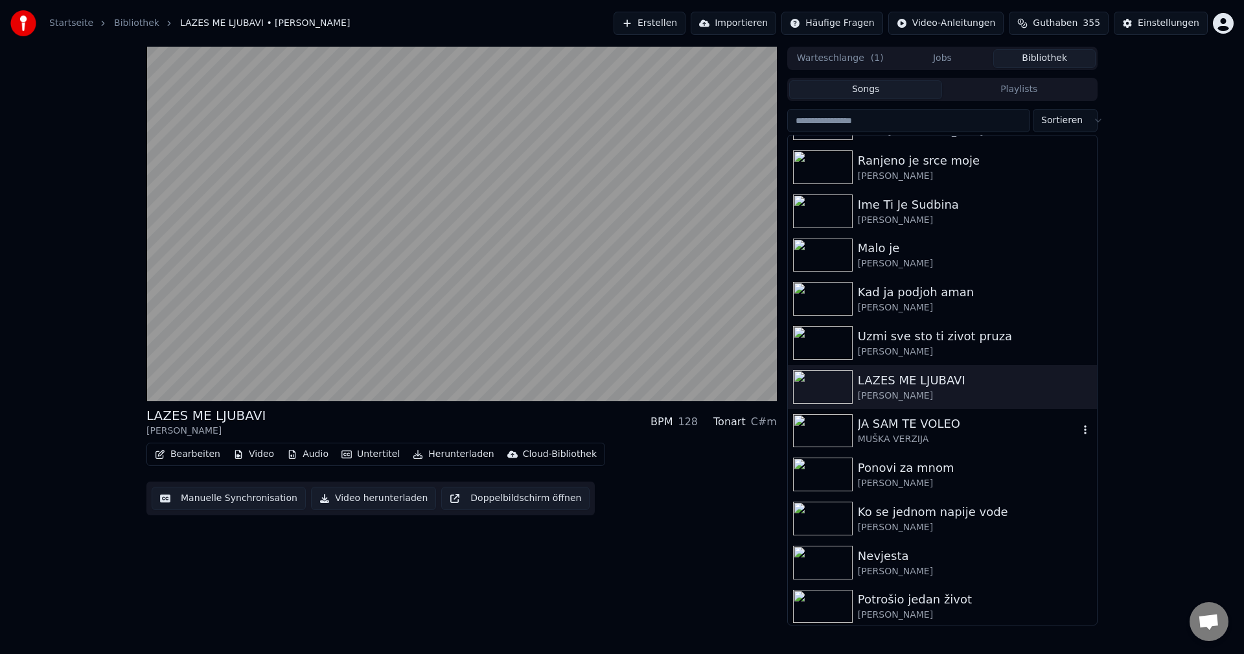
click at [822, 430] on img at bounding box center [823, 431] width 60 height 34
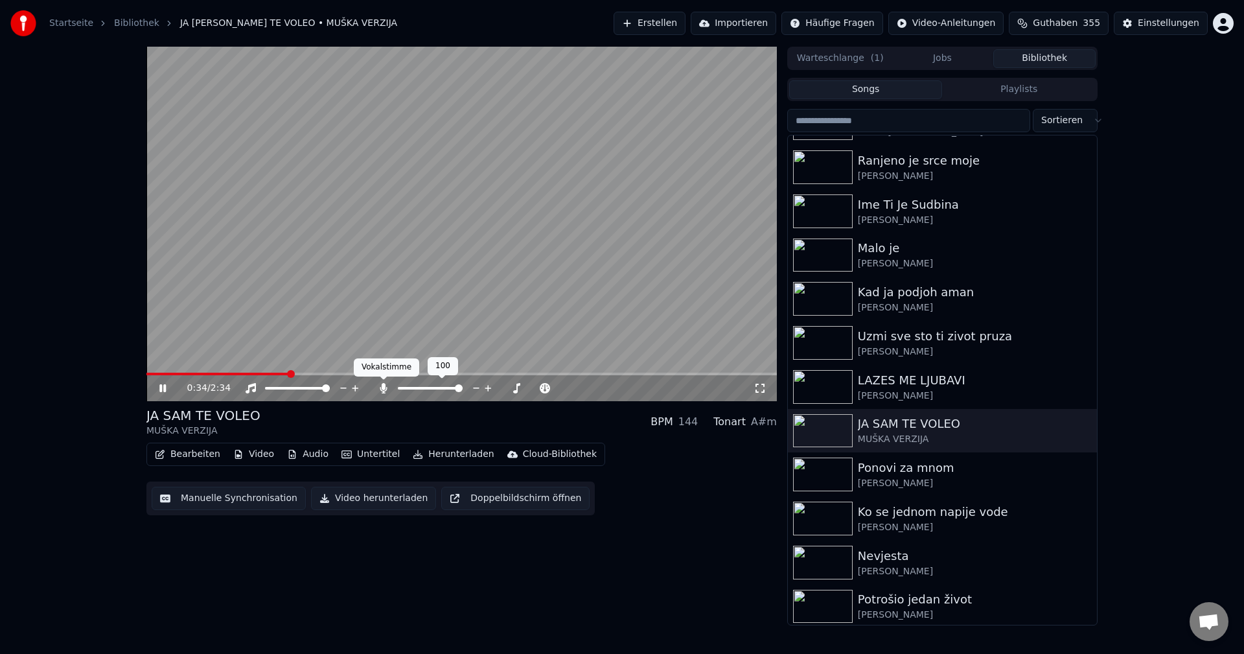
click at [380, 386] on icon at bounding box center [383, 388] width 13 height 10
click at [169, 374] on span at bounding box center [158, 374] width 25 height 3
click at [194, 373] on span at bounding box center [461, 374] width 631 height 3
click at [168, 373] on span at bounding box center [242, 374] width 193 height 3
click at [176, 374] on span at bounding box center [371, 374] width 451 height 3
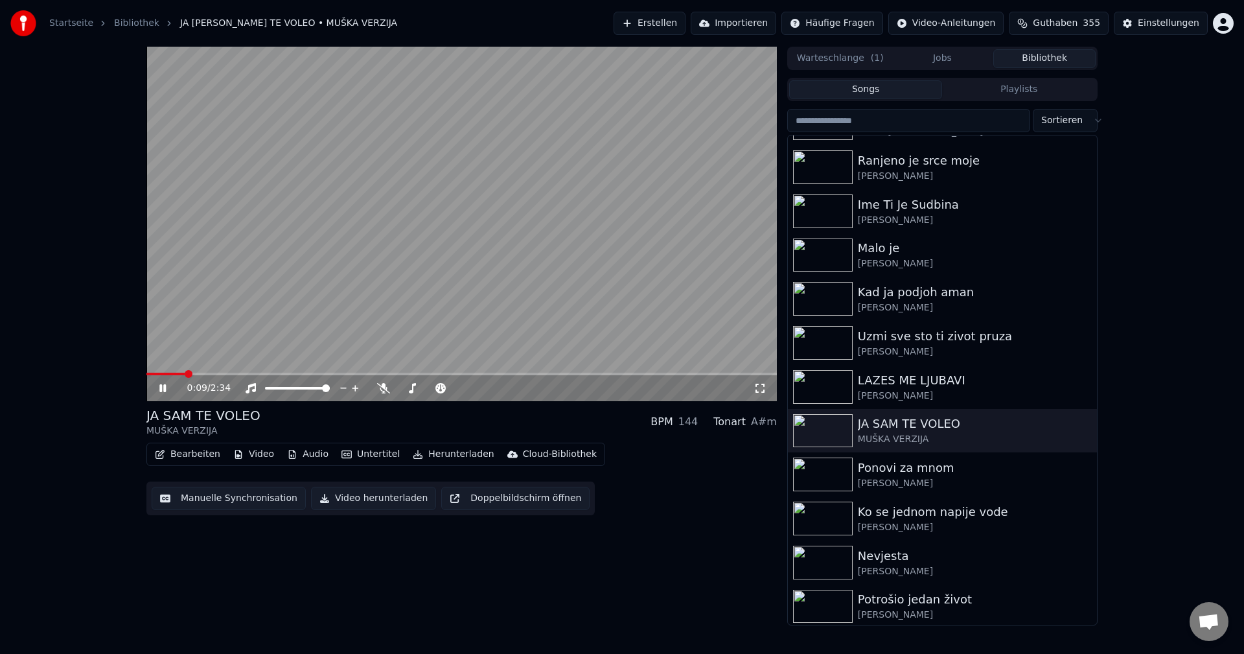
click at [212, 374] on span at bounding box center [461, 374] width 631 height 3
click at [159, 373] on span at bounding box center [152, 374] width 12 height 3
click at [198, 375] on span at bounding box center [461, 374] width 631 height 3
click at [163, 375] on span at bounding box center [424, 374] width 556 height 3
click at [167, 373] on span at bounding box center [392, 374] width 493 height 3
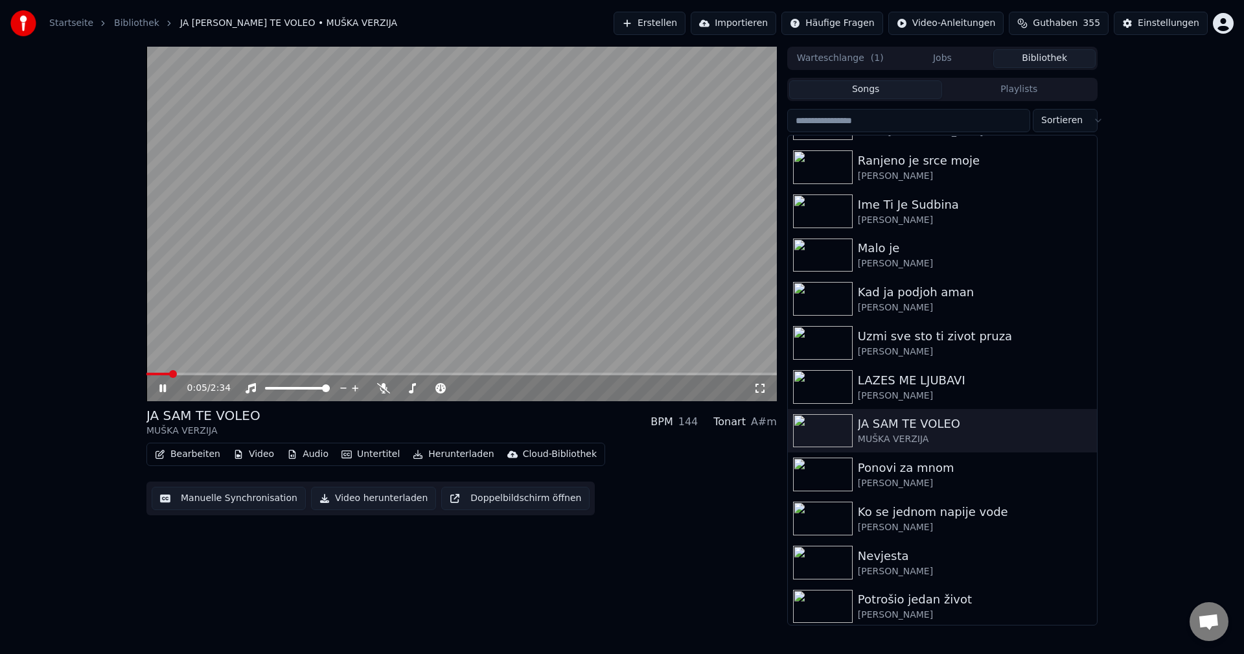
click at [190, 372] on video at bounding box center [461, 224] width 631 height 354
click at [199, 375] on span at bounding box center [461, 374] width 631 height 3
click at [306, 343] on video at bounding box center [461, 224] width 631 height 354
click at [227, 373] on span at bounding box center [461, 374] width 631 height 3
click at [148, 371] on video at bounding box center [461, 224] width 631 height 354
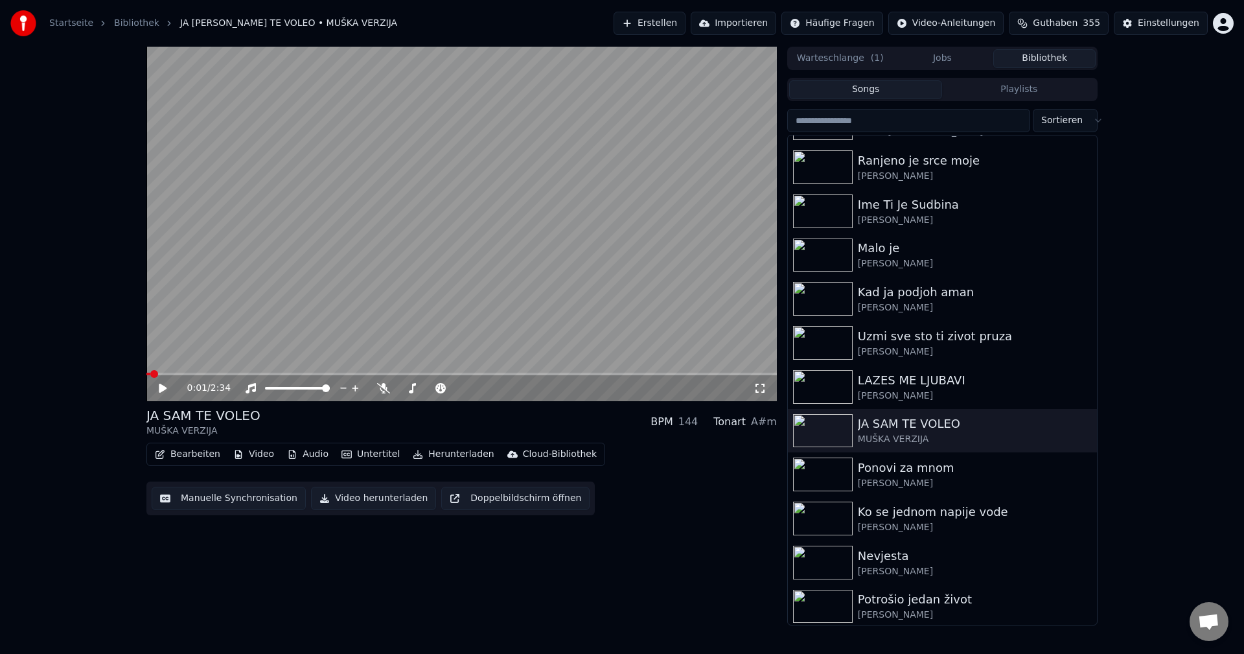
click at [150, 375] on span at bounding box center [148, 374] width 4 height 3
click at [524, 249] on video at bounding box center [461, 224] width 631 height 354
click at [489, 244] on video at bounding box center [461, 224] width 631 height 354
drag, startPoint x: 154, startPoint y: 372, endPoint x: 248, endPoint y: 350, distance: 97.1
click at [154, 372] on video at bounding box center [461, 224] width 631 height 354
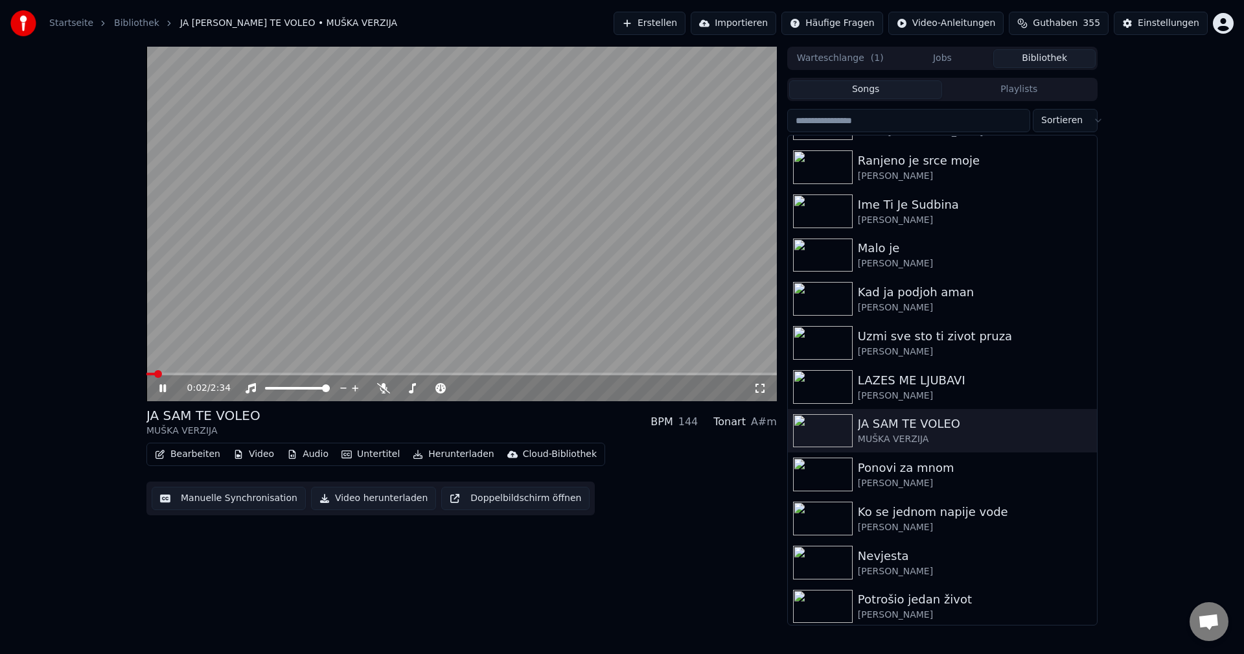
click at [155, 374] on span at bounding box center [150, 374] width 8 height 3
click at [586, 308] on video at bounding box center [461, 224] width 631 height 354
click at [170, 374] on span at bounding box center [158, 374] width 25 height 3
click at [203, 373] on span at bounding box center [461, 374] width 631 height 3
click at [534, 313] on video at bounding box center [461, 224] width 631 height 354
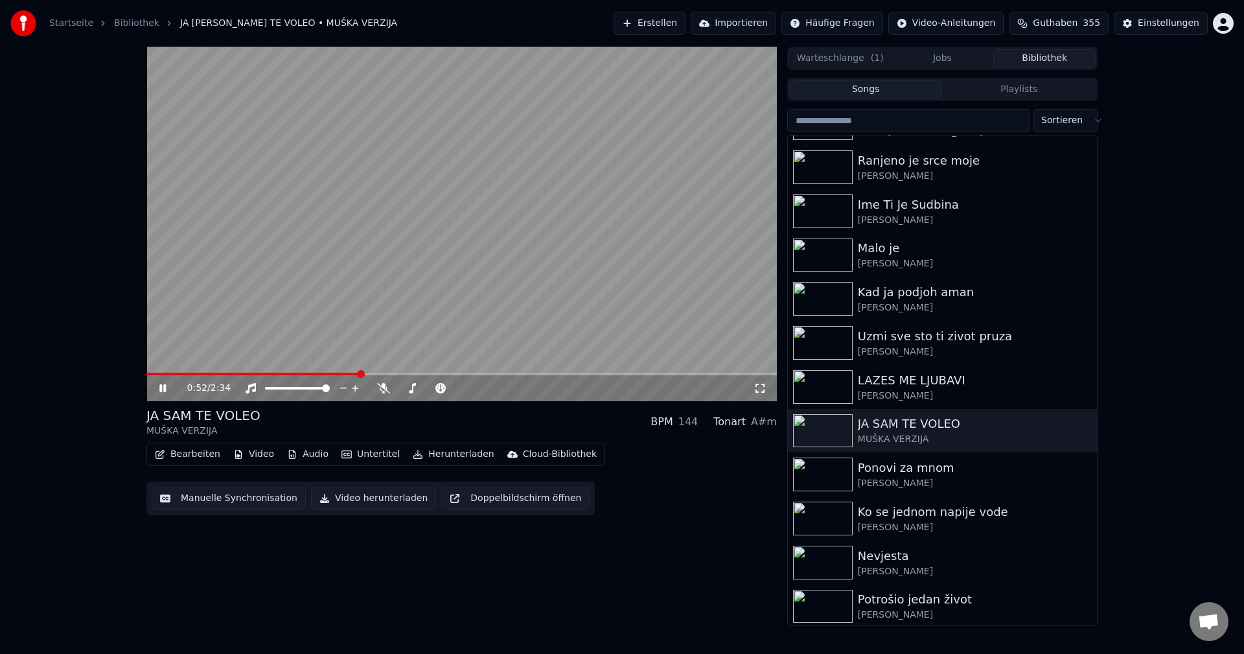
click at [543, 220] on video at bounding box center [461, 224] width 631 height 354
